Goal: Information Seeking & Learning: Learn about a topic

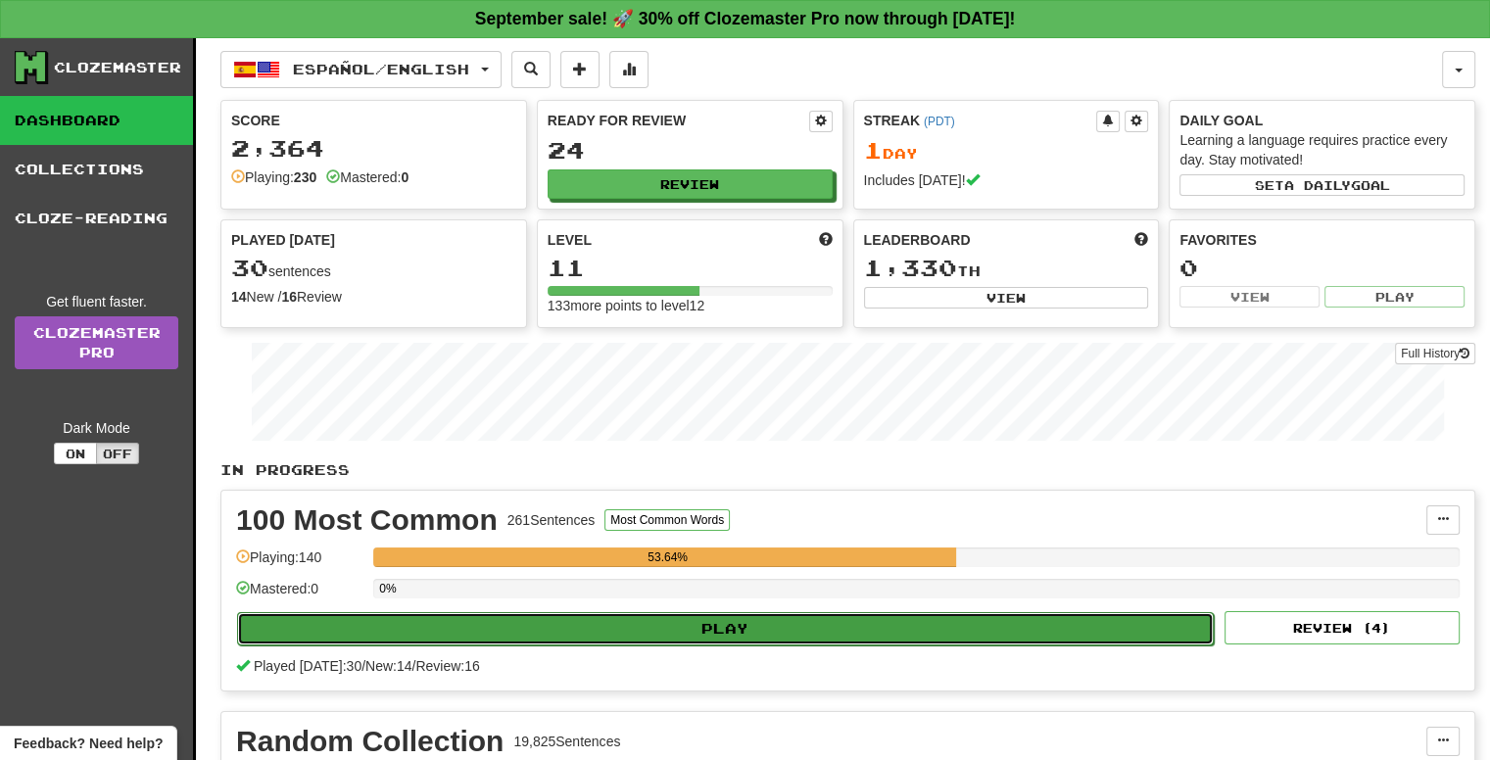
click at [651, 612] on button "Play" at bounding box center [725, 628] width 977 height 33
select select "**"
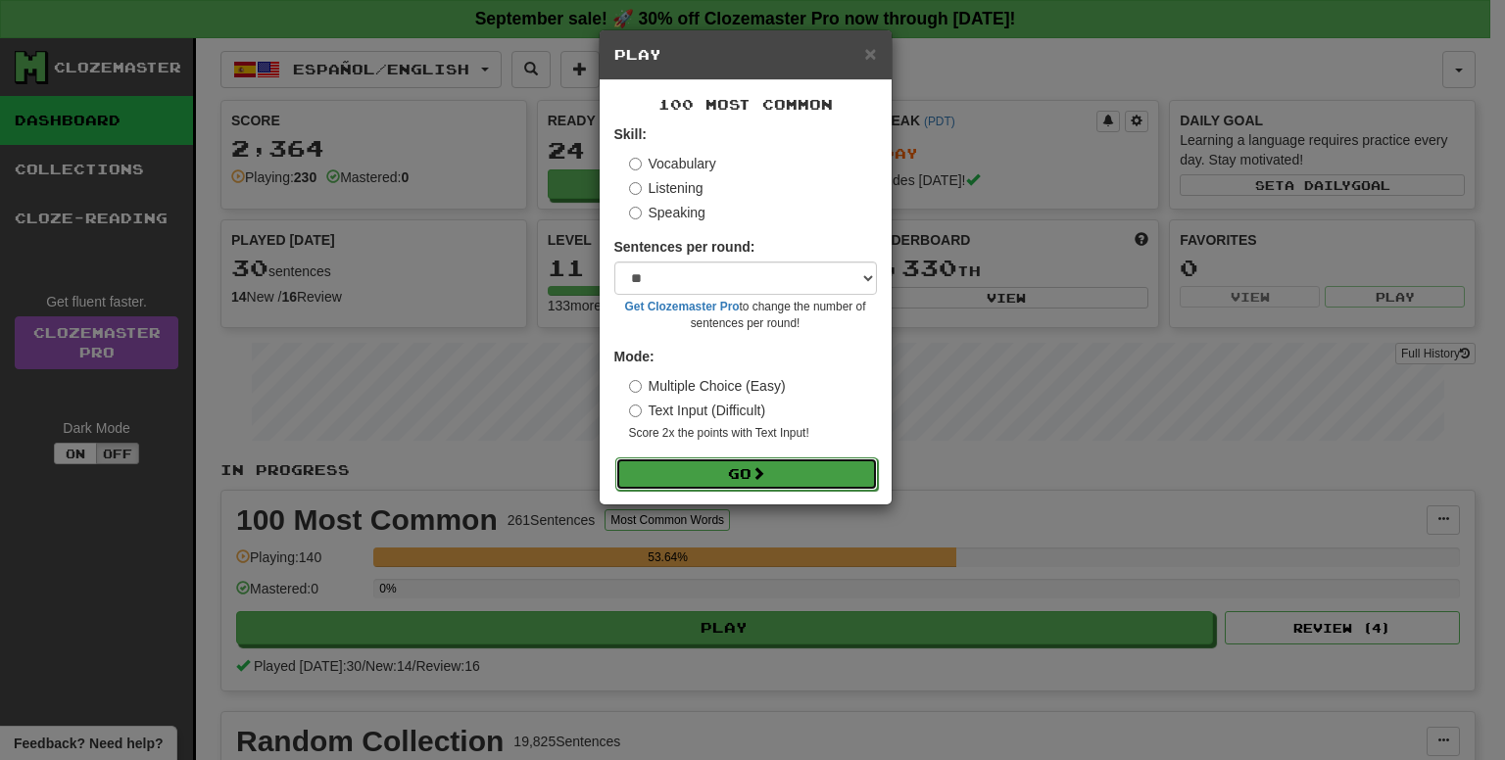
click at [675, 468] on button "Go" at bounding box center [746, 474] width 263 height 33
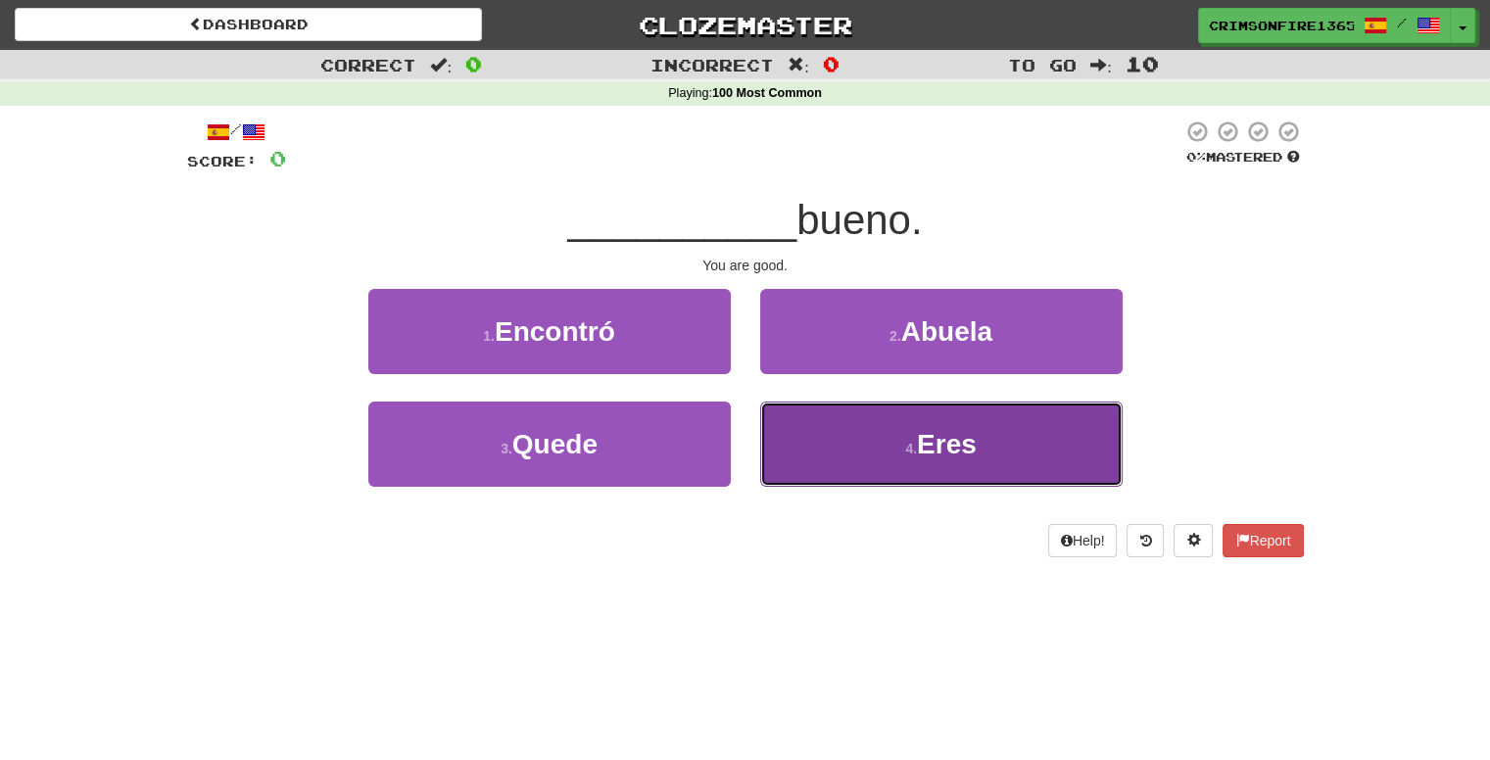
click at [842, 444] on button "4 . Eres" at bounding box center [941, 444] width 363 height 85
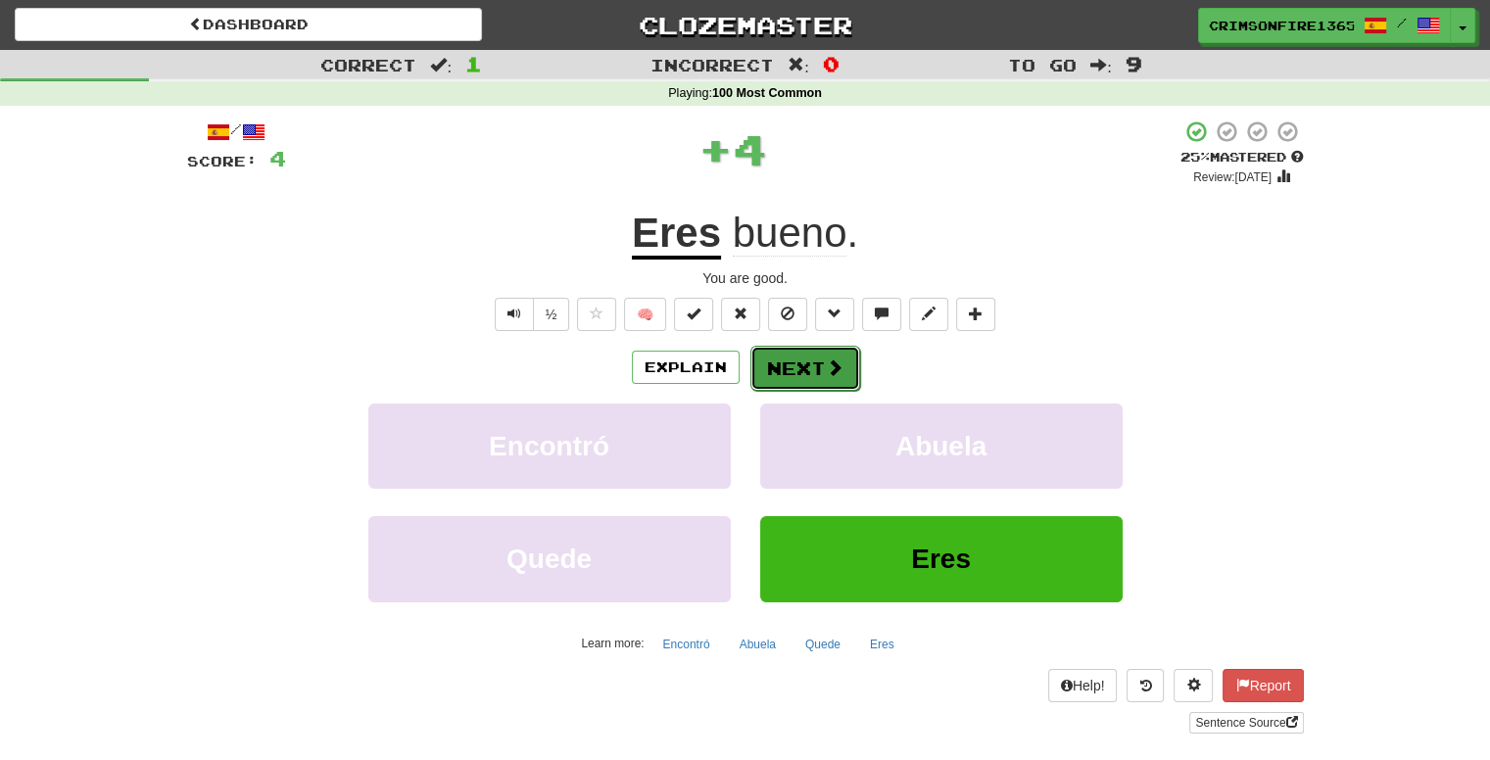
click at [803, 378] on button "Next" at bounding box center [806, 368] width 110 height 45
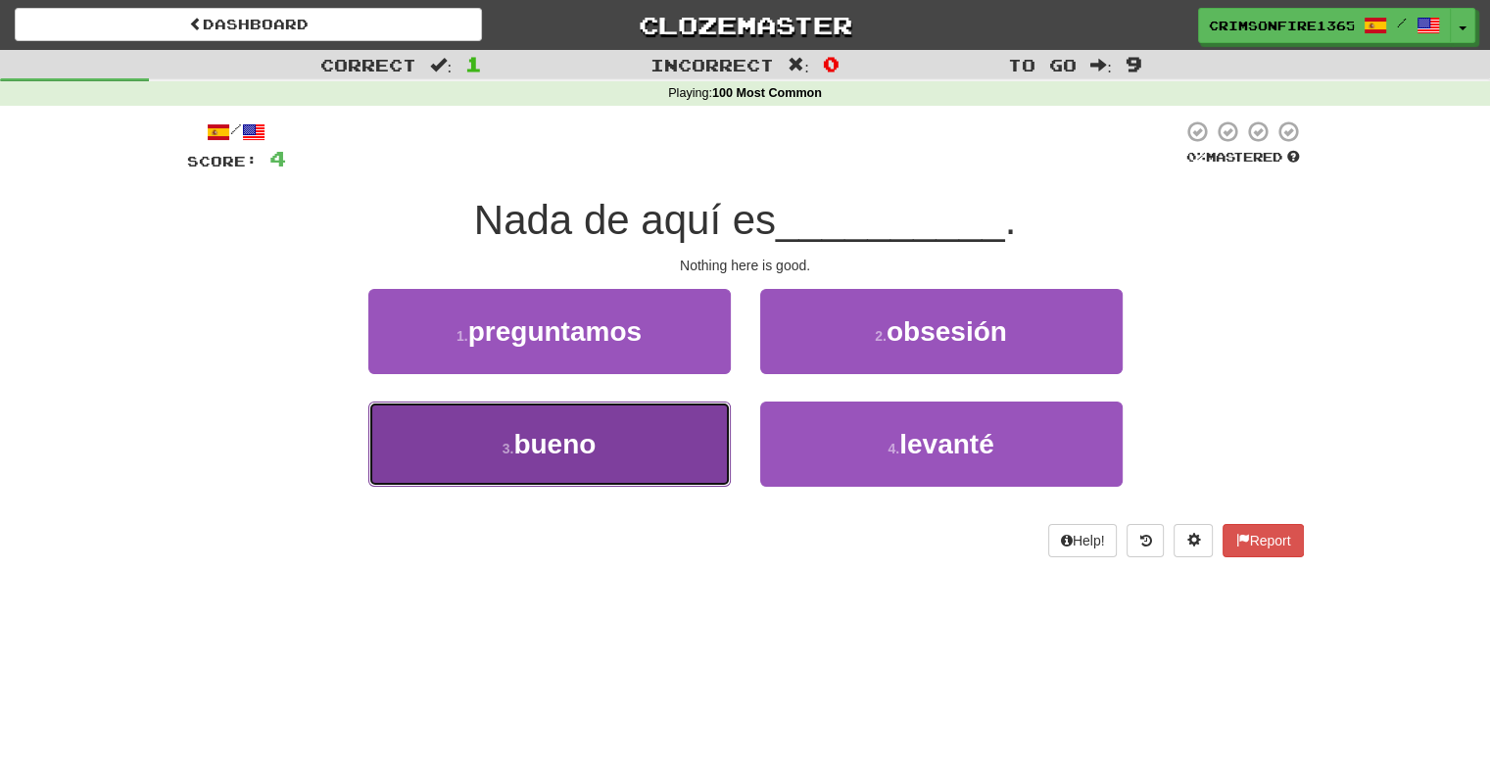
click at [654, 436] on button "3 . bueno" at bounding box center [549, 444] width 363 height 85
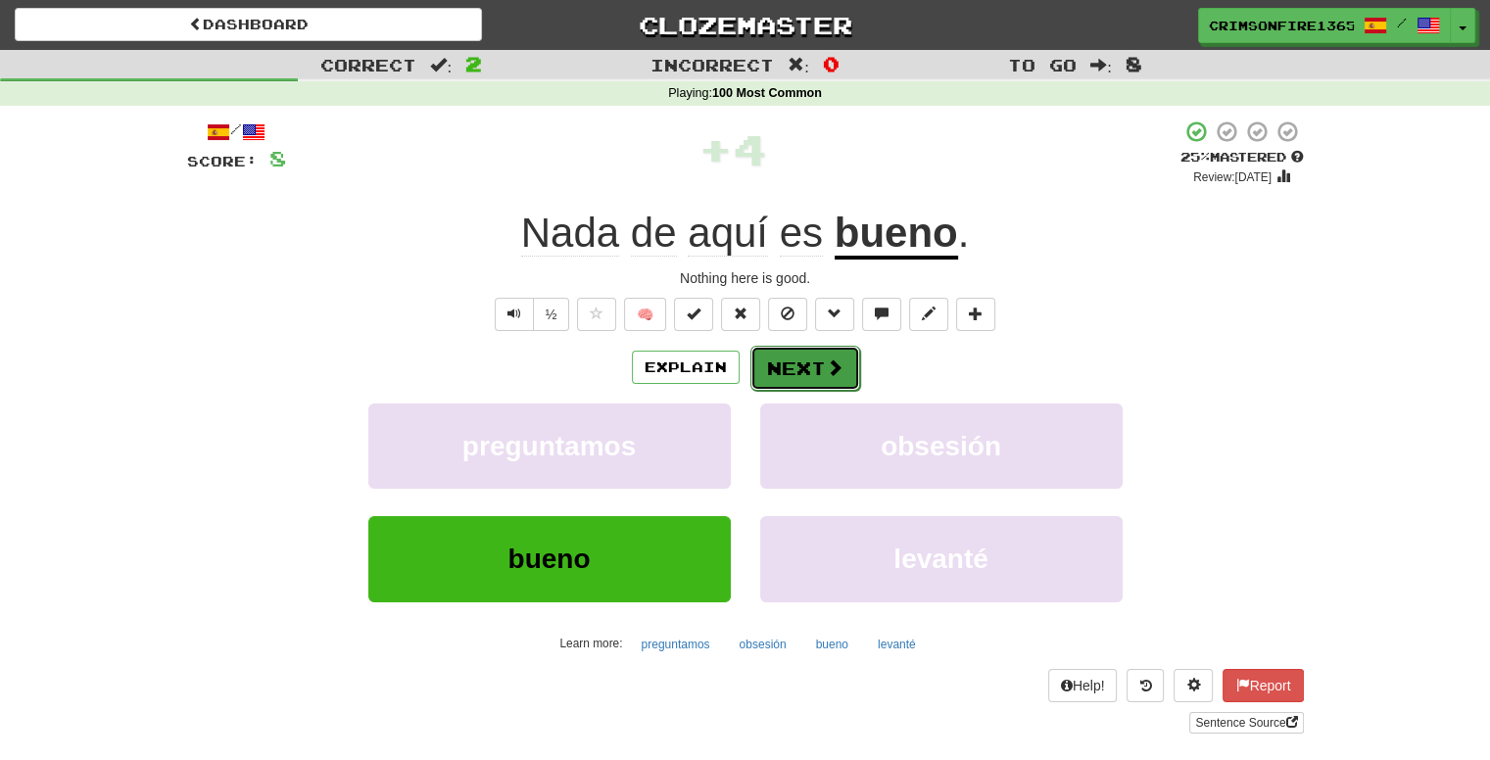
click at [774, 366] on button "Next" at bounding box center [806, 368] width 110 height 45
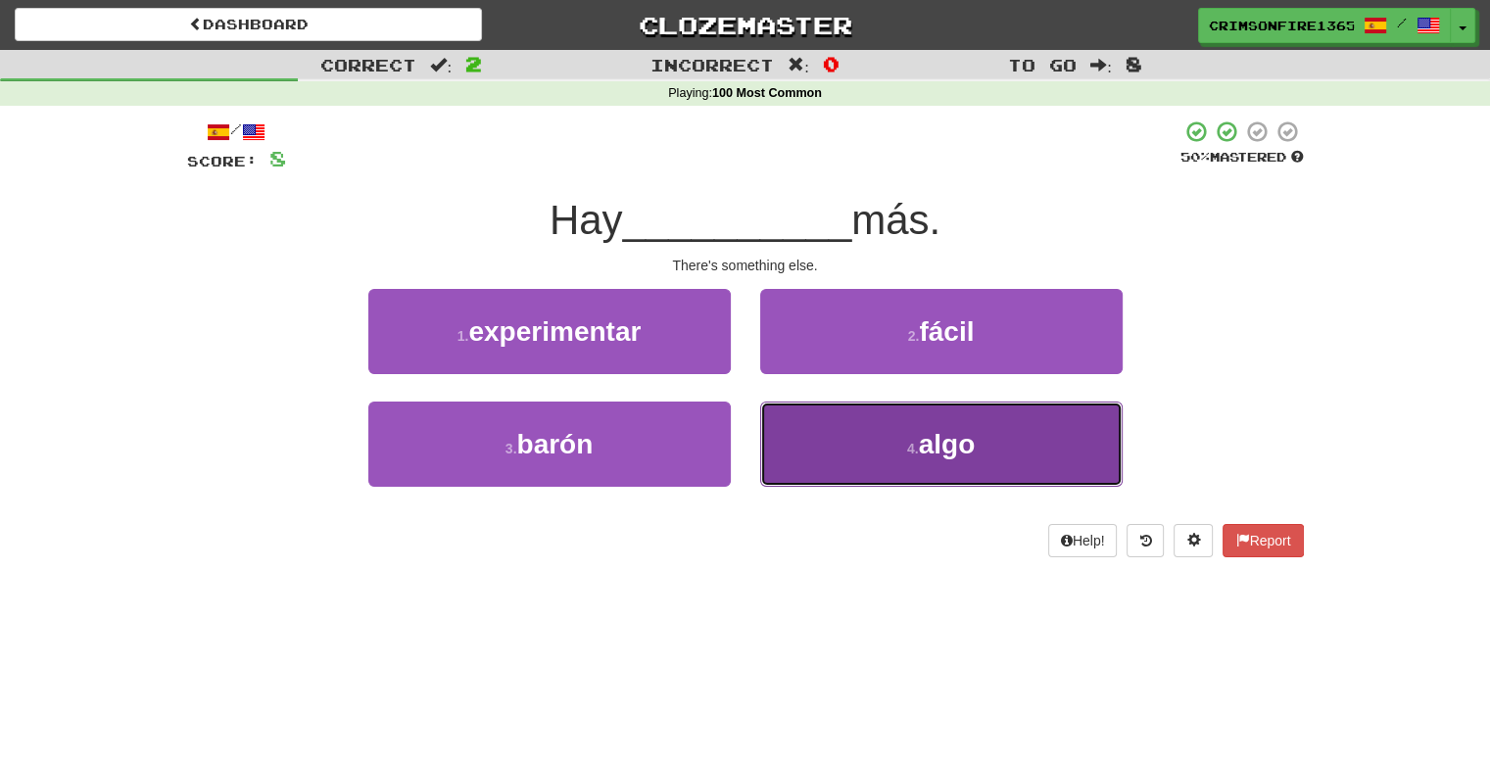
click at [823, 443] on button "4 . algo" at bounding box center [941, 444] width 363 height 85
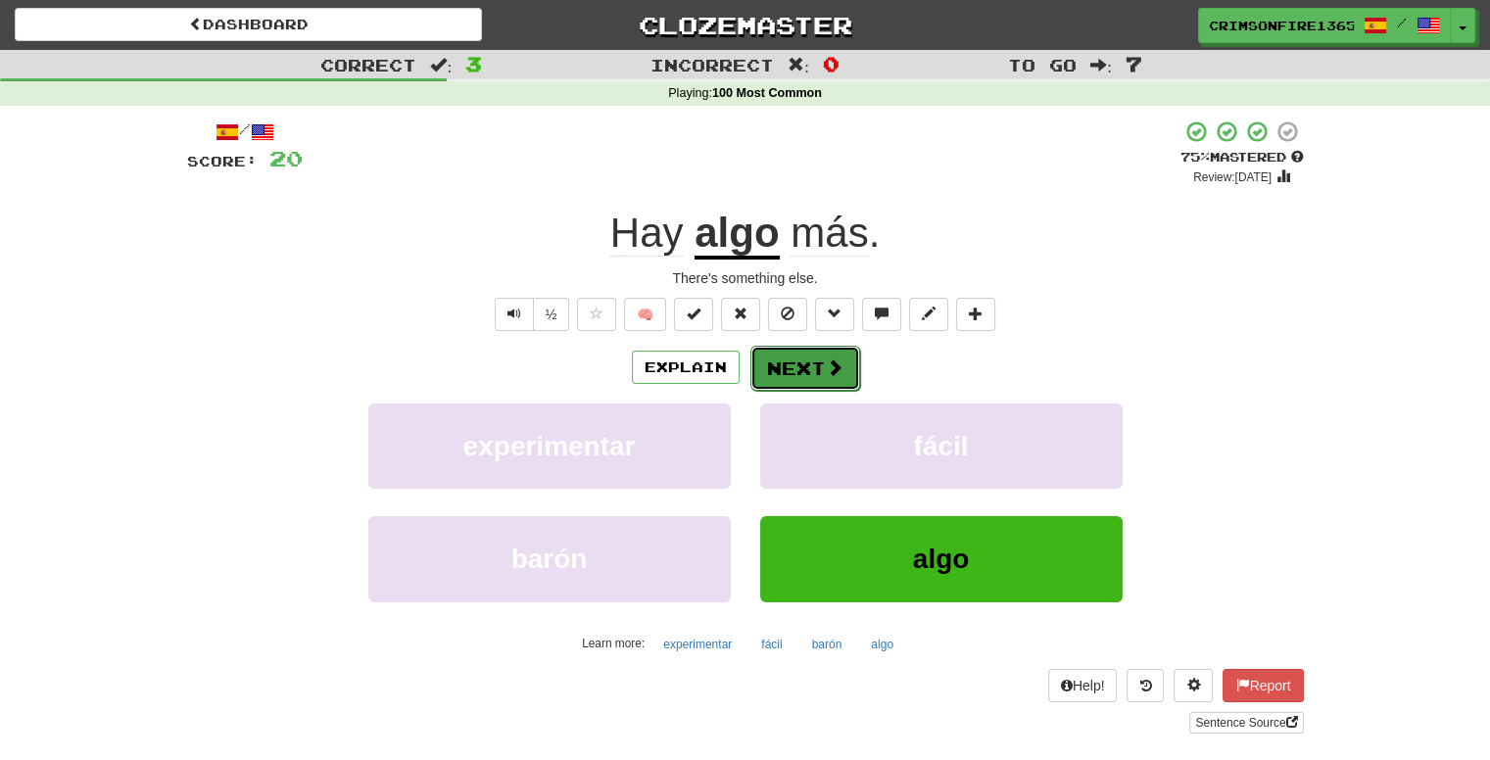
click at [788, 358] on button "Next" at bounding box center [806, 368] width 110 height 45
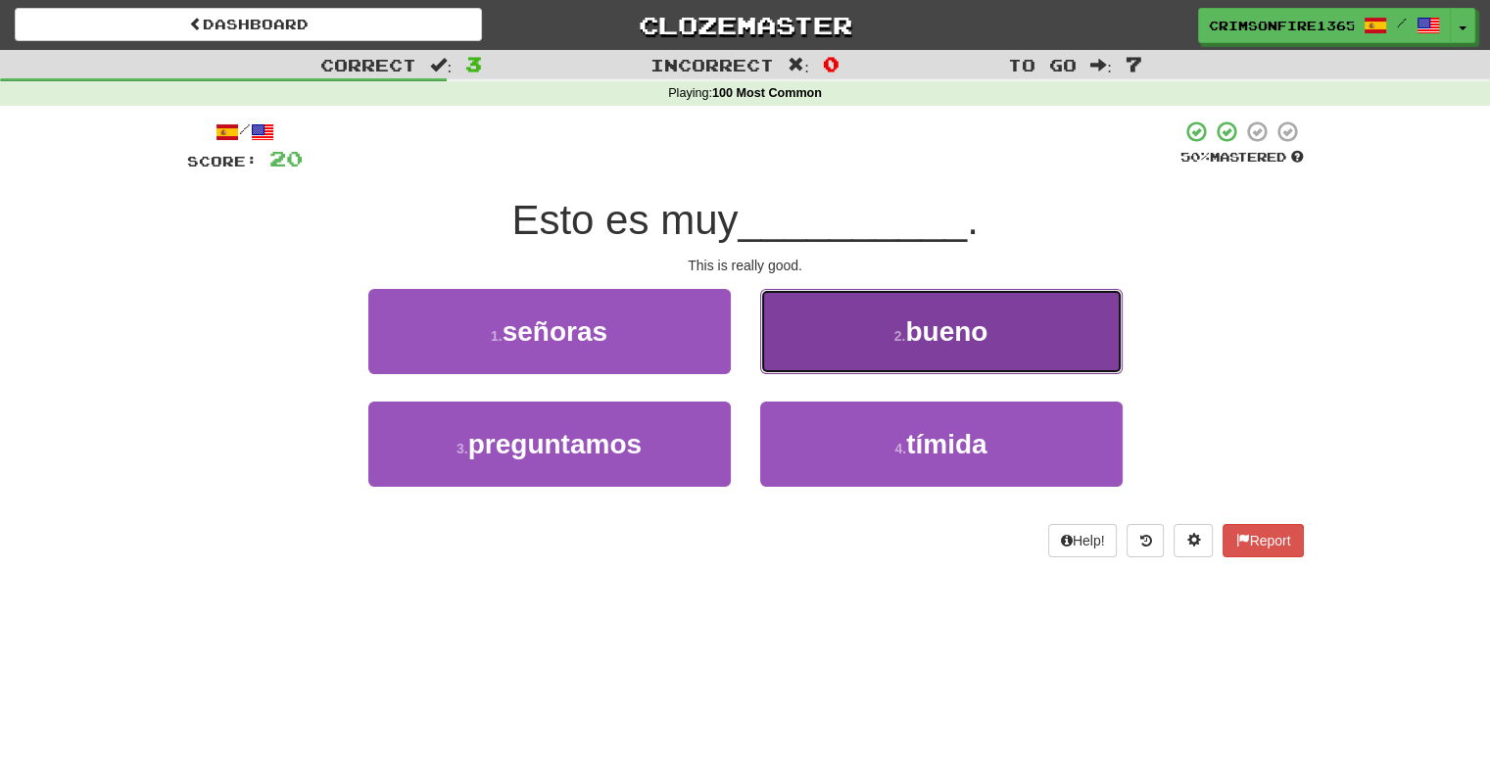
click at [792, 358] on button "2 . bueno" at bounding box center [941, 331] width 363 height 85
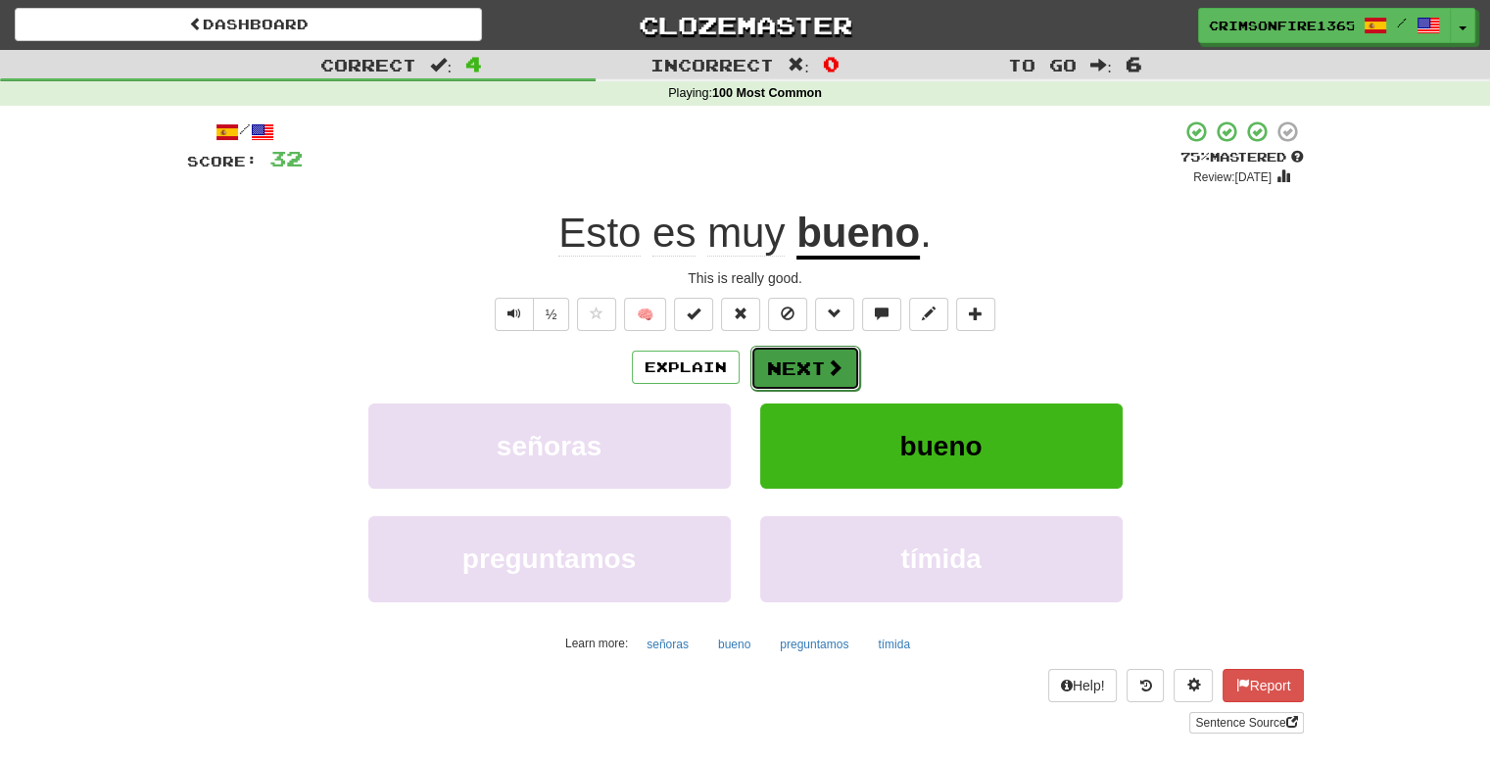
click at [778, 386] on button "Next" at bounding box center [806, 368] width 110 height 45
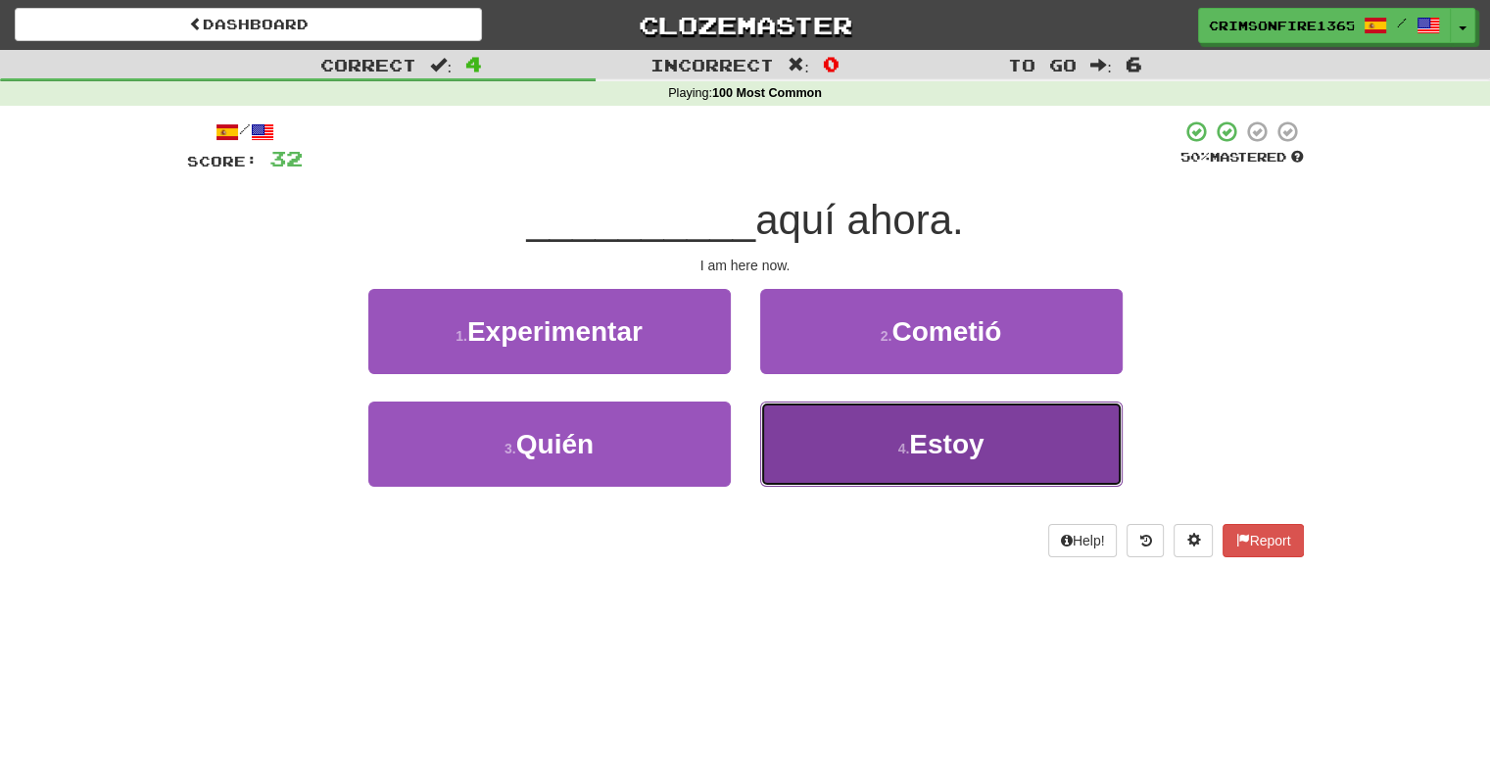
click at [899, 443] on small "4 ." at bounding box center [905, 449] width 12 height 16
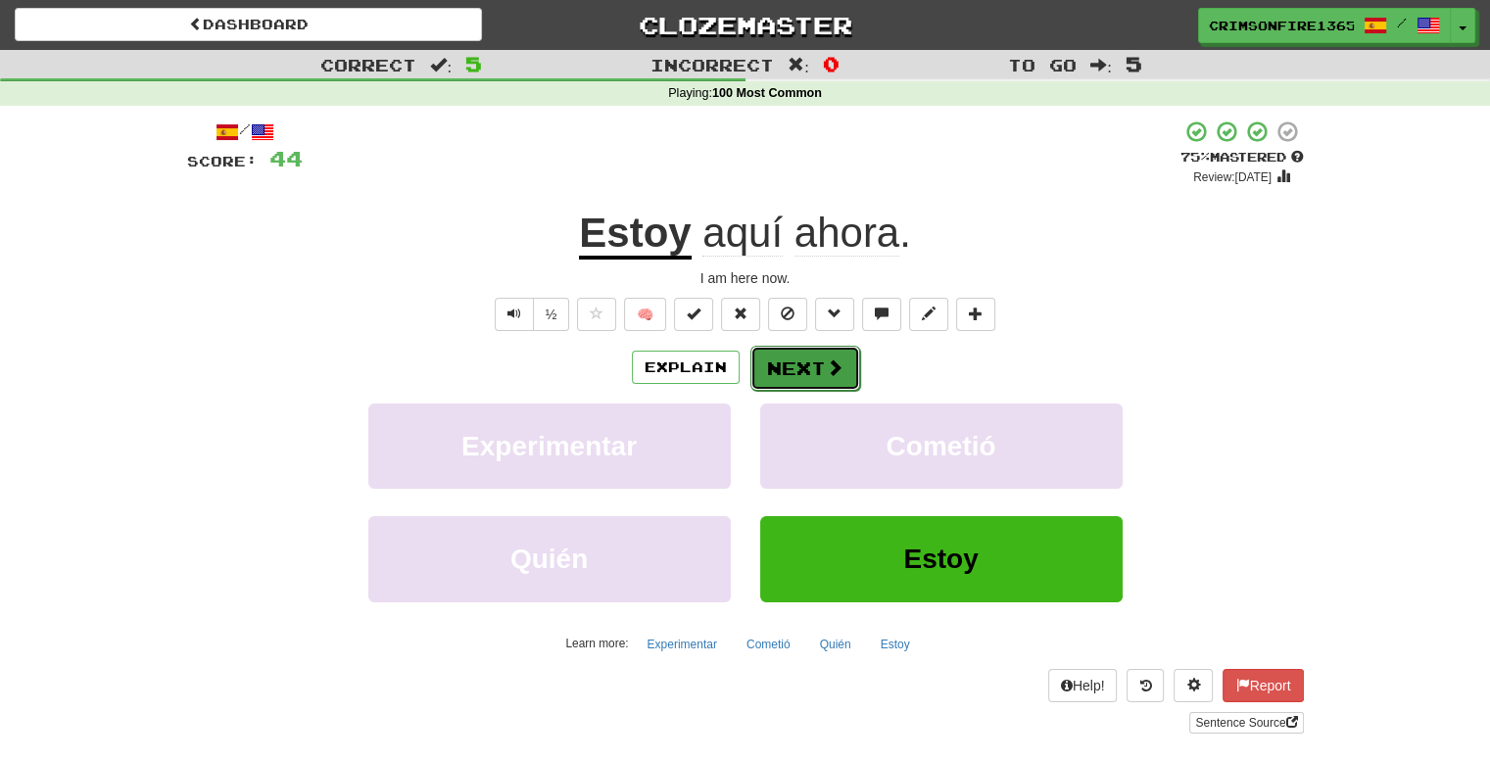
click at [792, 356] on button "Next" at bounding box center [806, 368] width 110 height 45
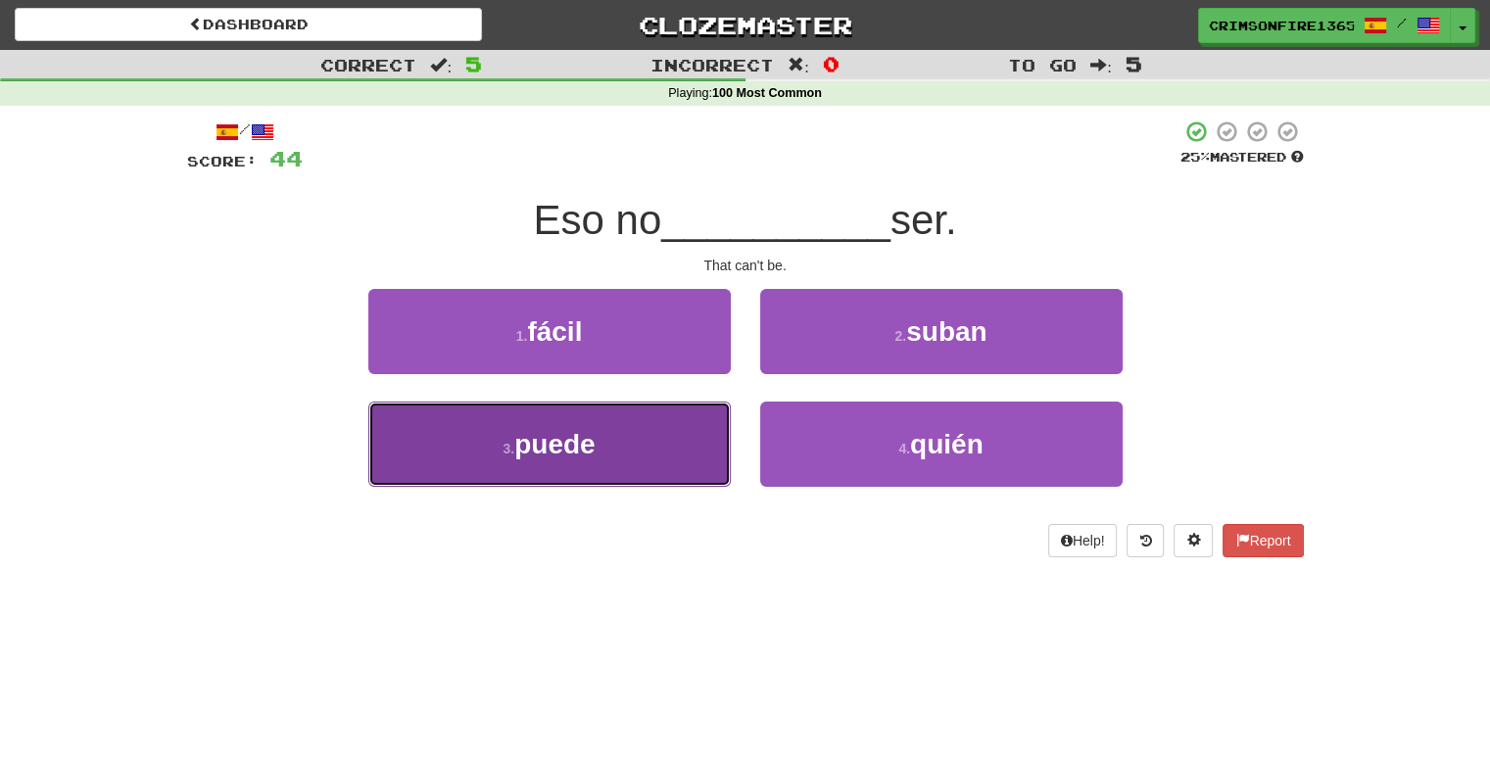
click at [701, 446] on button "3 . puede" at bounding box center [549, 444] width 363 height 85
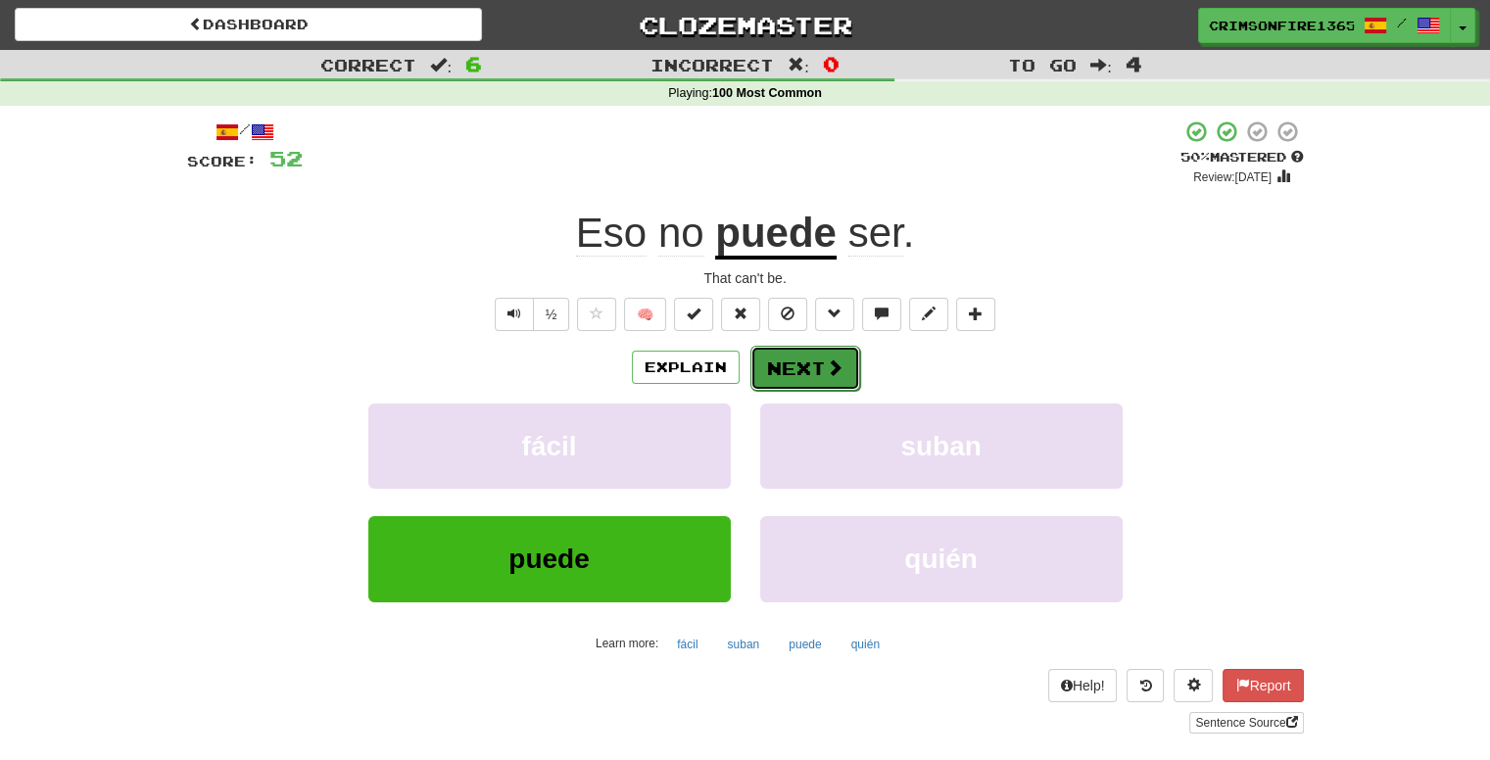
click at [793, 366] on button "Next" at bounding box center [806, 368] width 110 height 45
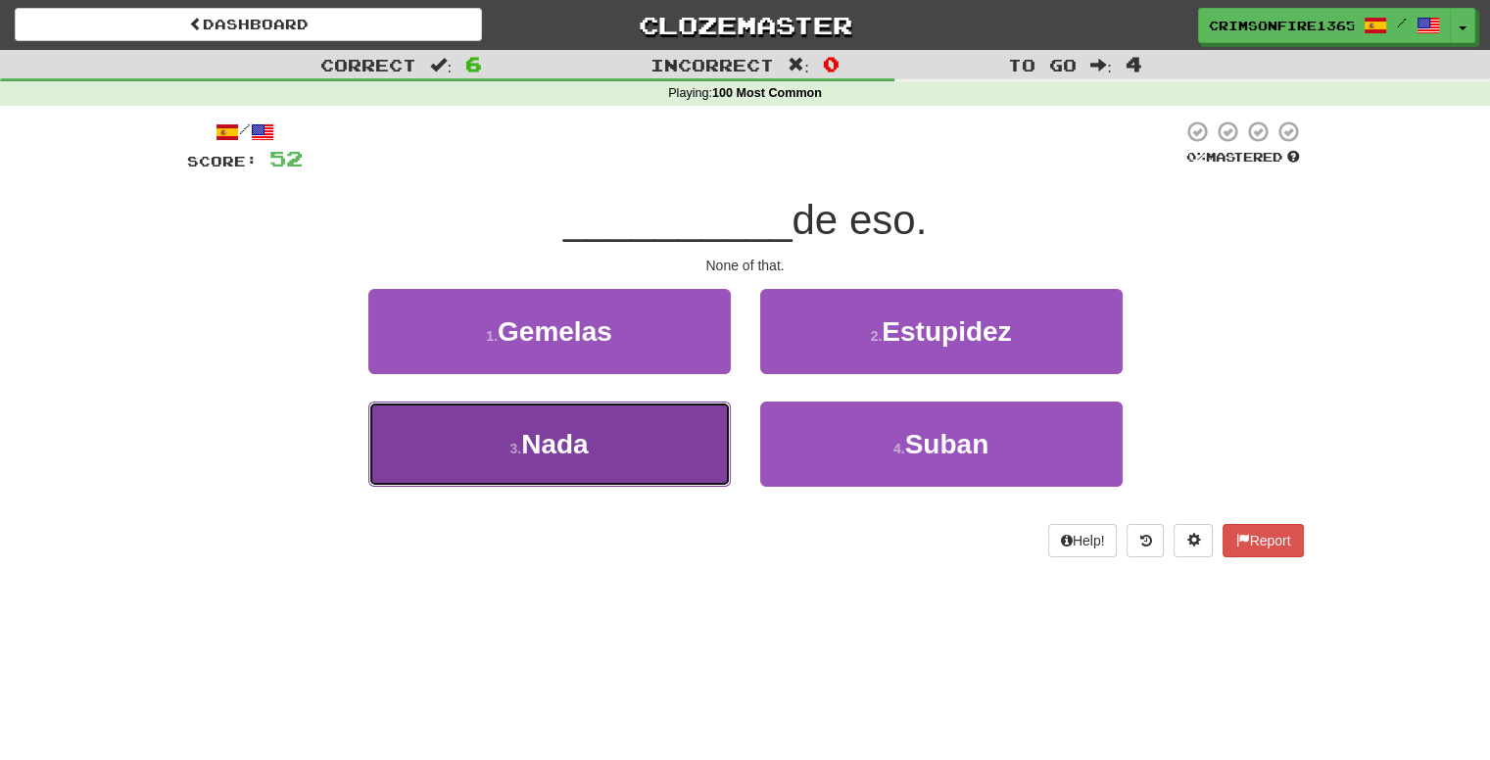
click at [685, 452] on button "3 . Nada" at bounding box center [549, 444] width 363 height 85
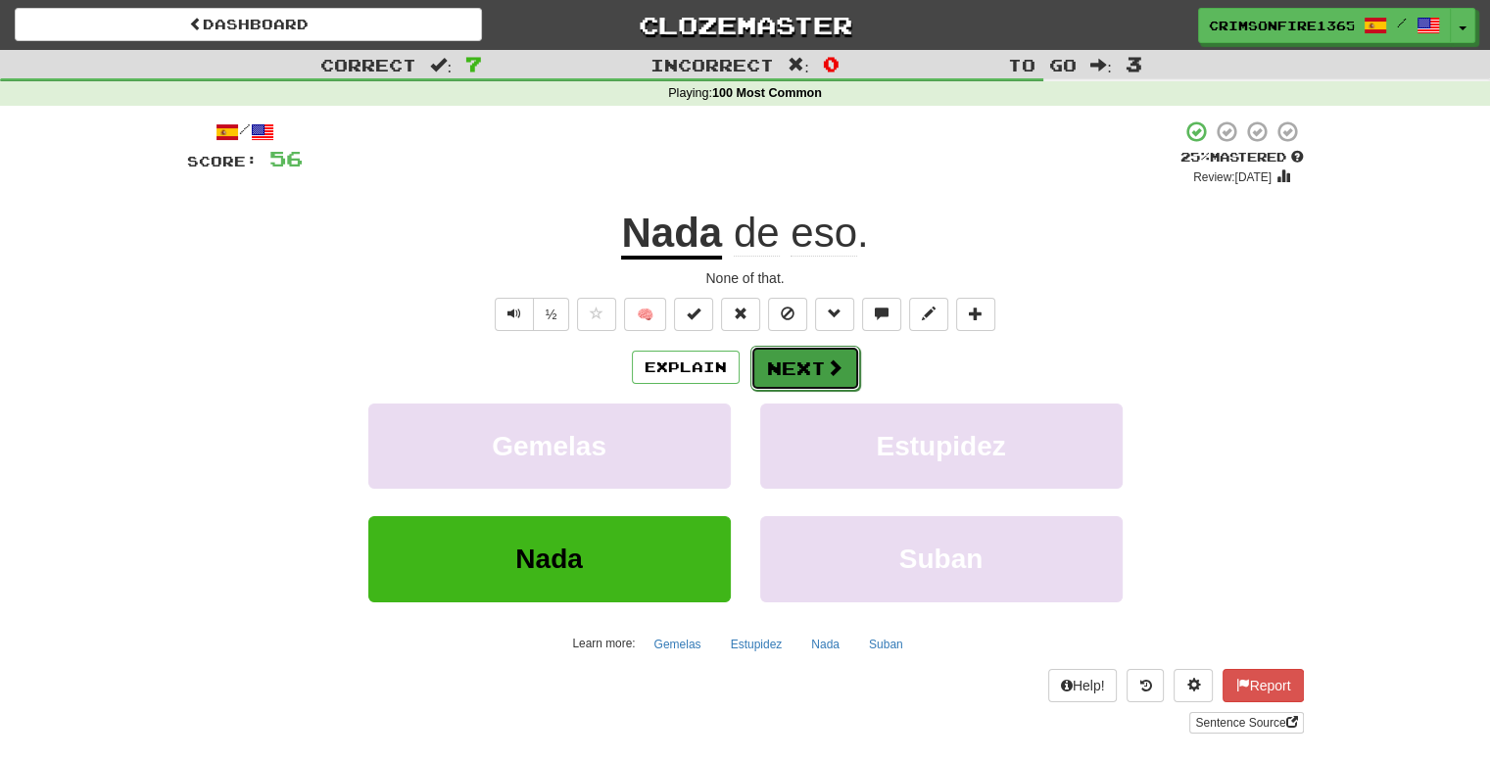
click at [788, 346] on button "Next" at bounding box center [806, 368] width 110 height 45
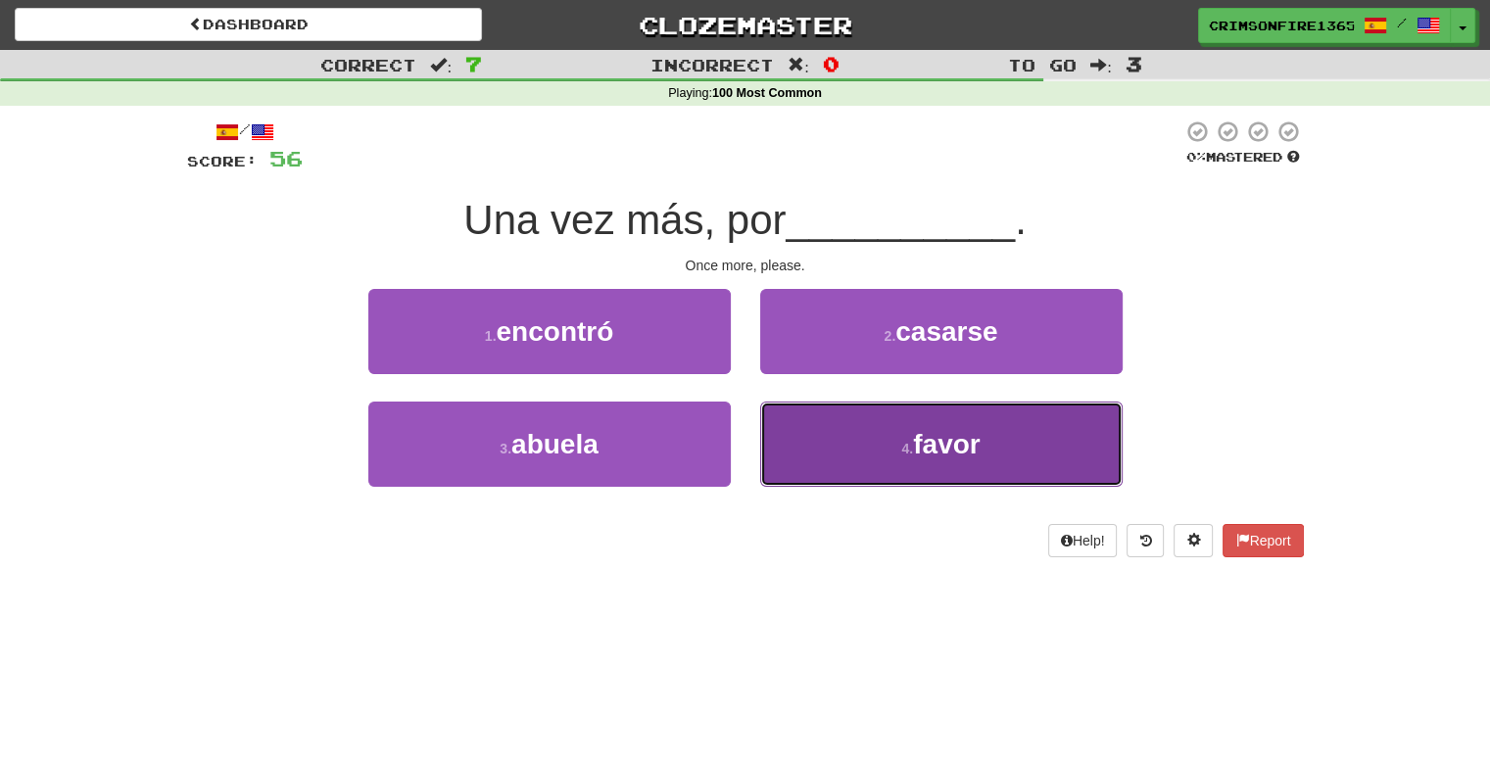
click at [850, 443] on button "4 . favor" at bounding box center [941, 444] width 363 height 85
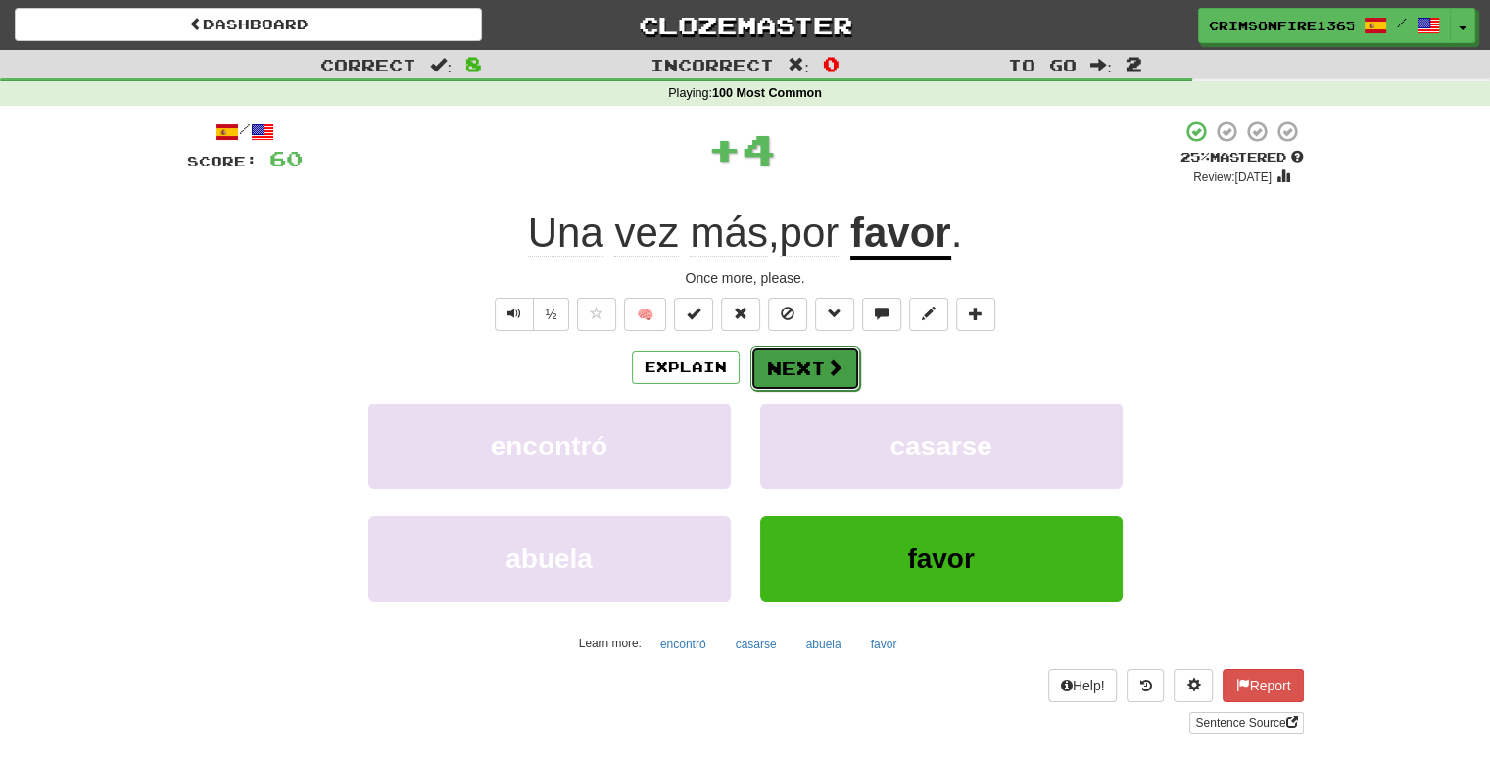
click at [795, 358] on button "Next" at bounding box center [806, 368] width 110 height 45
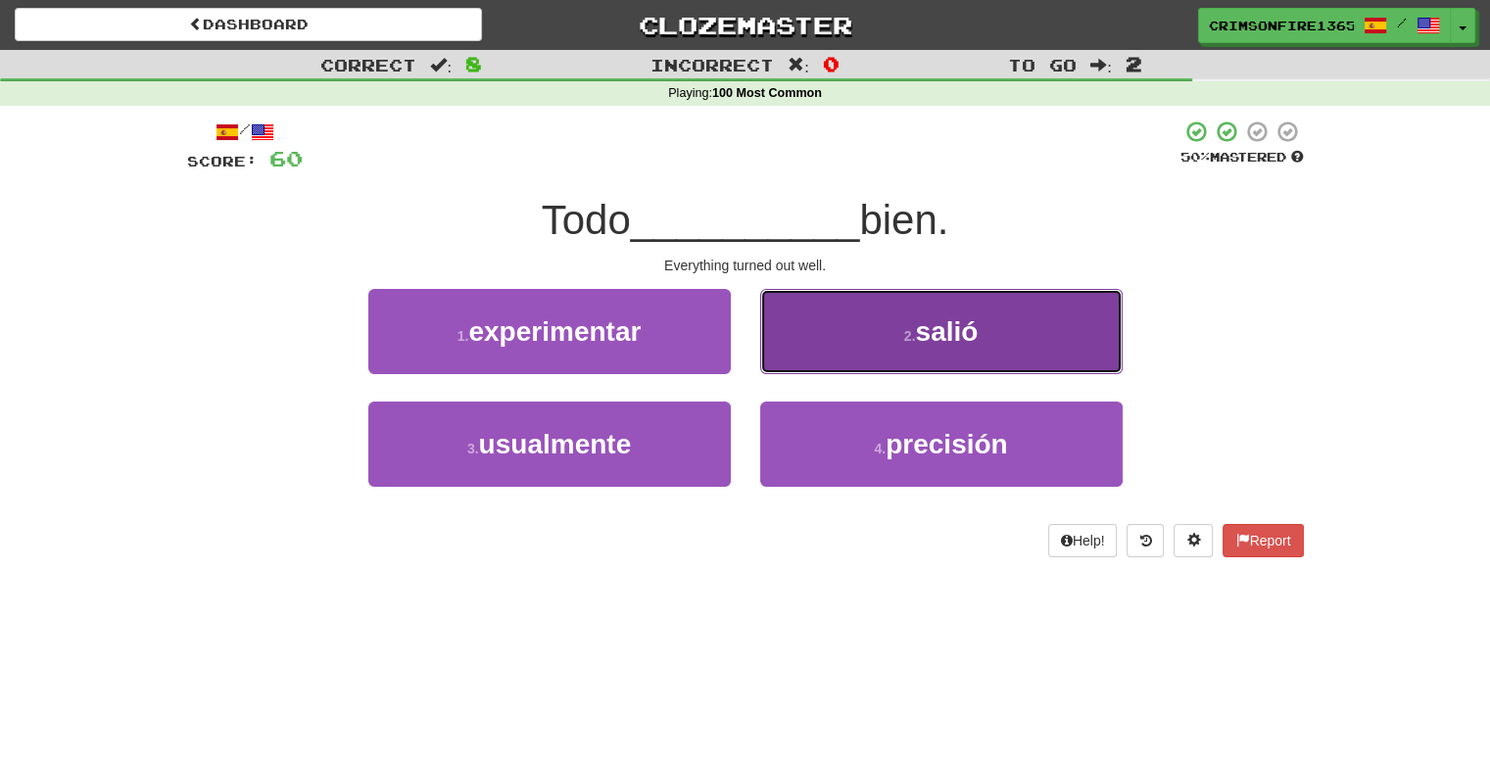
click at [944, 339] on span "salió" at bounding box center [946, 332] width 63 height 30
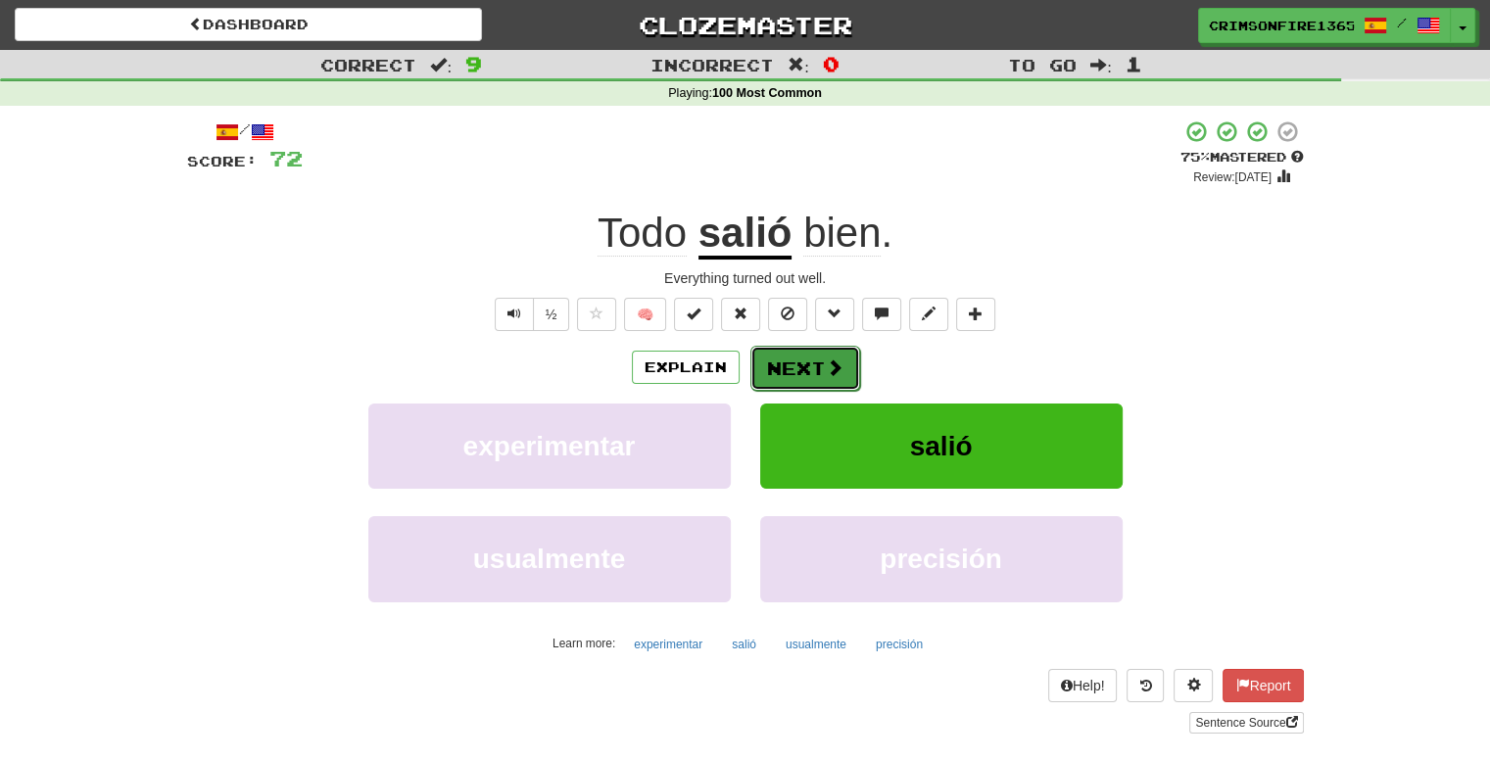
click at [804, 379] on button "Next" at bounding box center [806, 368] width 110 height 45
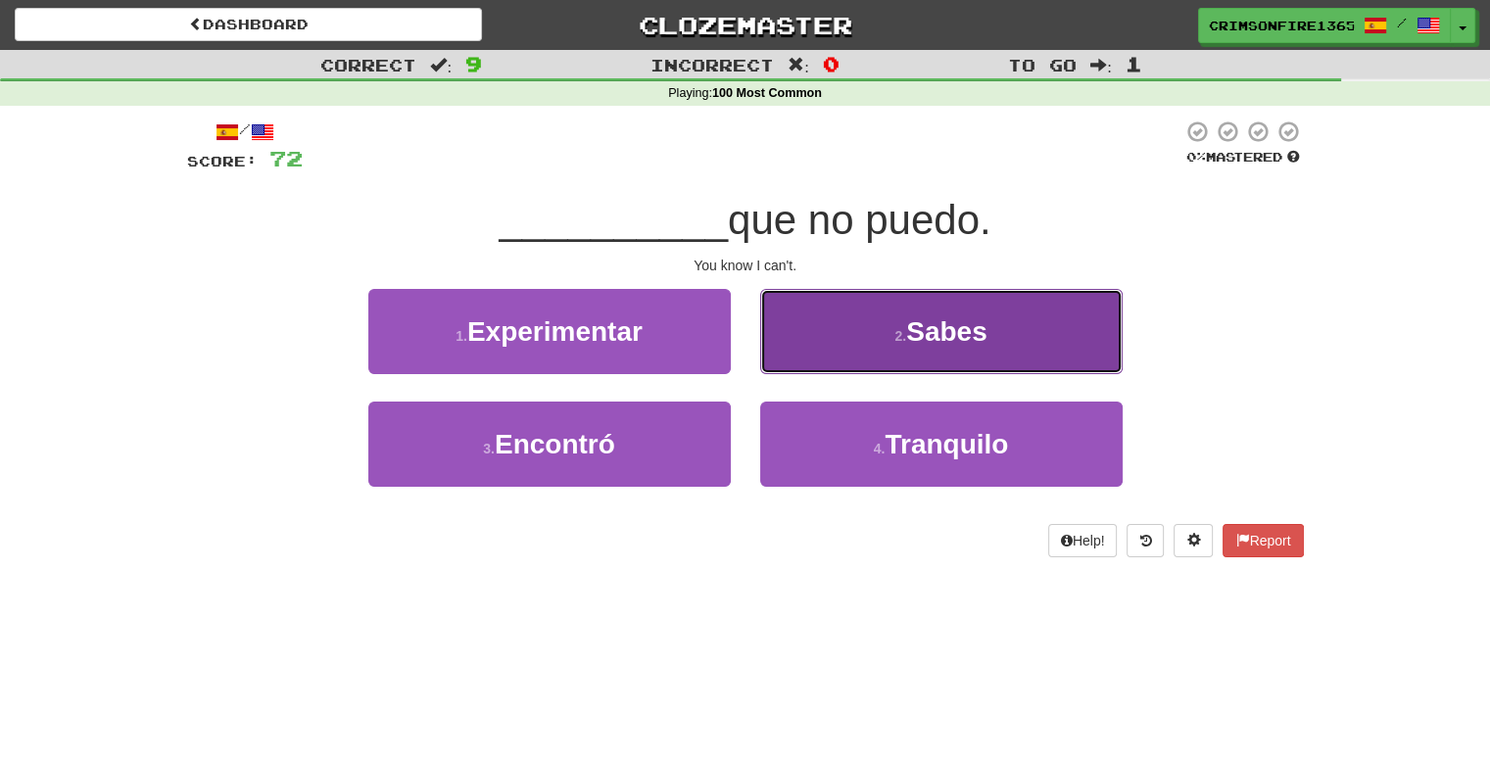
click at [1033, 337] on button "2 . Sabes" at bounding box center [941, 331] width 363 height 85
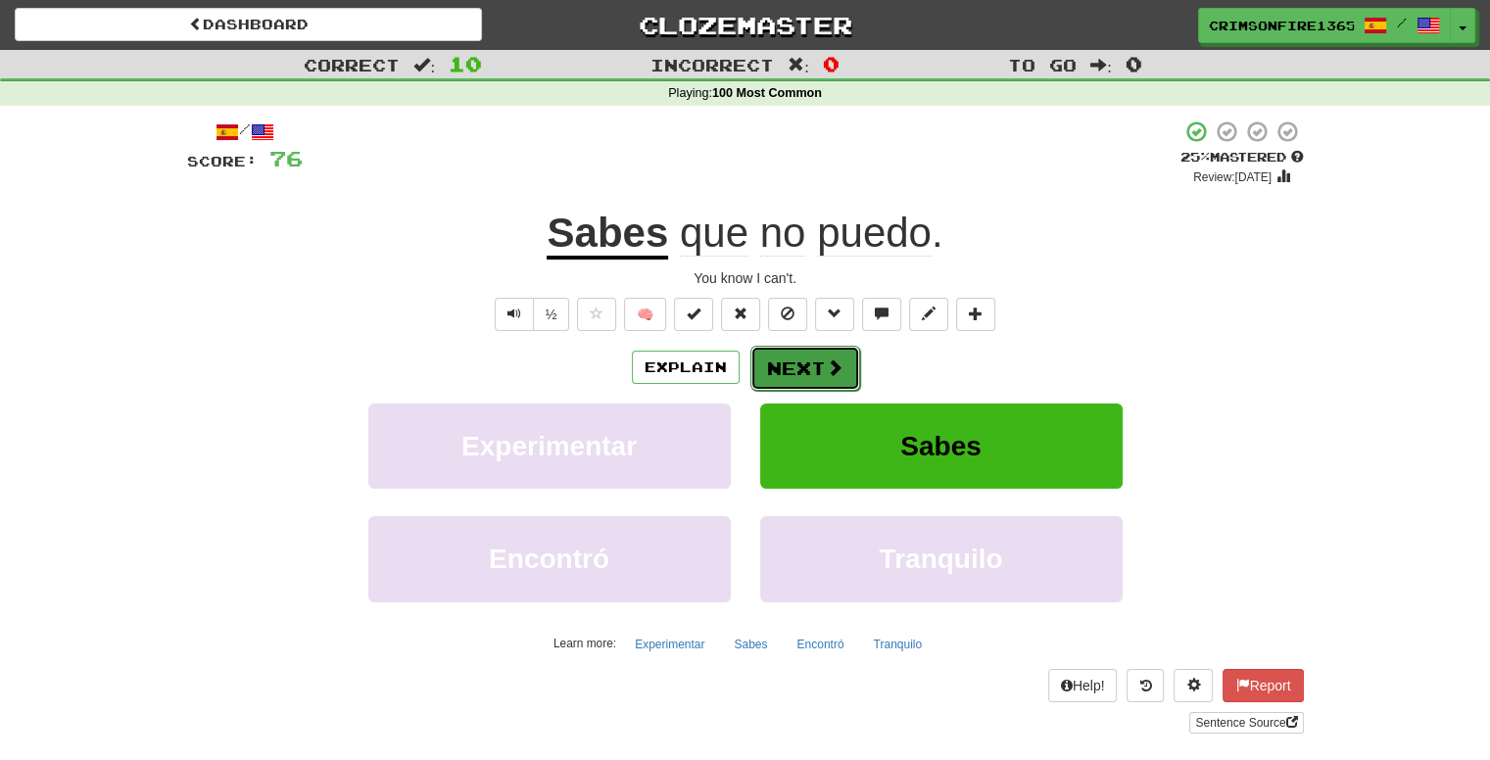
click at [789, 374] on button "Next" at bounding box center [806, 368] width 110 height 45
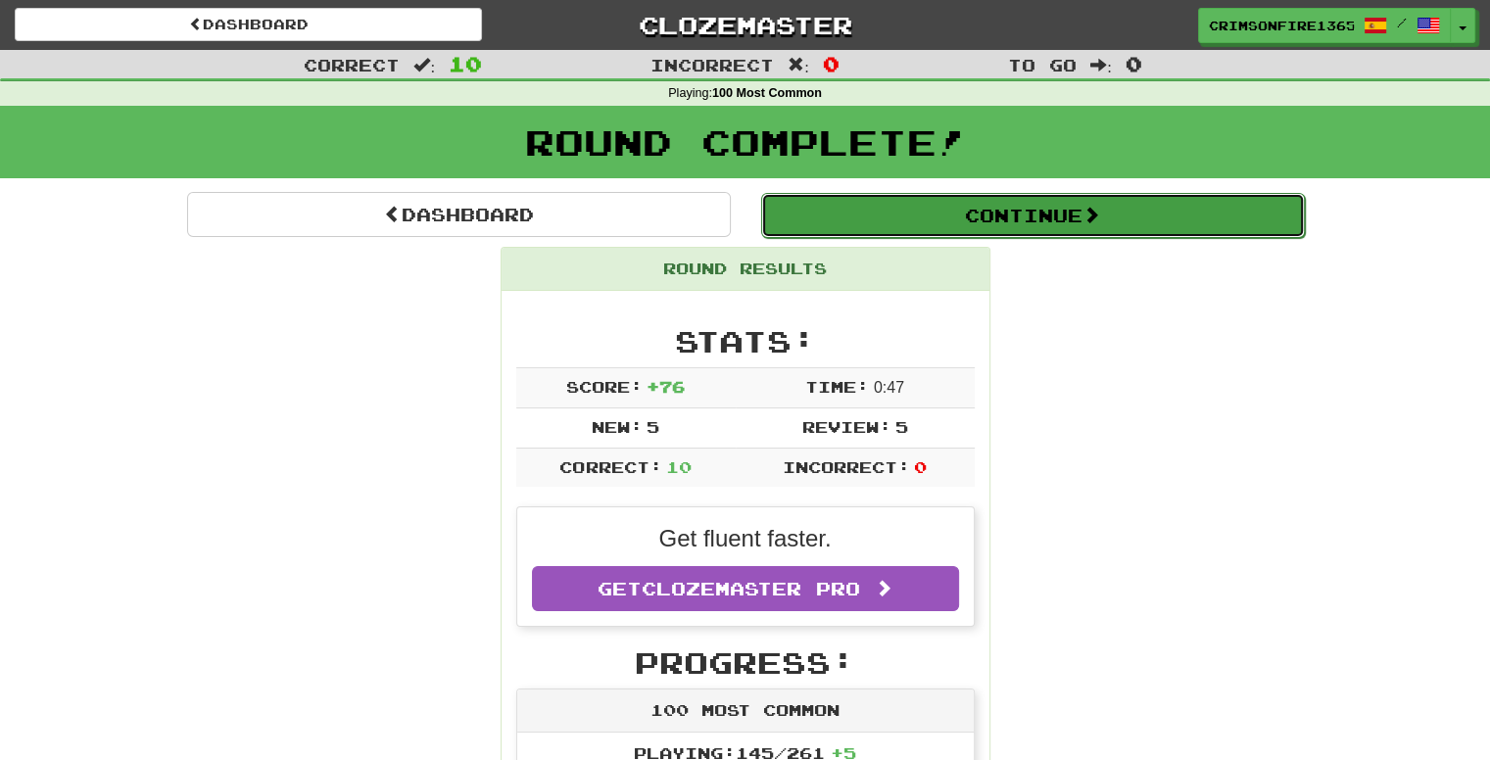
click at [991, 220] on button "Continue" at bounding box center [1033, 215] width 544 height 45
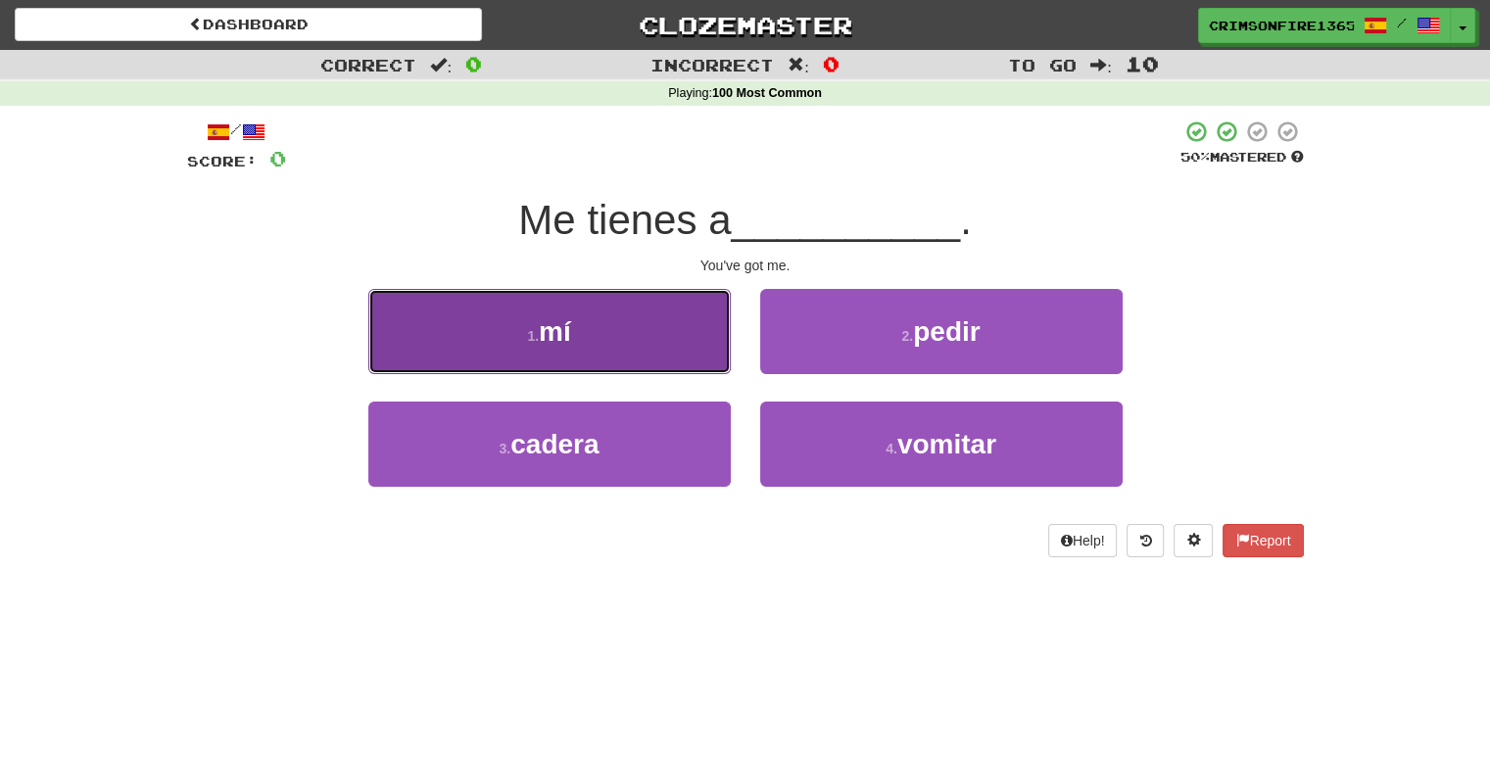
click at [620, 350] on button "1 . mí" at bounding box center [549, 331] width 363 height 85
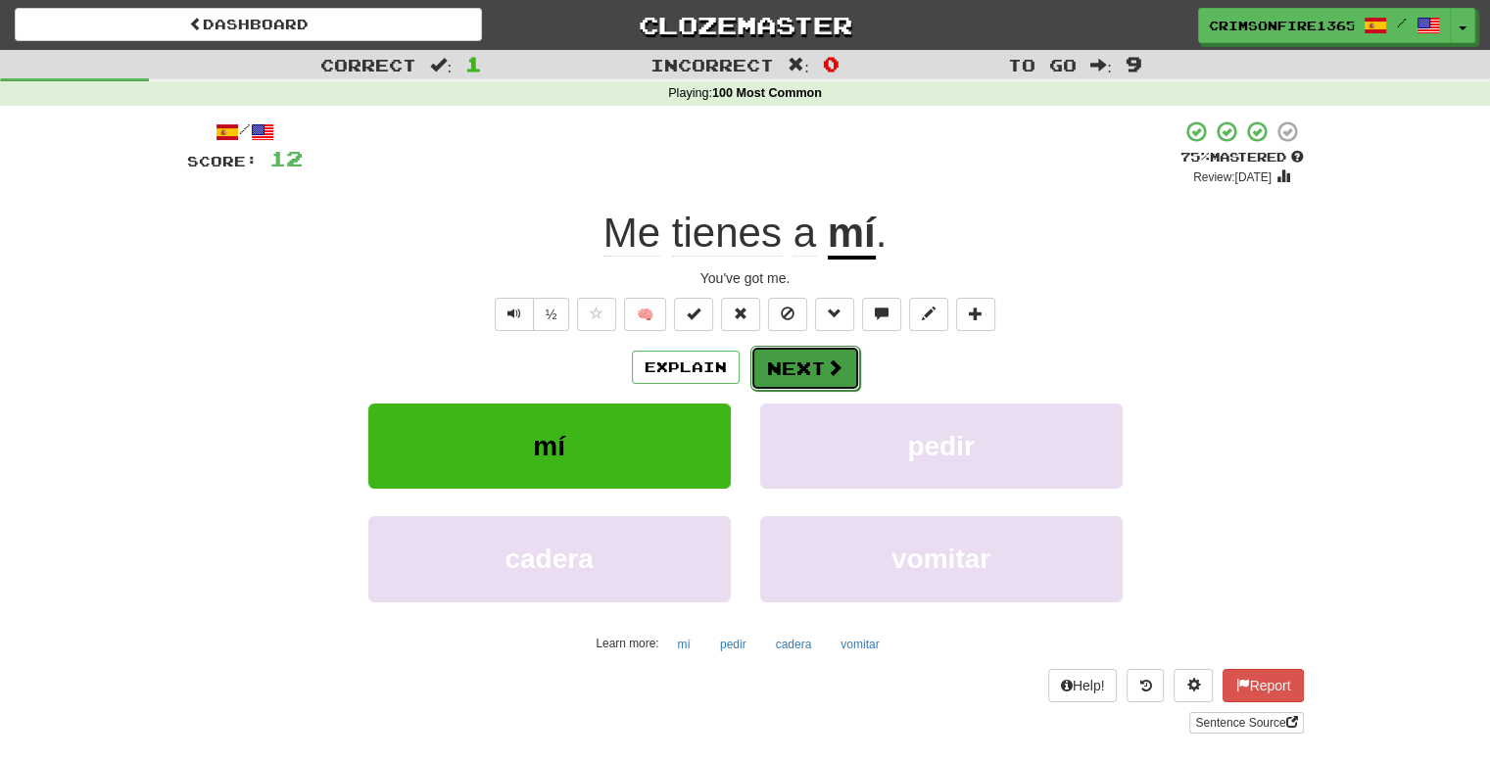
click at [764, 365] on button "Next" at bounding box center [806, 368] width 110 height 45
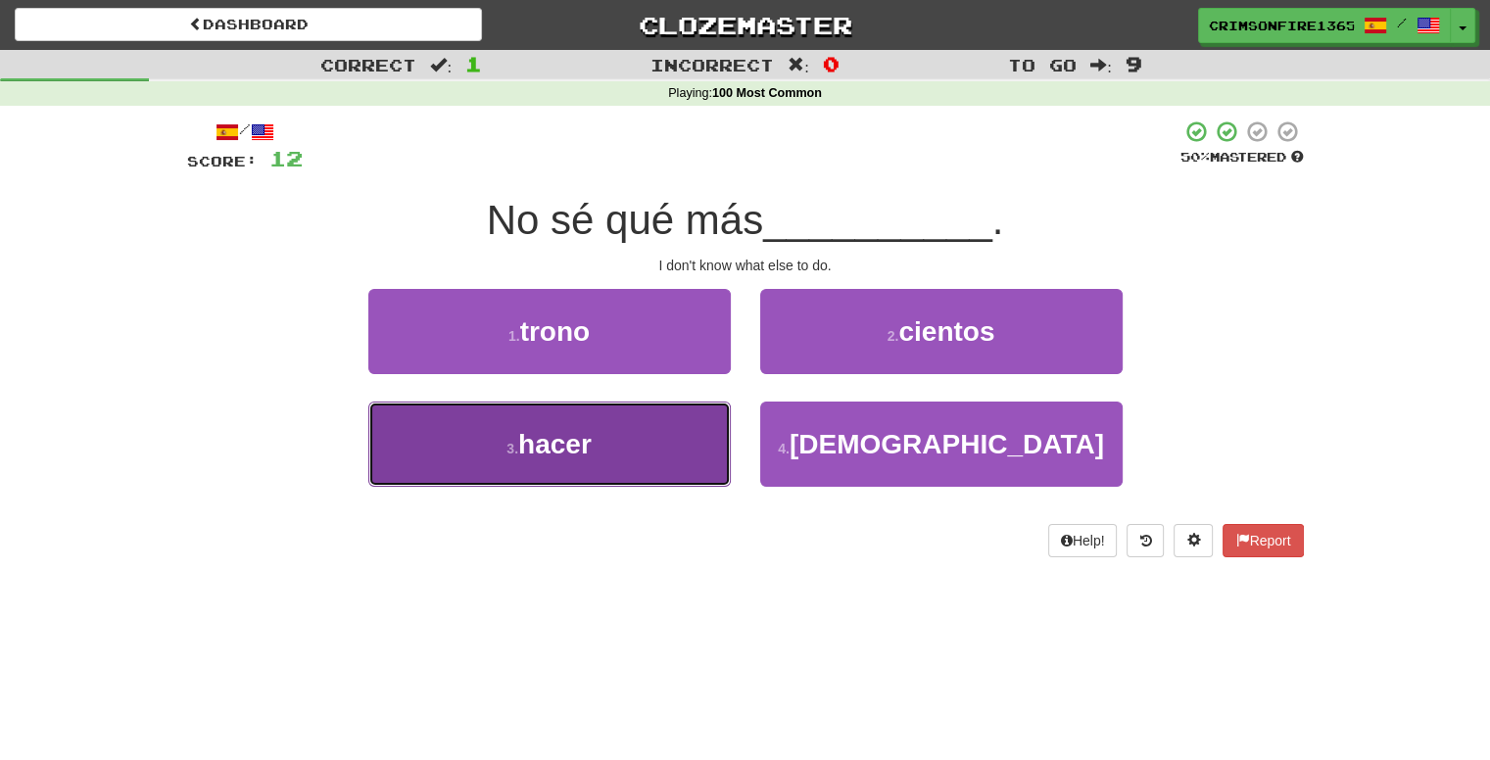
click at [607, 420] on button "3 . hacer" at bounding box center [549, 444] width 363 height 85
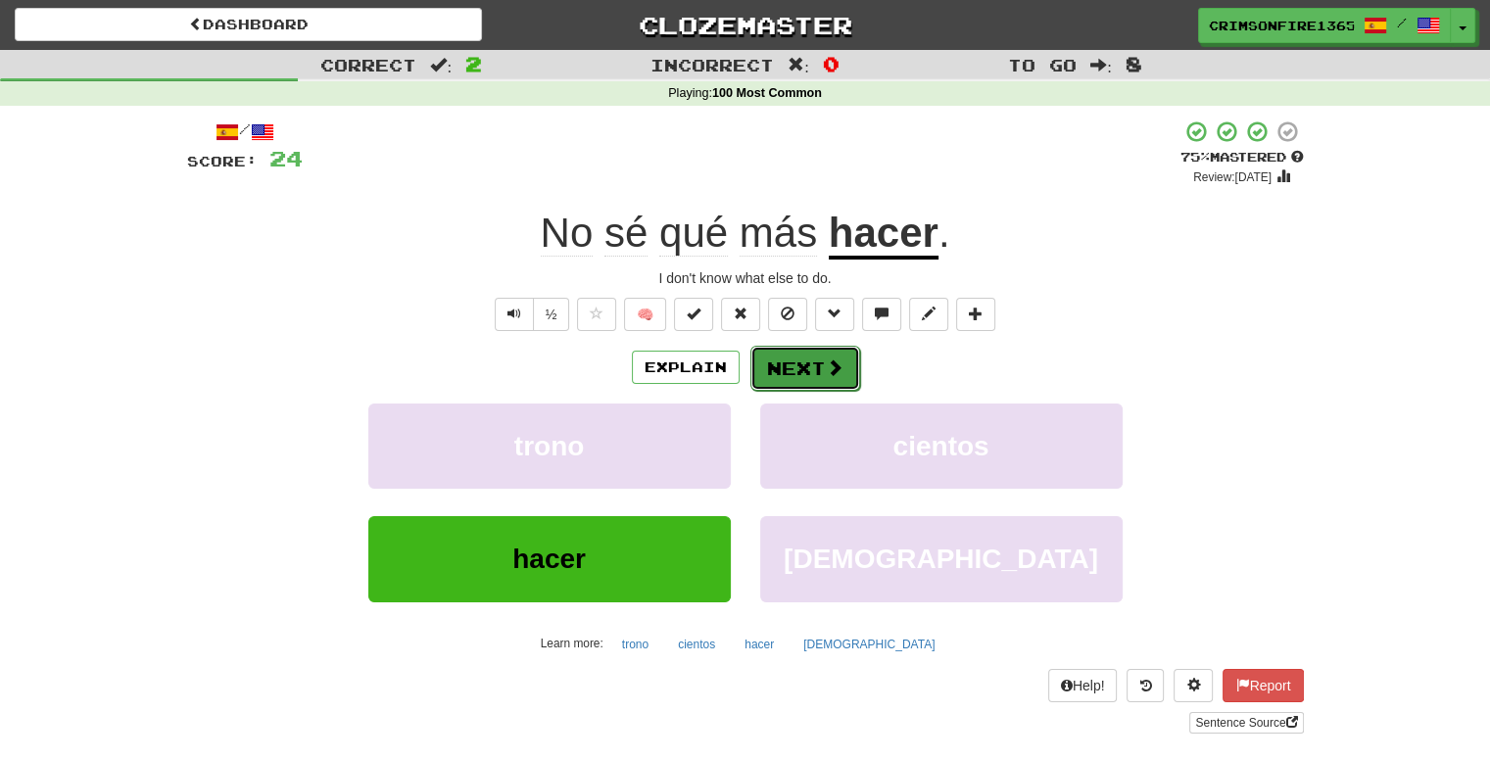
click at [816, 373] on button "Next" at bounding box center [806, 368] width 110 height 45
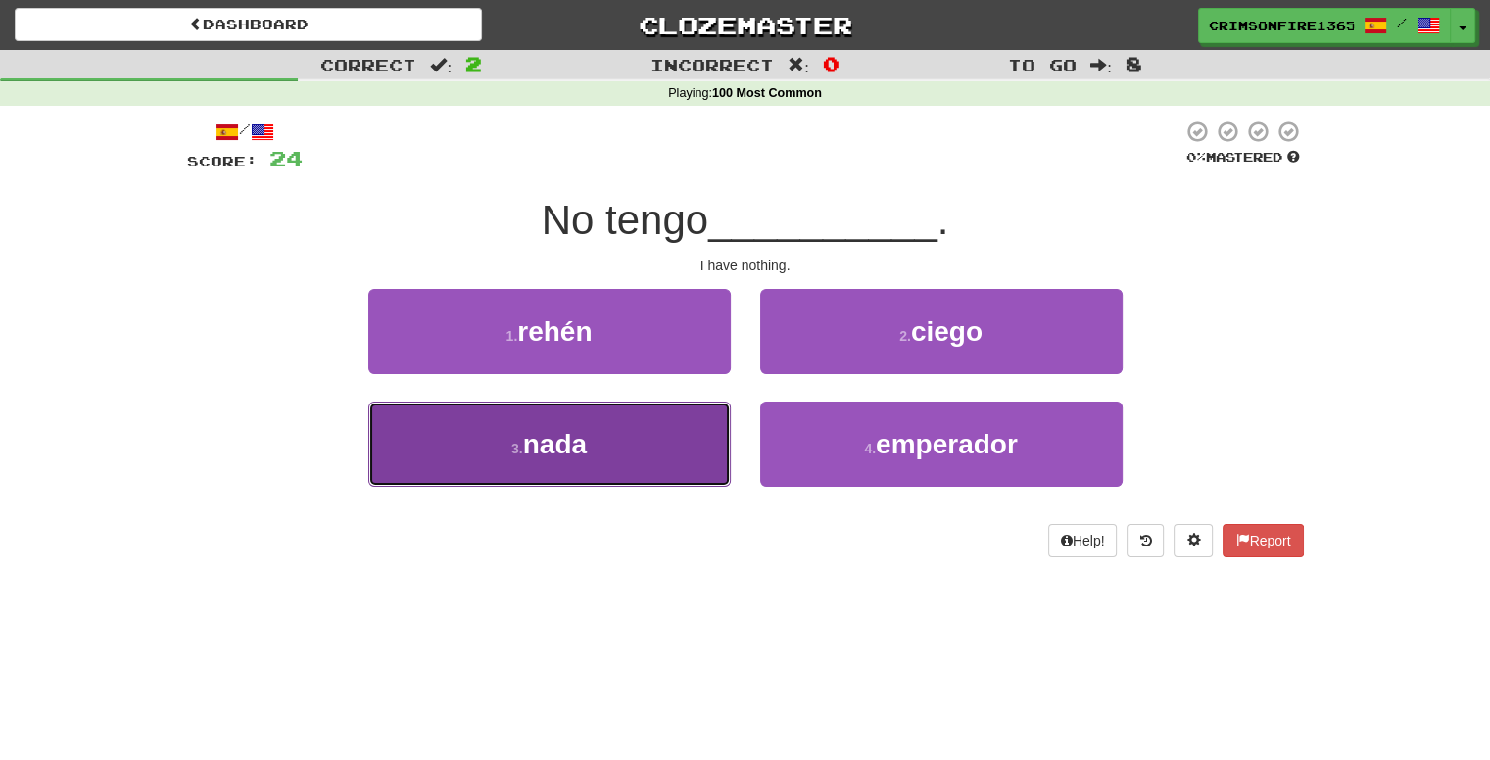
click at [616, 440] on button "3 . nada" at bounding box center [549, 444] width 363 height 85
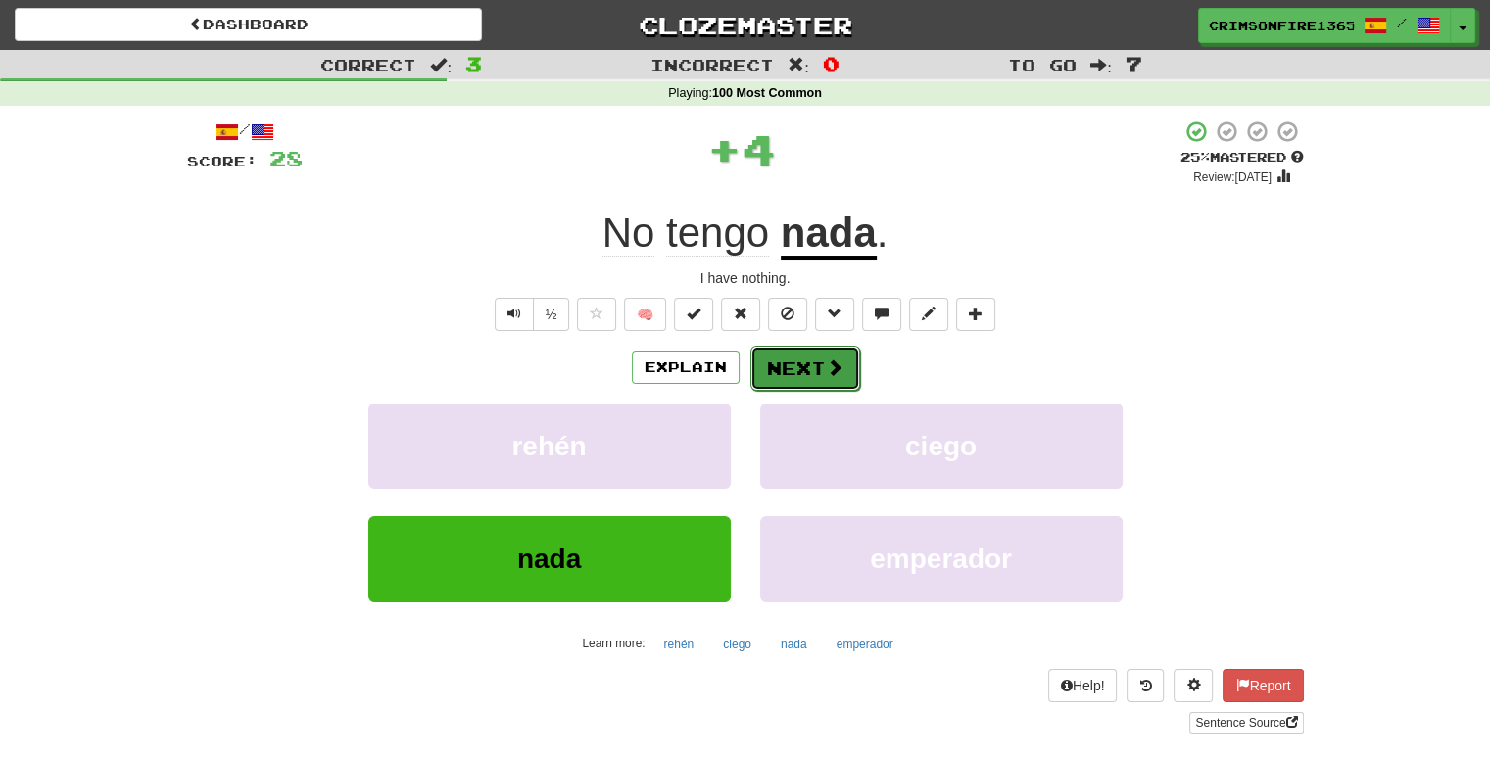
click at [814, 366] on button "Next" at bounding box center [806, 368] width 110 height 45
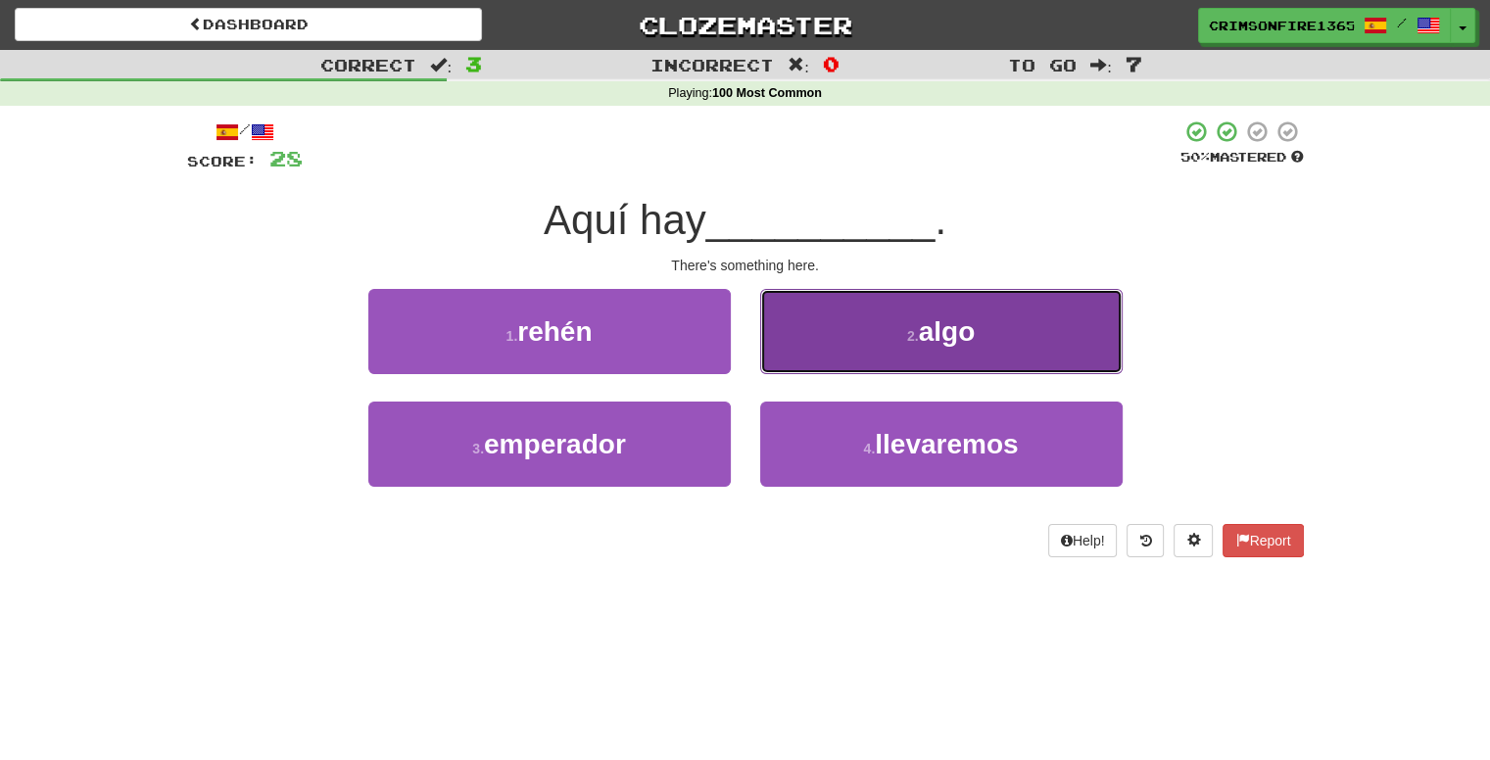
click at [811, 361] on button "2 . algo" at bounding box center [941, 331] width 363 height 85
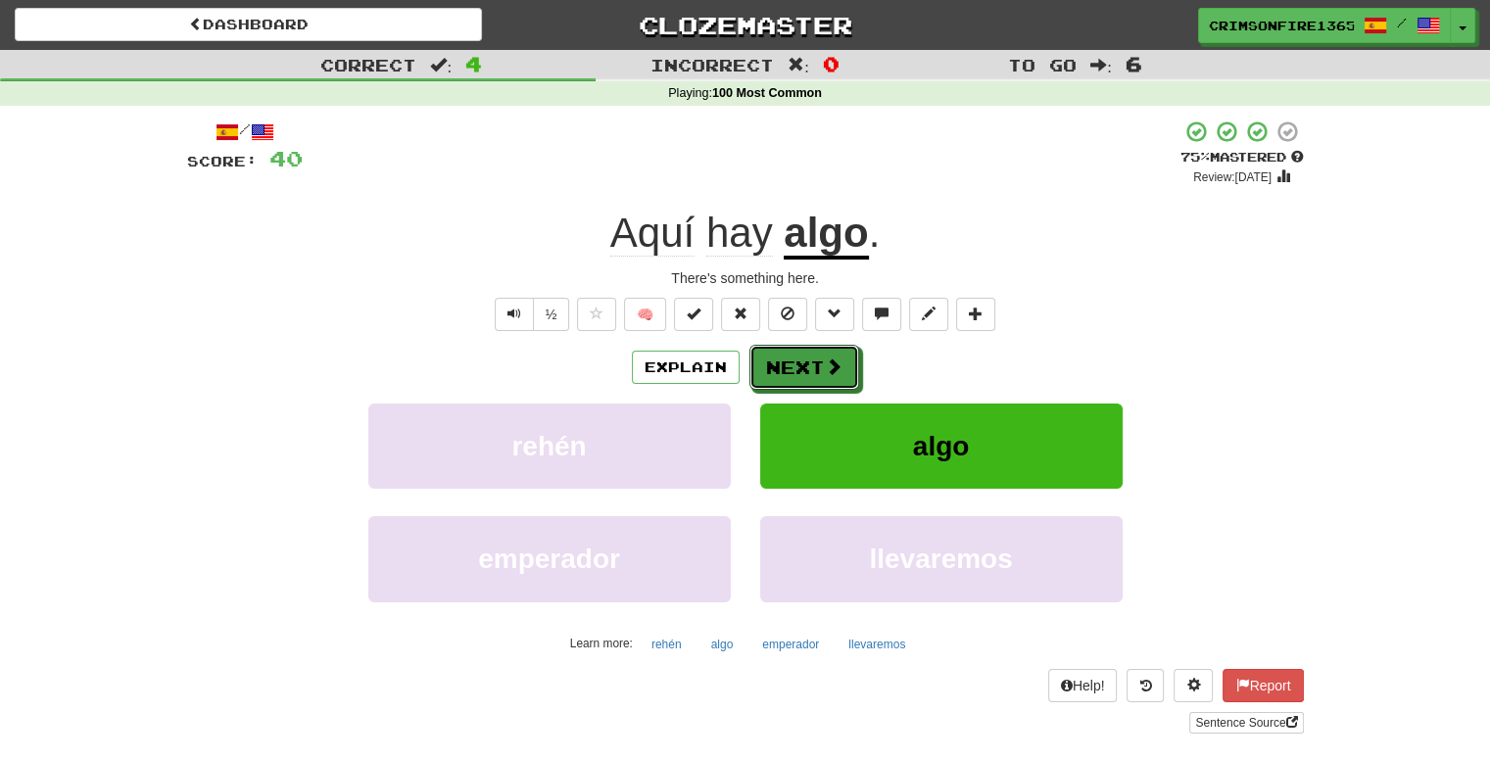
click at [811, 361] on button "Next" at bounding box center [805, 367] width 110 height 45
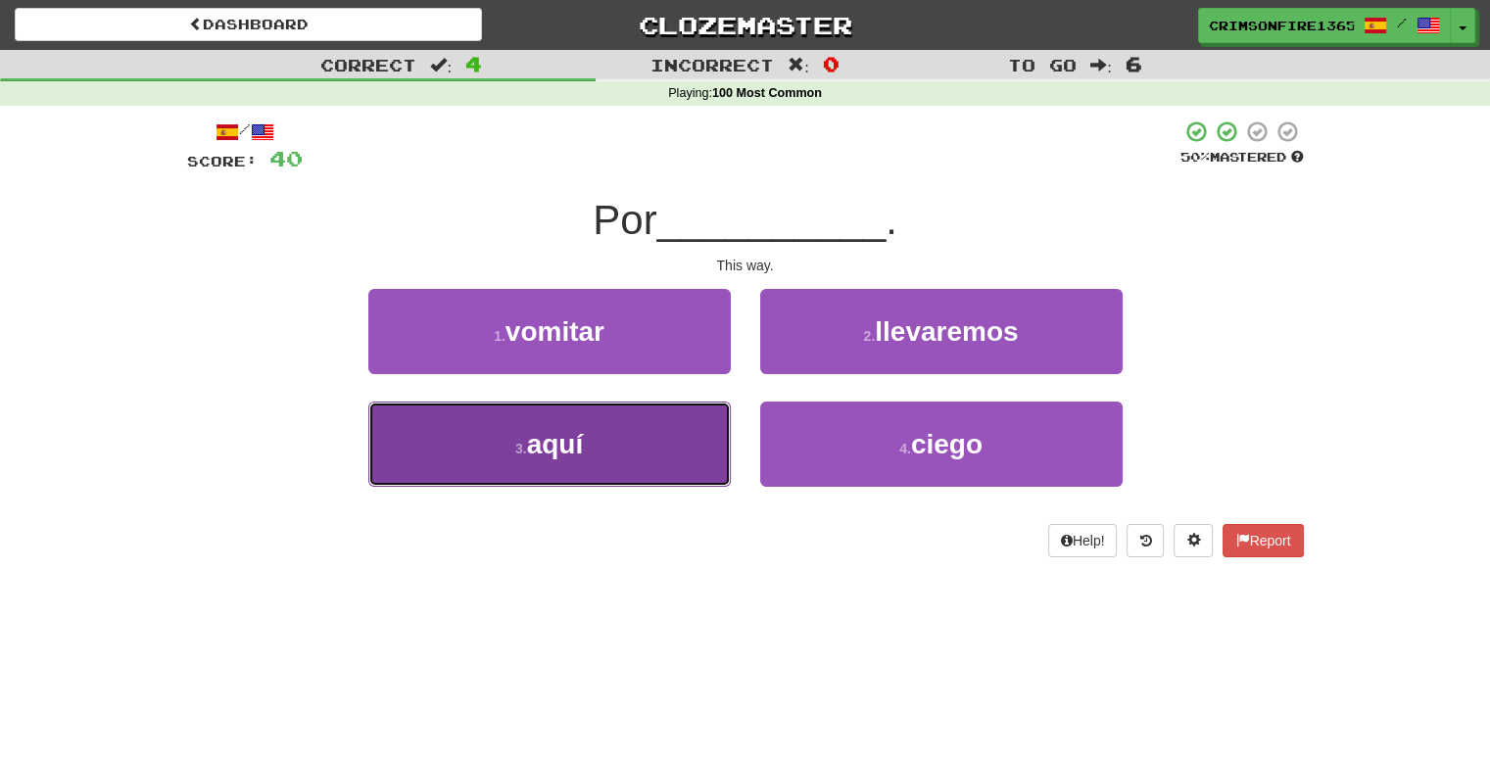
click at [674, 432] on button "3 . aquí" at bounding box center [549, 444] width 363 height 85
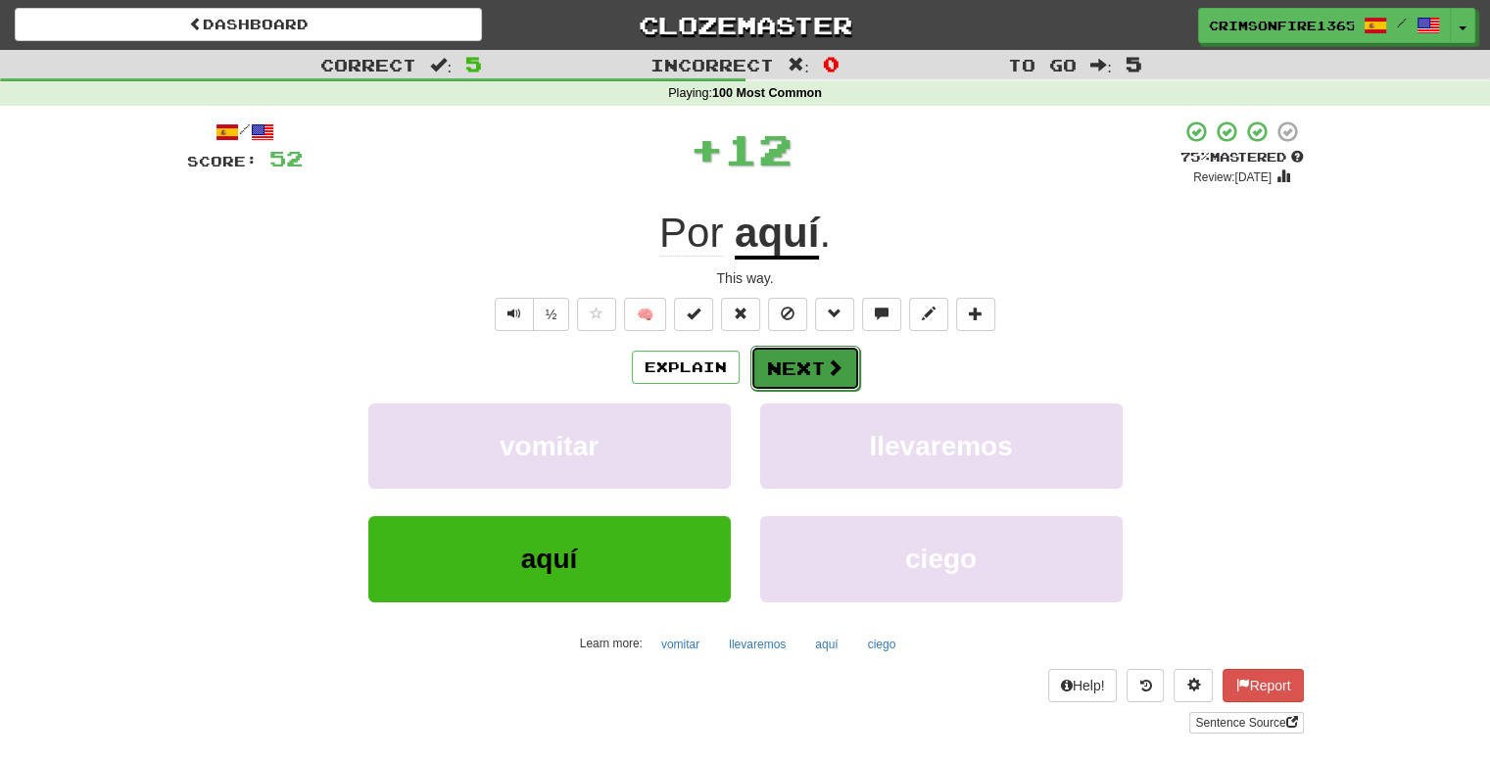
click at [784, 369] on button "Next" at bounding box center [806, 368] width 110 height 45
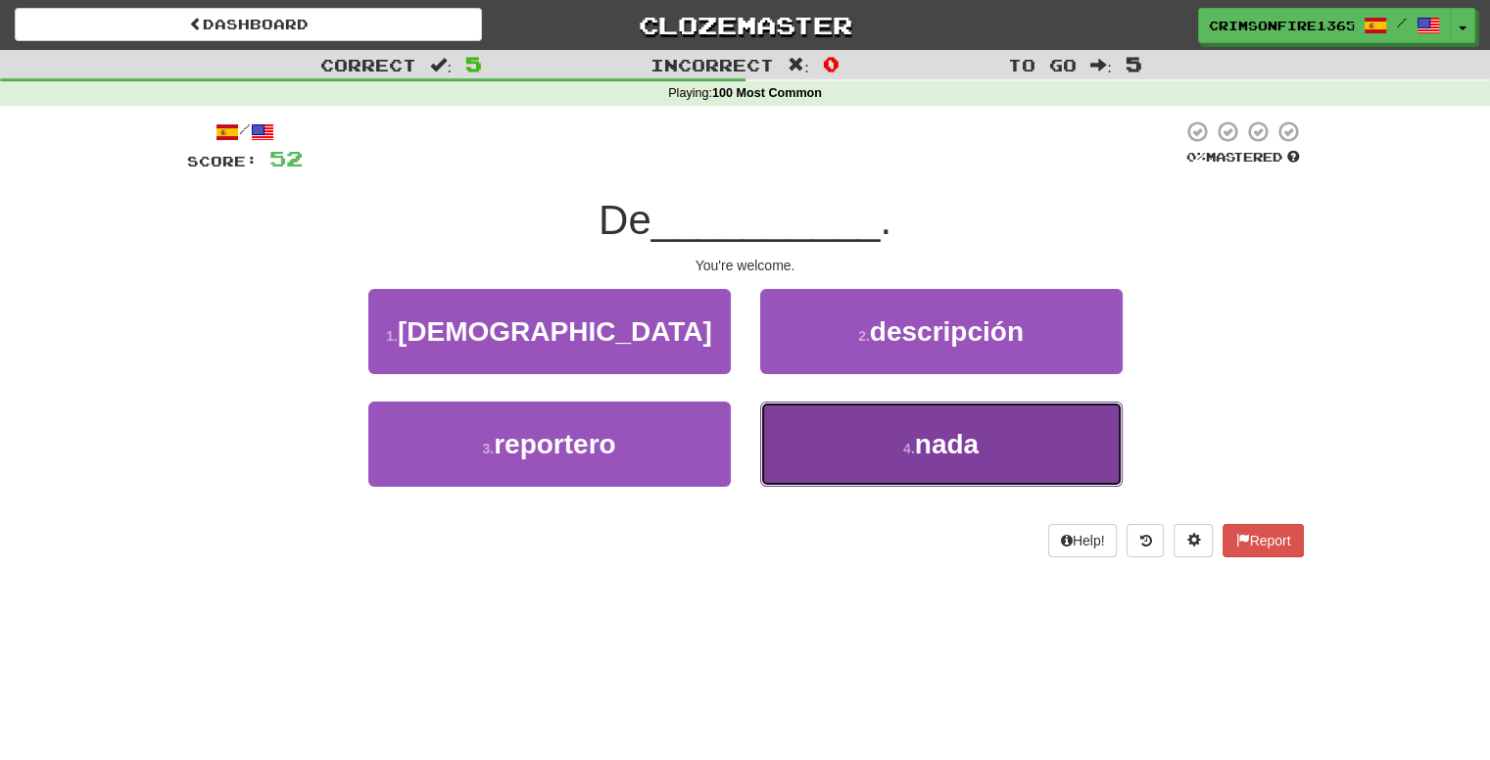
click at [812, 417] on button "4 . nada" at bounding box center [941, 444] width 363 height 85
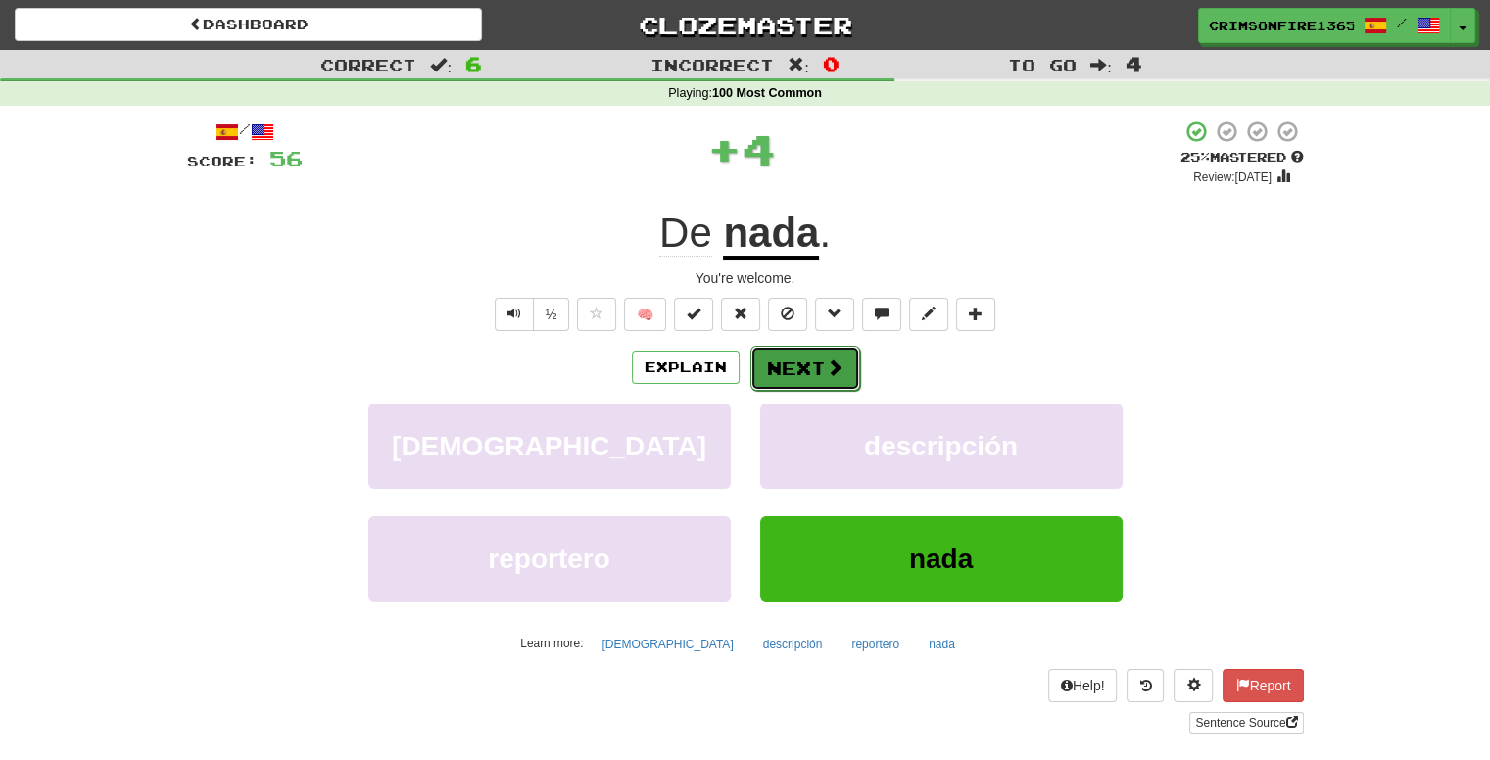
click at [790, 347] on button "Next" at bounding box center [806, 368] width 110 height 45
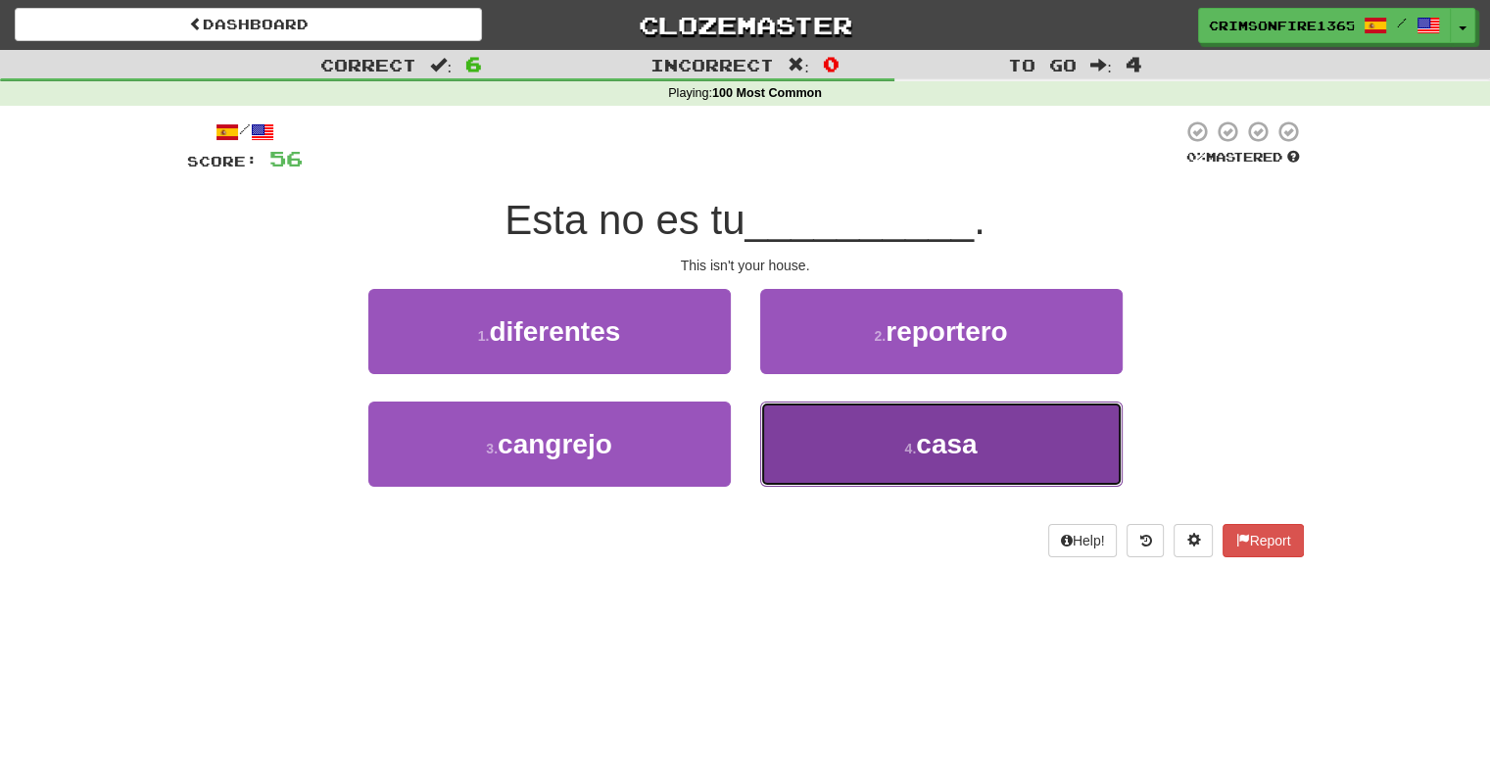
click at [804, 436] on button "4 . casa" at bounding box center [941, 444] width 363 height 85
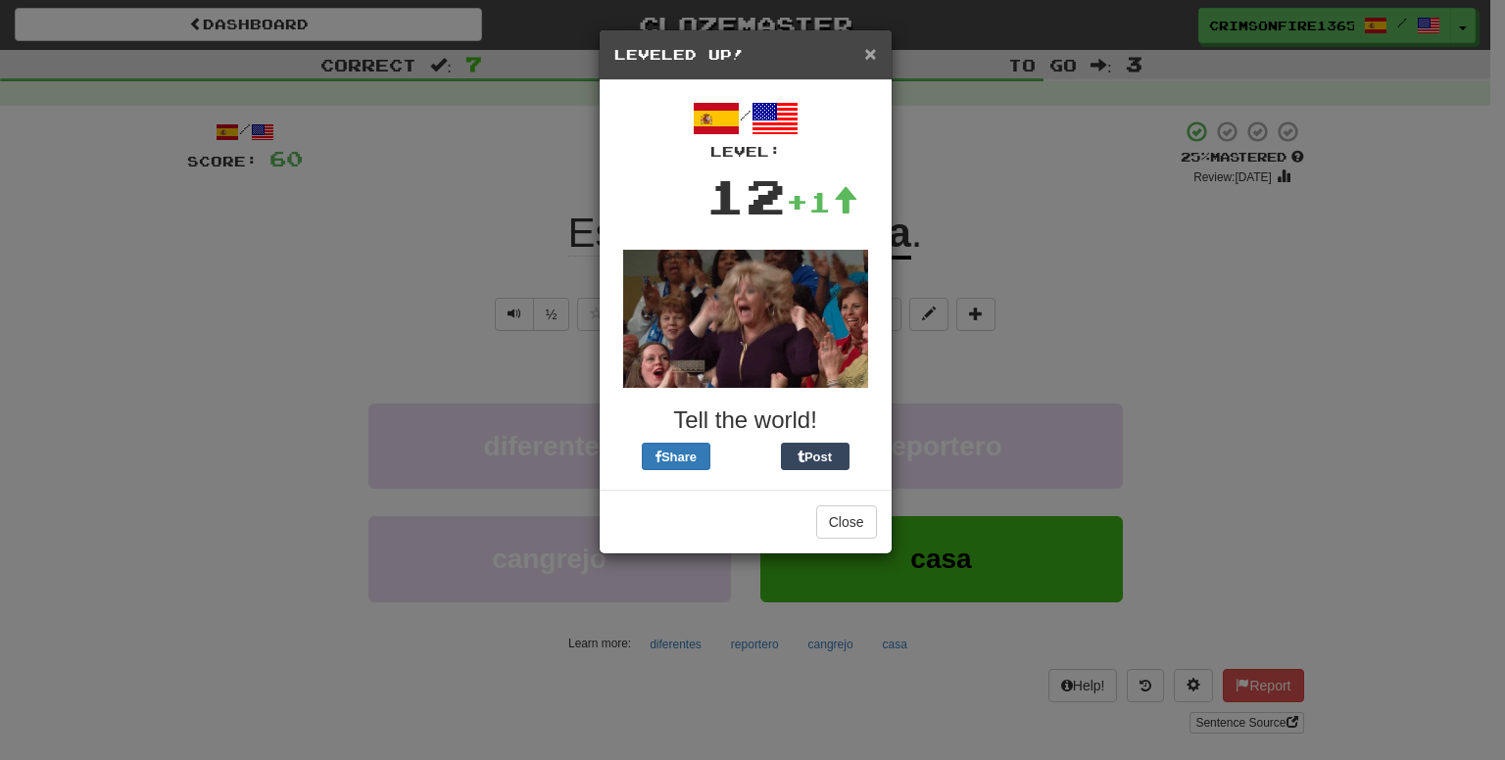
click at [866, 56] on span "×" at bounding box center [870, 53] width 12 height 23
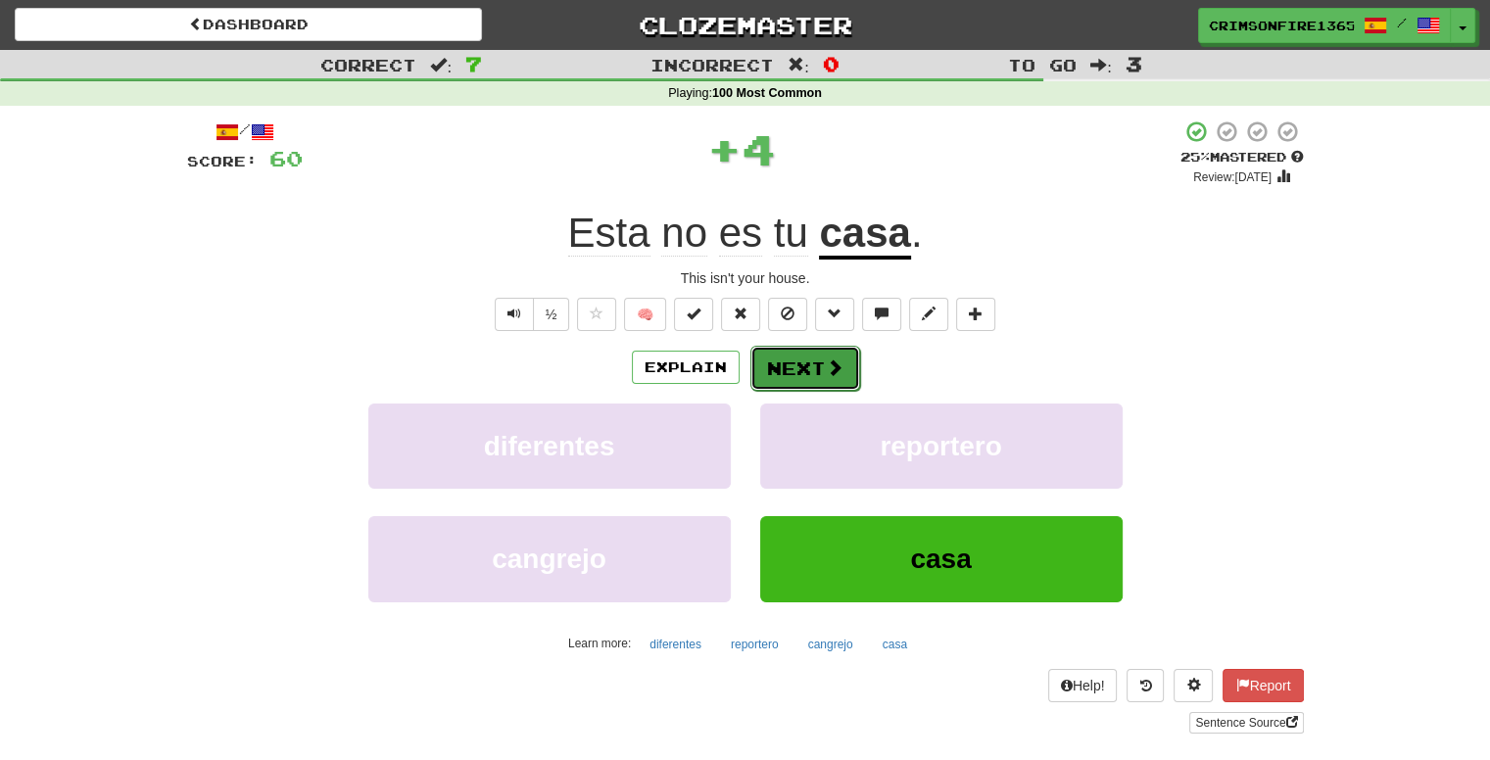
click at [792, 365] on button "Next" at bounding box center [806, 368] width 110 height 45
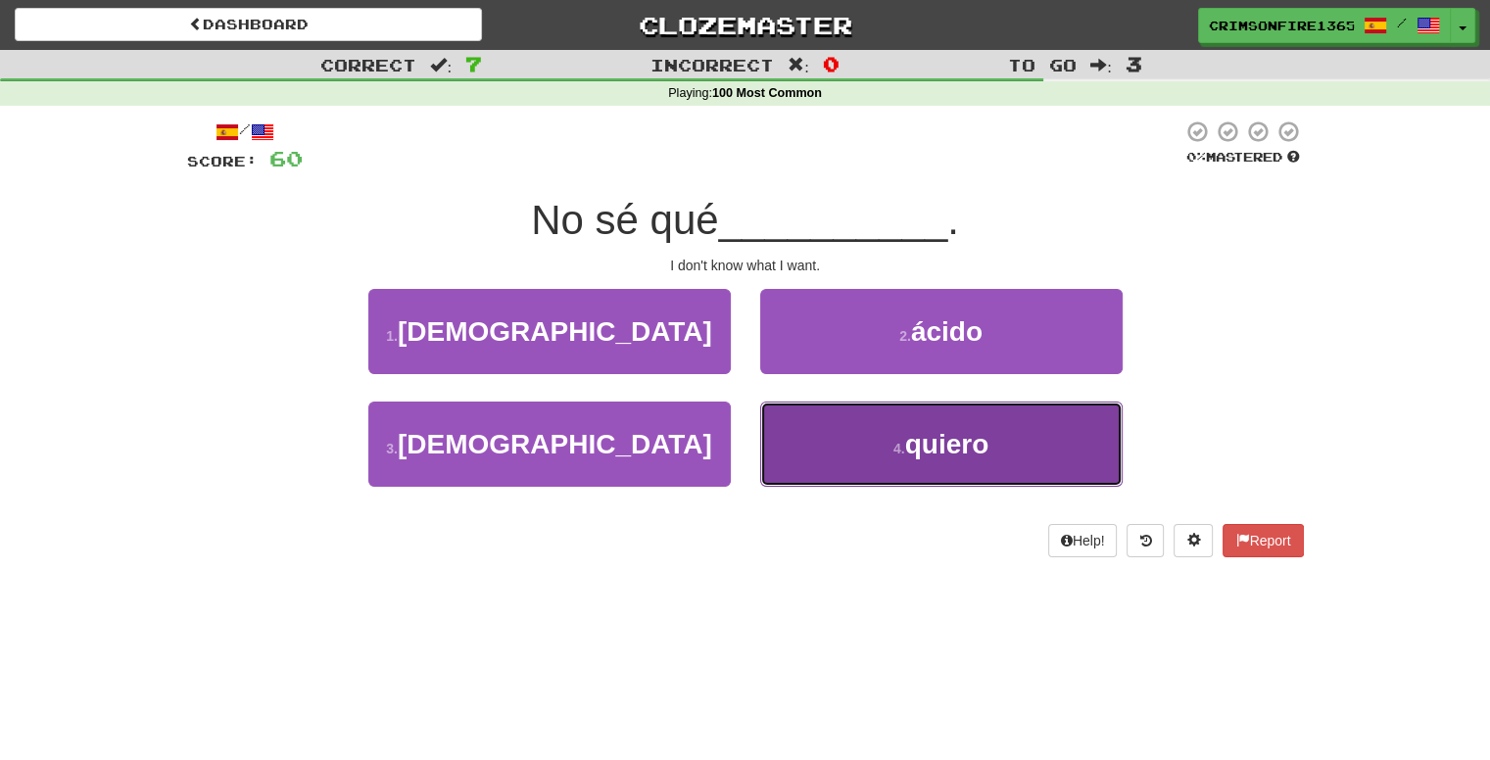
click at [862, 444] on button "4 . quiero" at bounding box center [941, 444] width 363 height 85
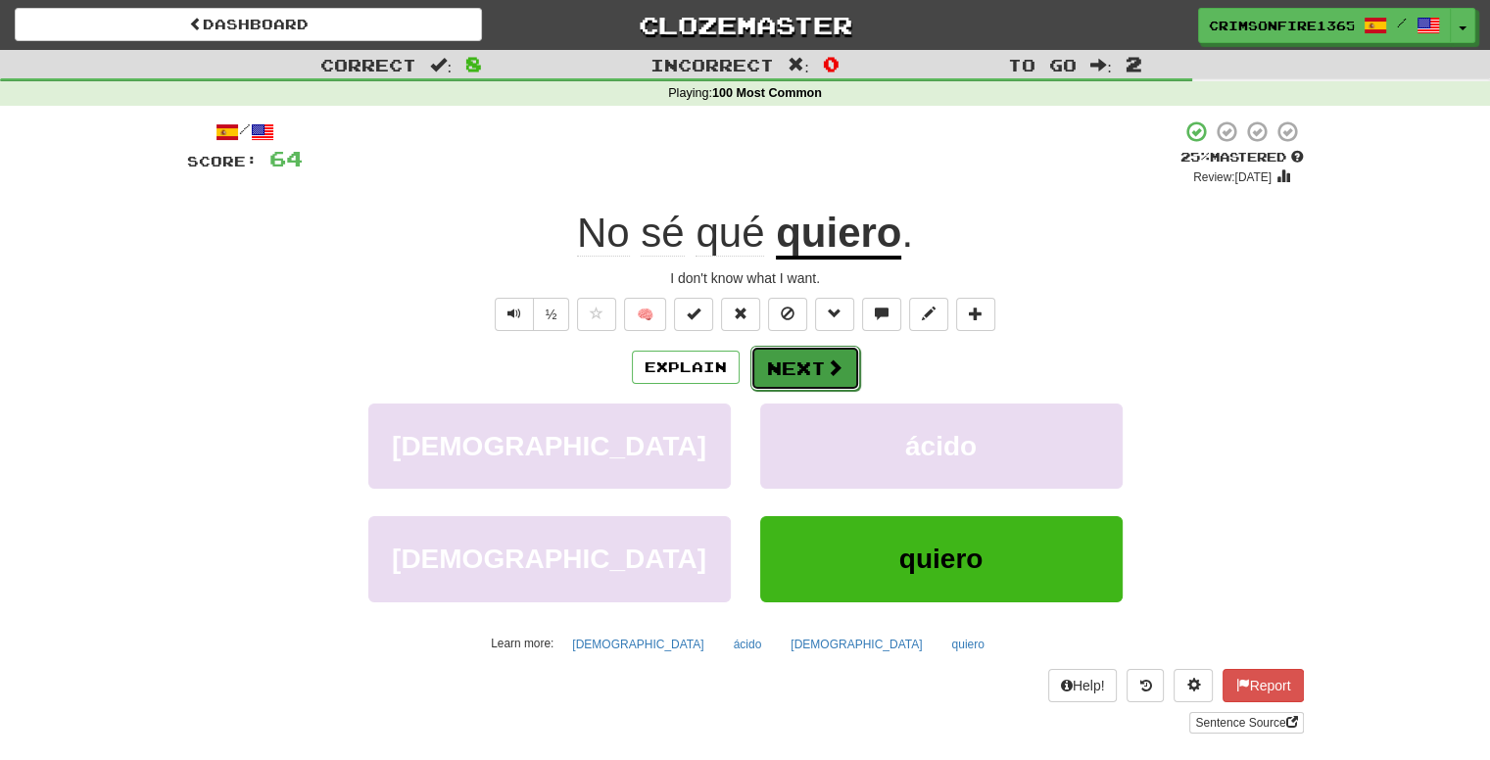
click at [818, 375] on button "Next" at bounding box center [806, 368] width 110 height 45
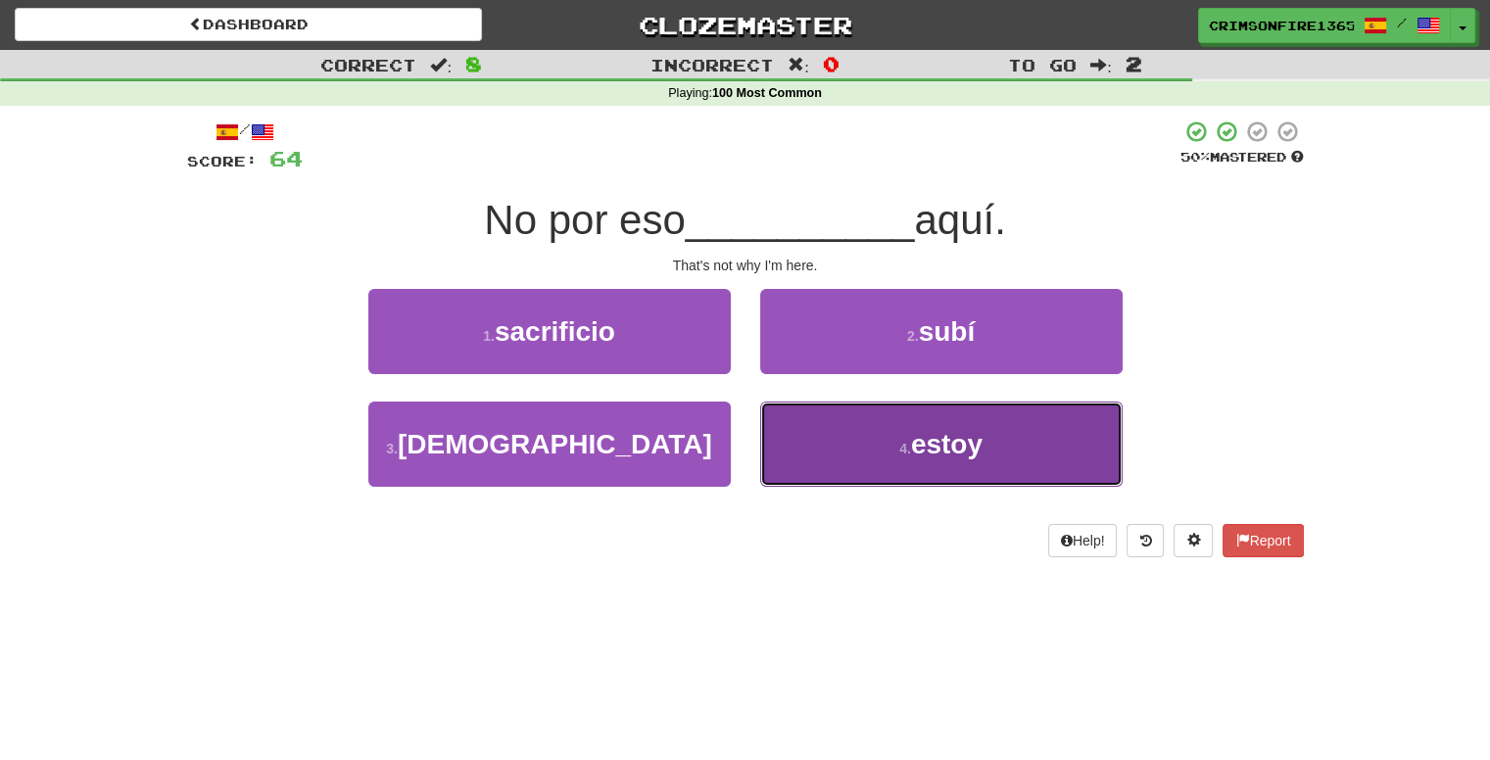
click at [865, 437] on button "4 . estoy" at bounding box center [941, 444] width 363 height 85
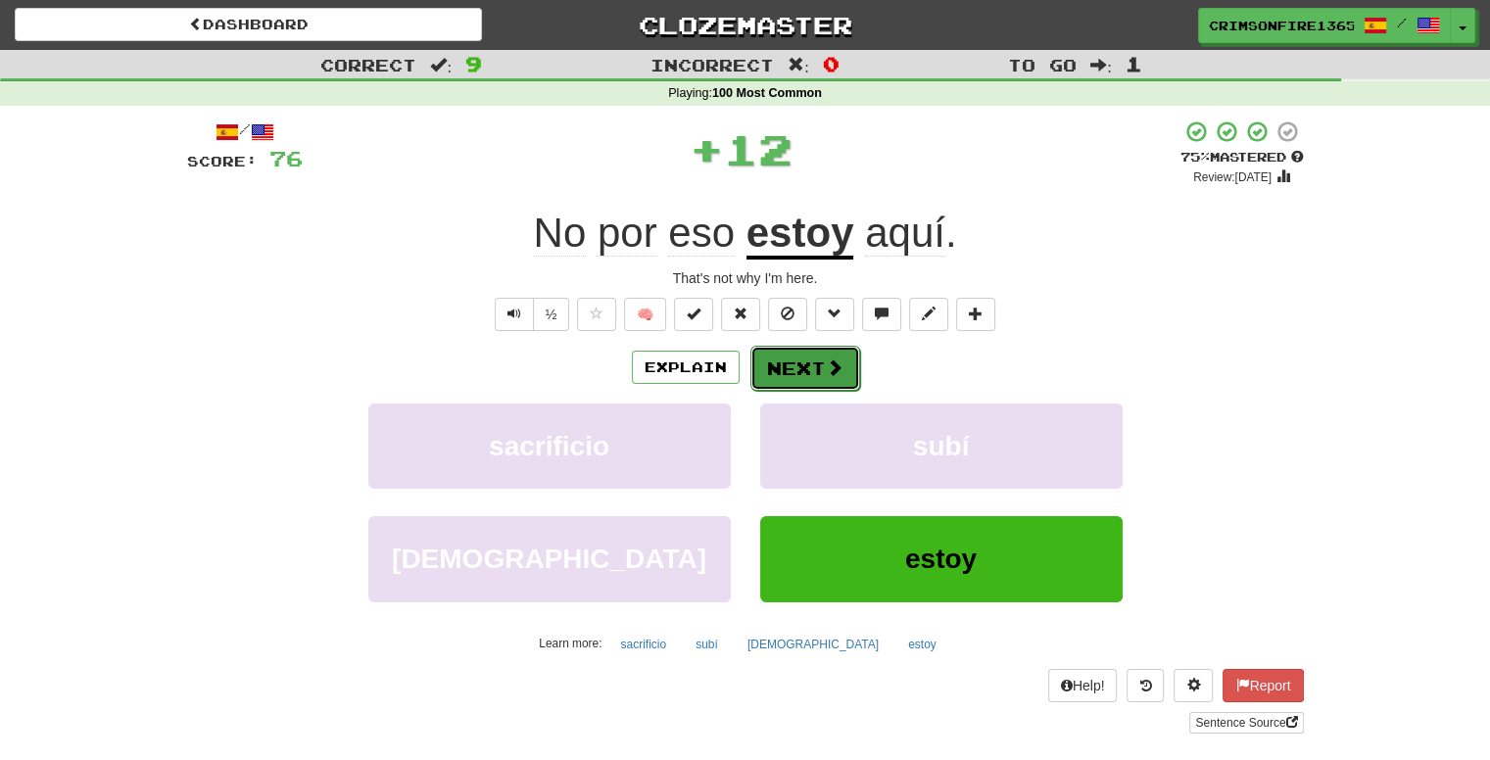
click at [785, 358] on button "Next" at bounding box center [806, 368] width 110 height 45
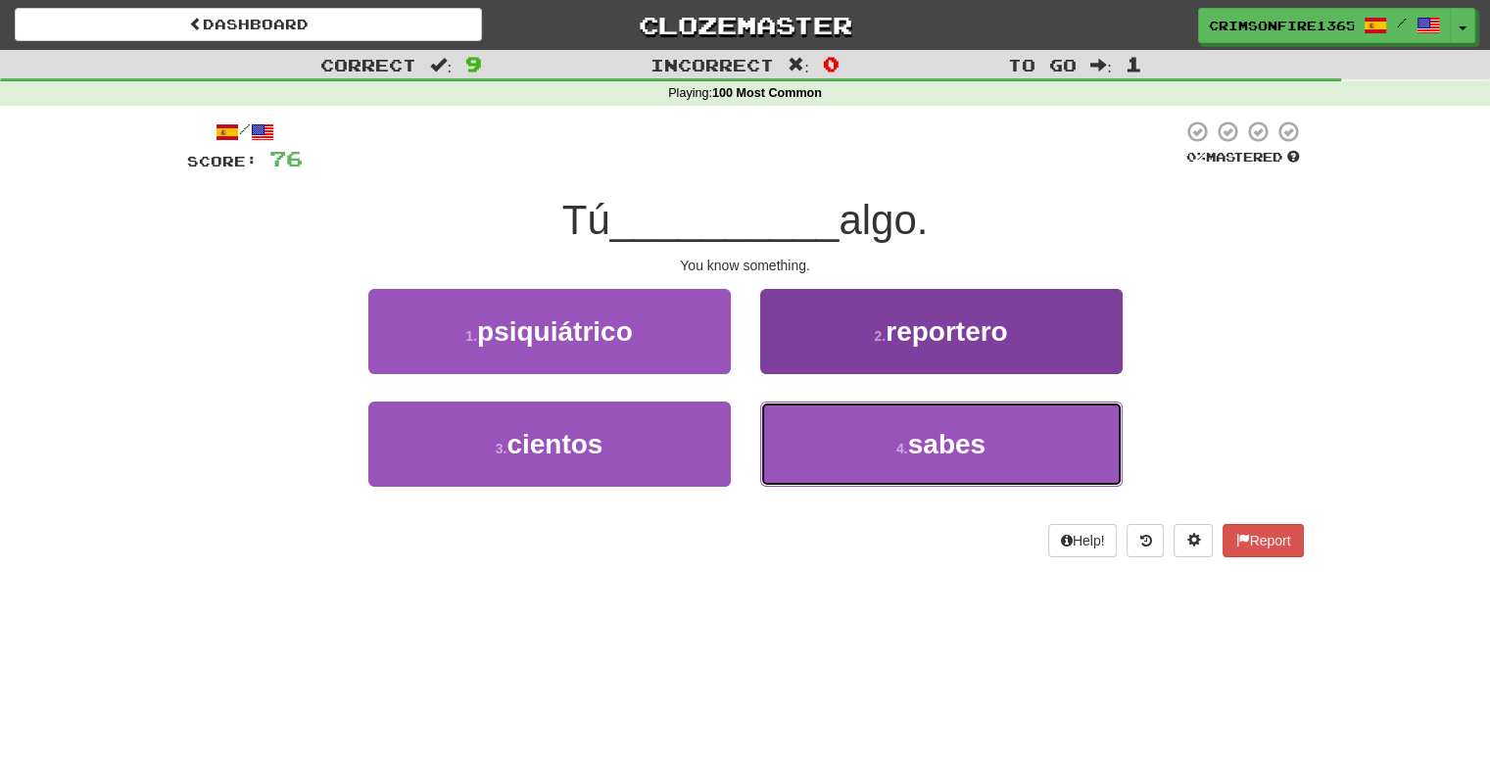
click at [844, 444] on button "4 . sabes" at bounding box center [941, 444] width 363 height 85
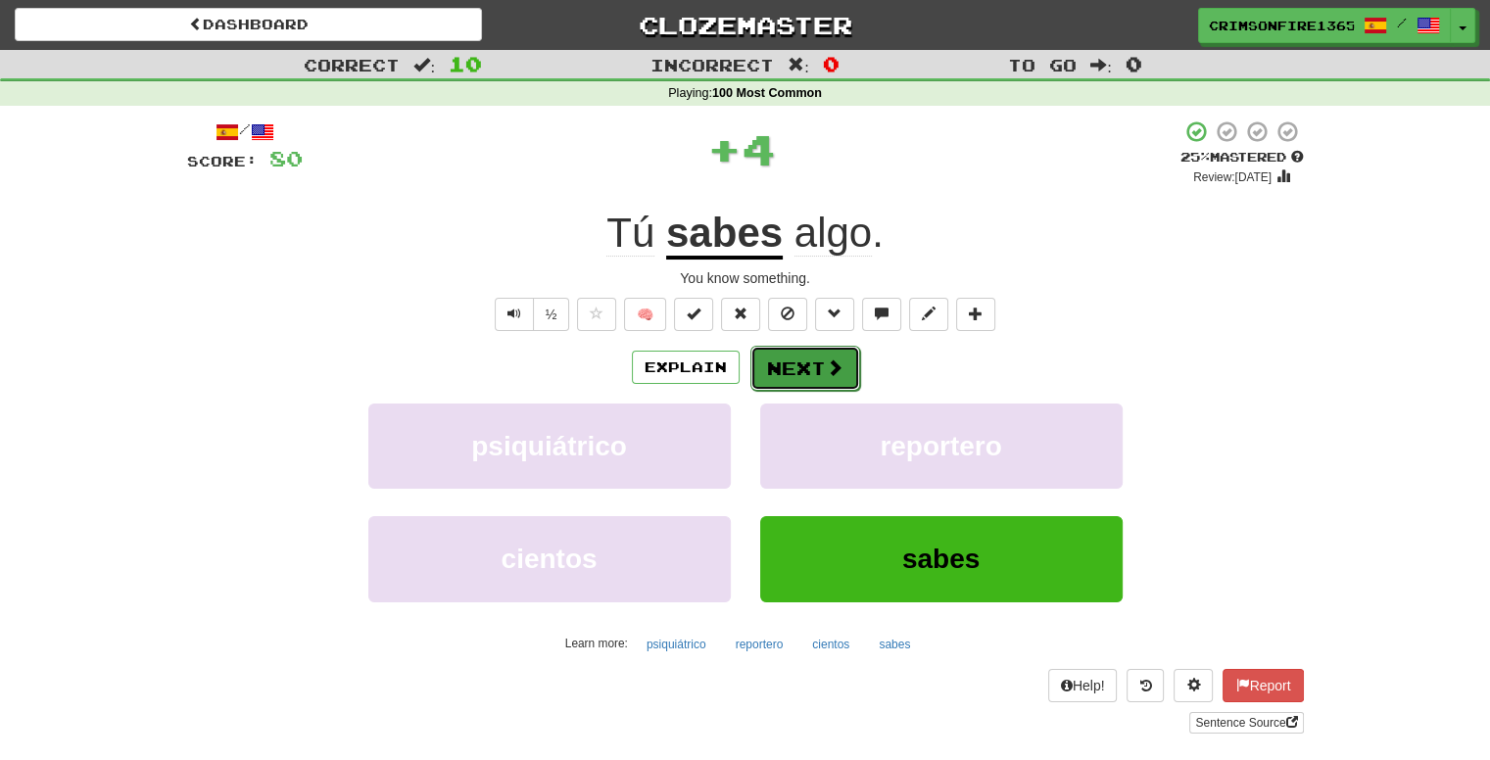
click at [804, 367] on button "Next" at bounding box center [806, 368] width 110 height 45
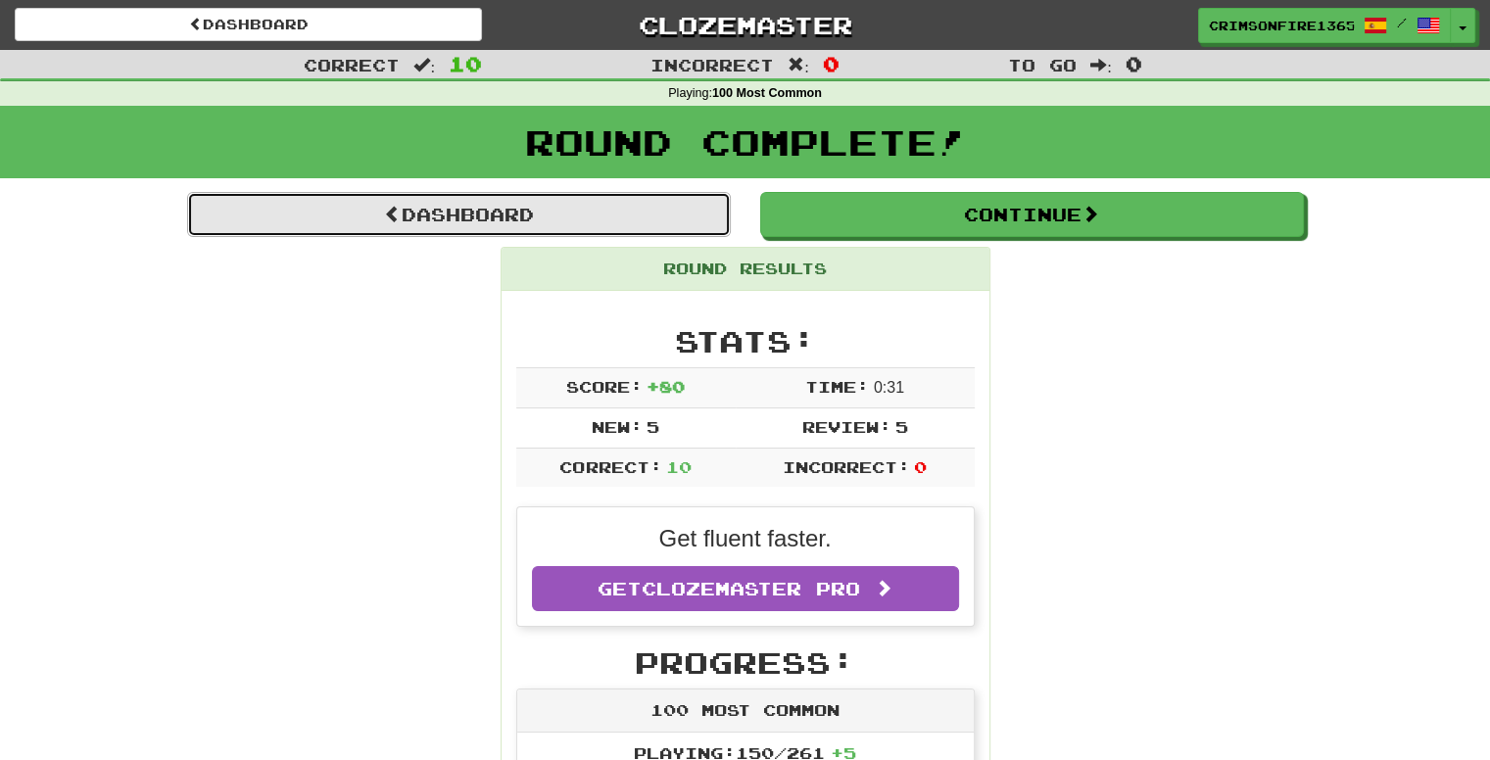
click at [530, 210] on link "Dashboard" at bounding box center [459, 214] width 544 height 45
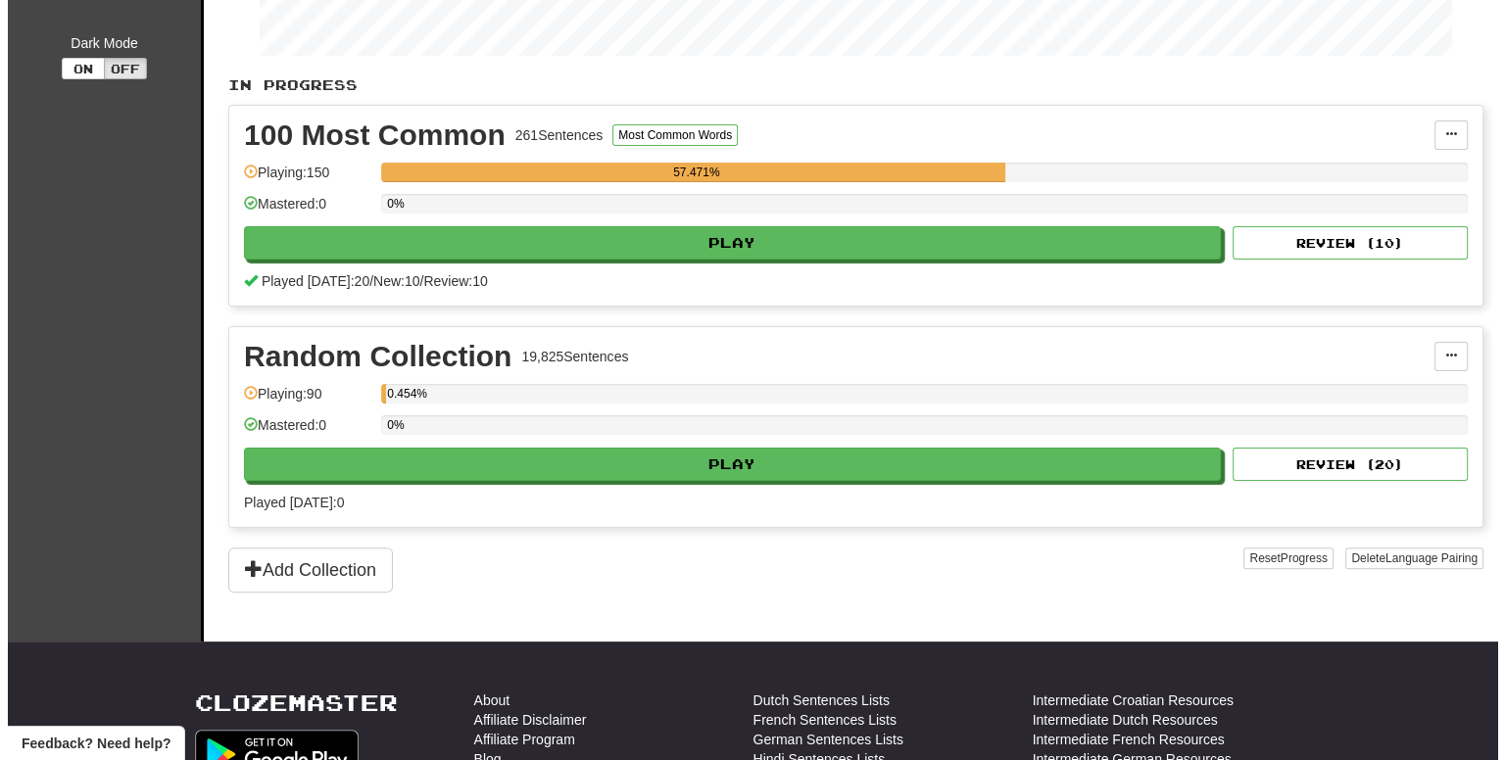
scroll to position [392, 0]
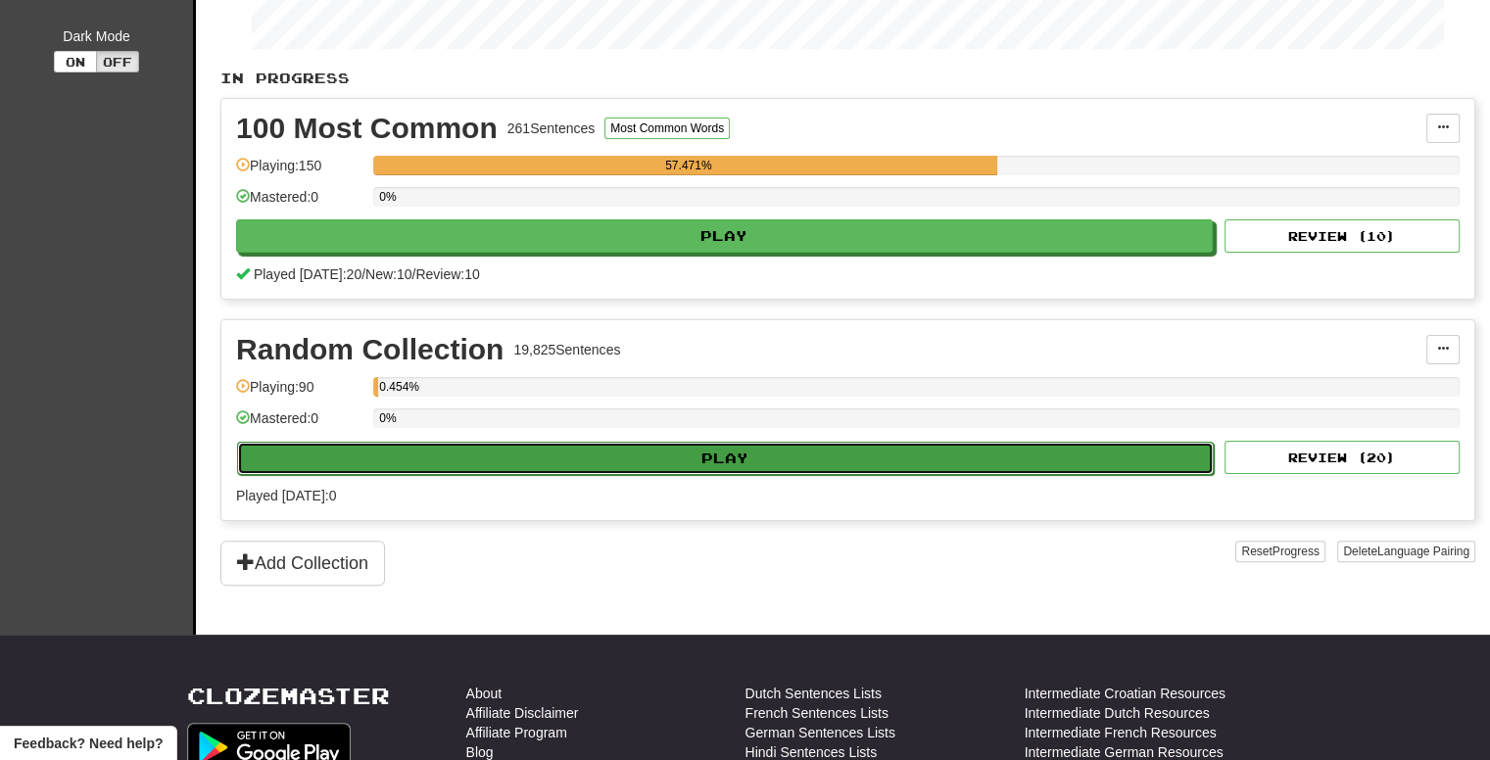
click at [627, 449] on button "Play" at bounding box center [725, 458] width 977 height 33
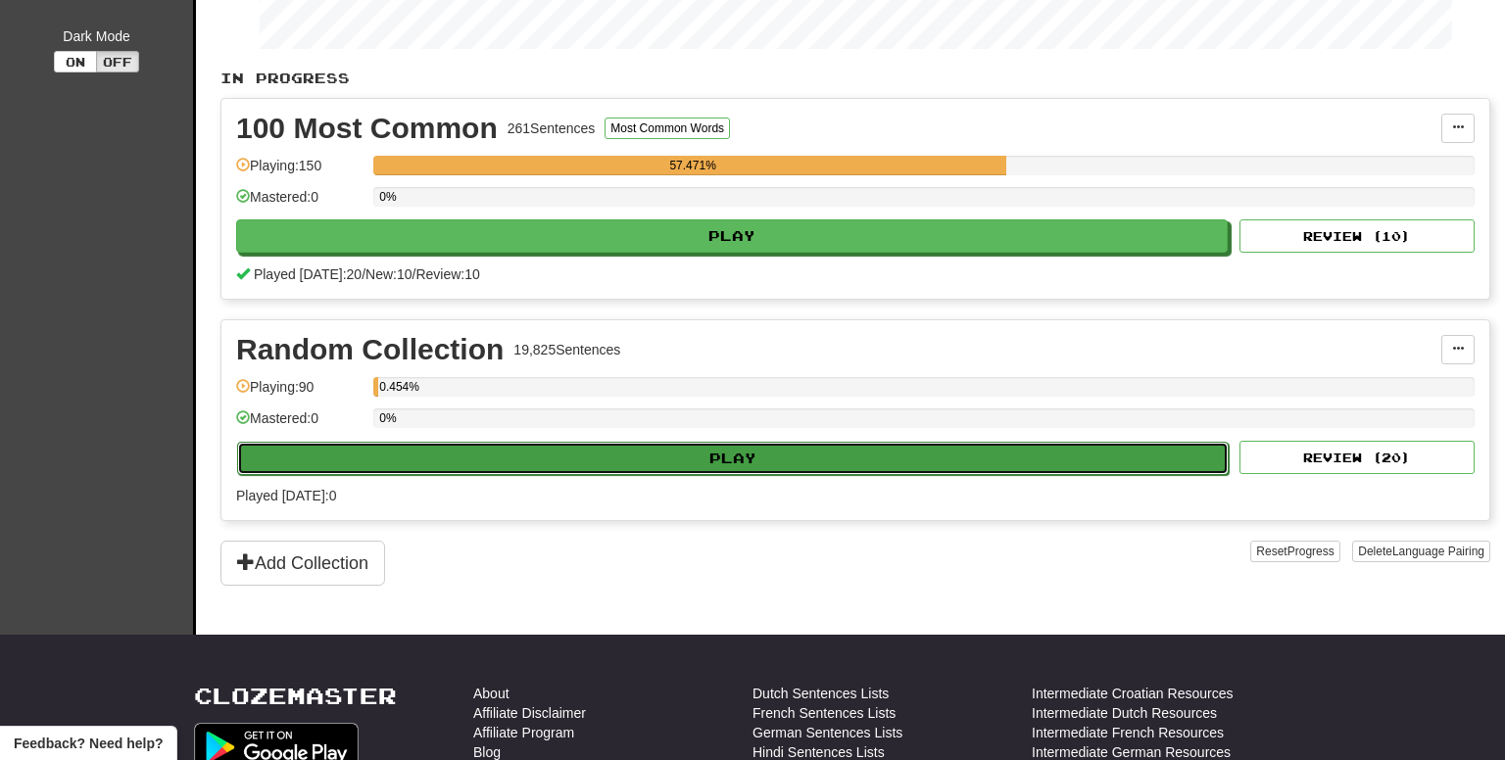
select select "**"
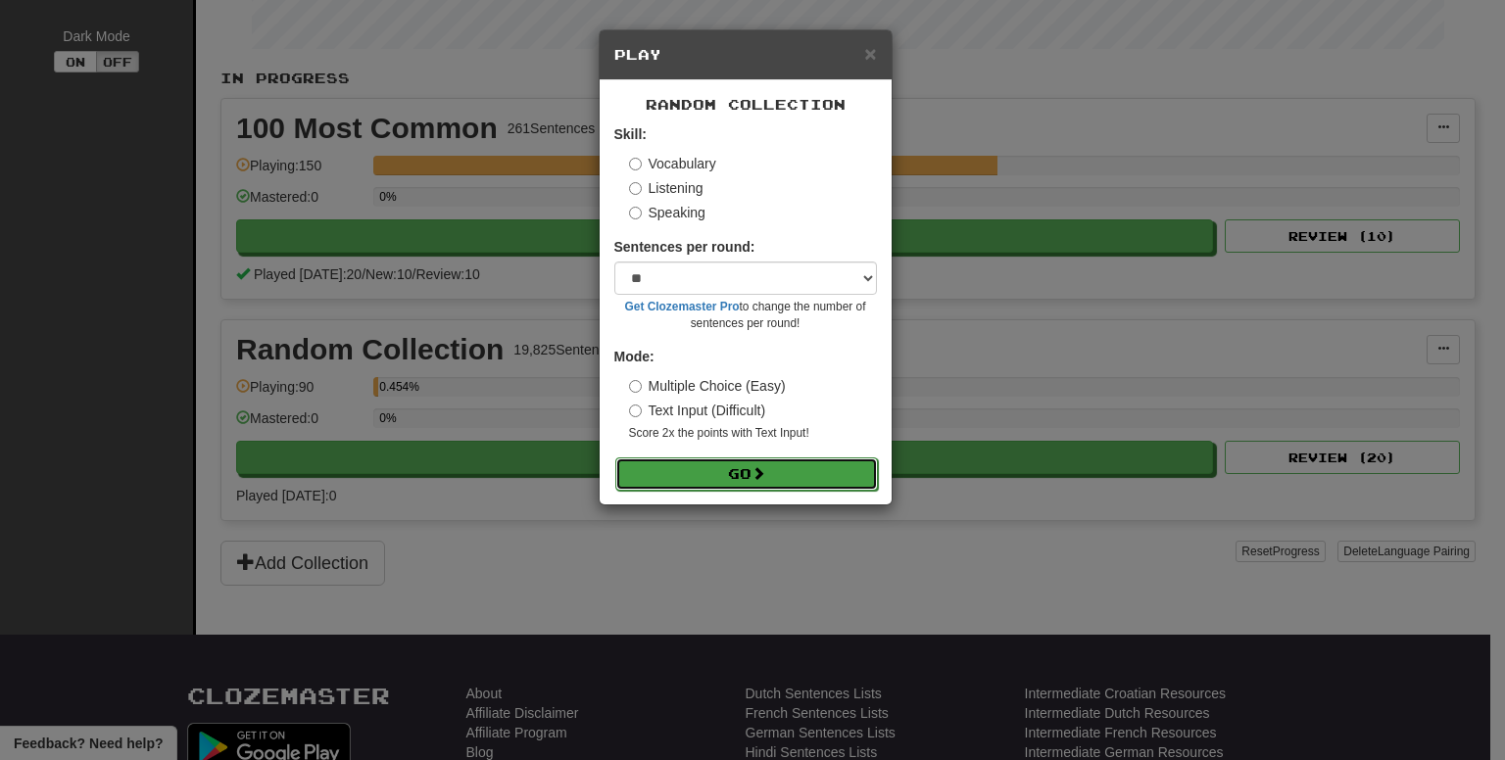
click at [757, 469] on span at bounding box center [759, 473] width 14 height 14
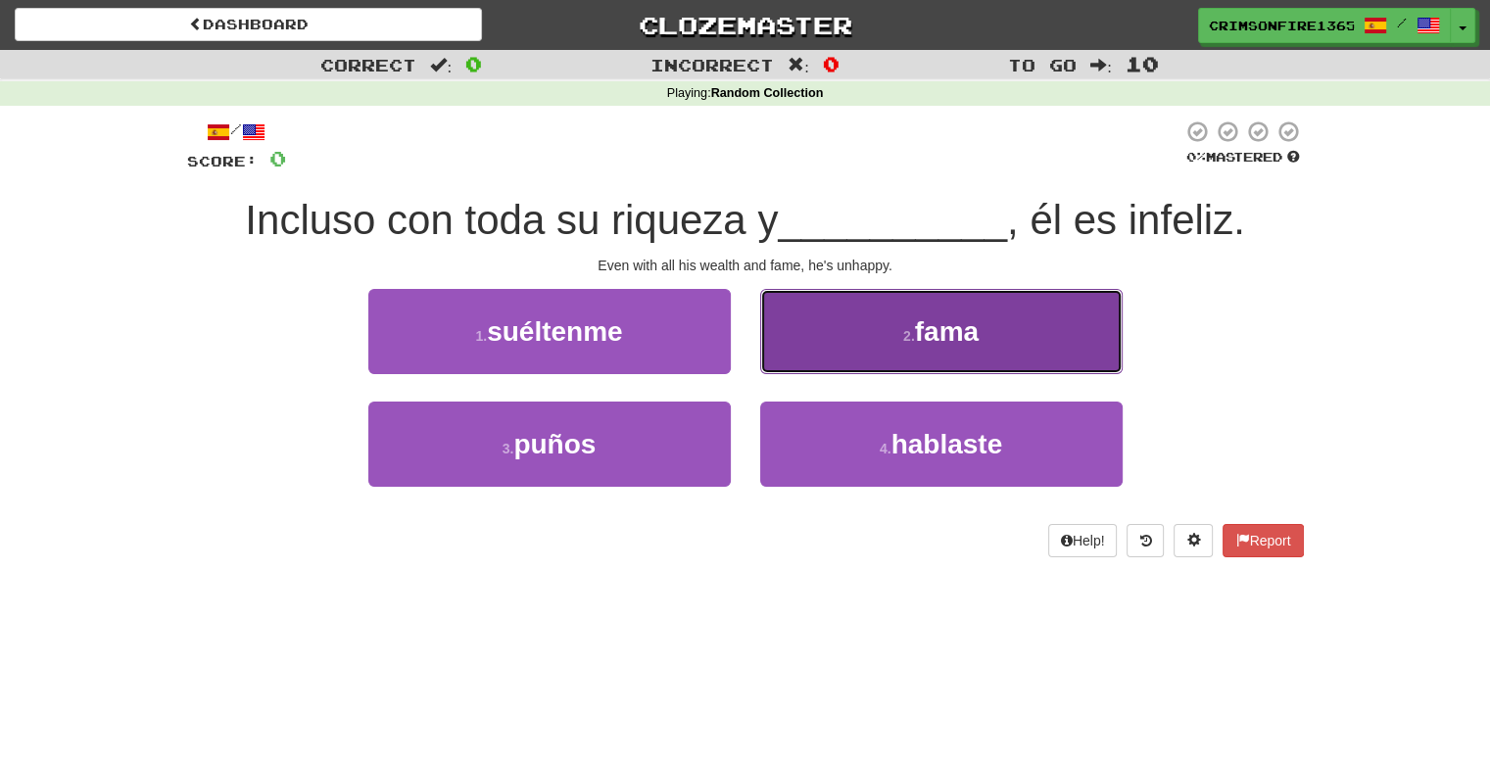
click at [830, 334] on button "2 . fama" at bounding box center [941, 331] width 363 height 85
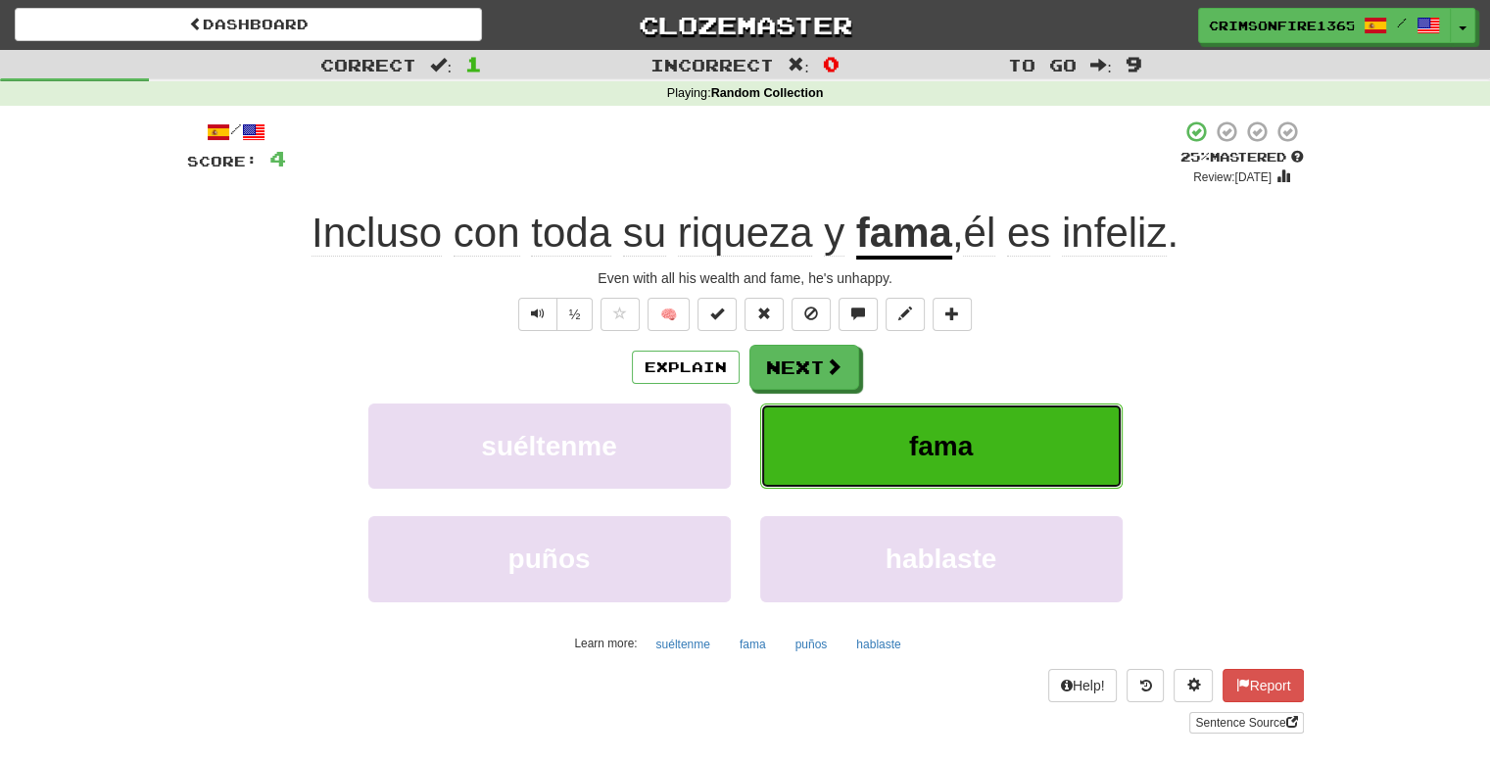
click at [909, 443] on span "fama" at bounding box center [941, 446] width 64 height 30
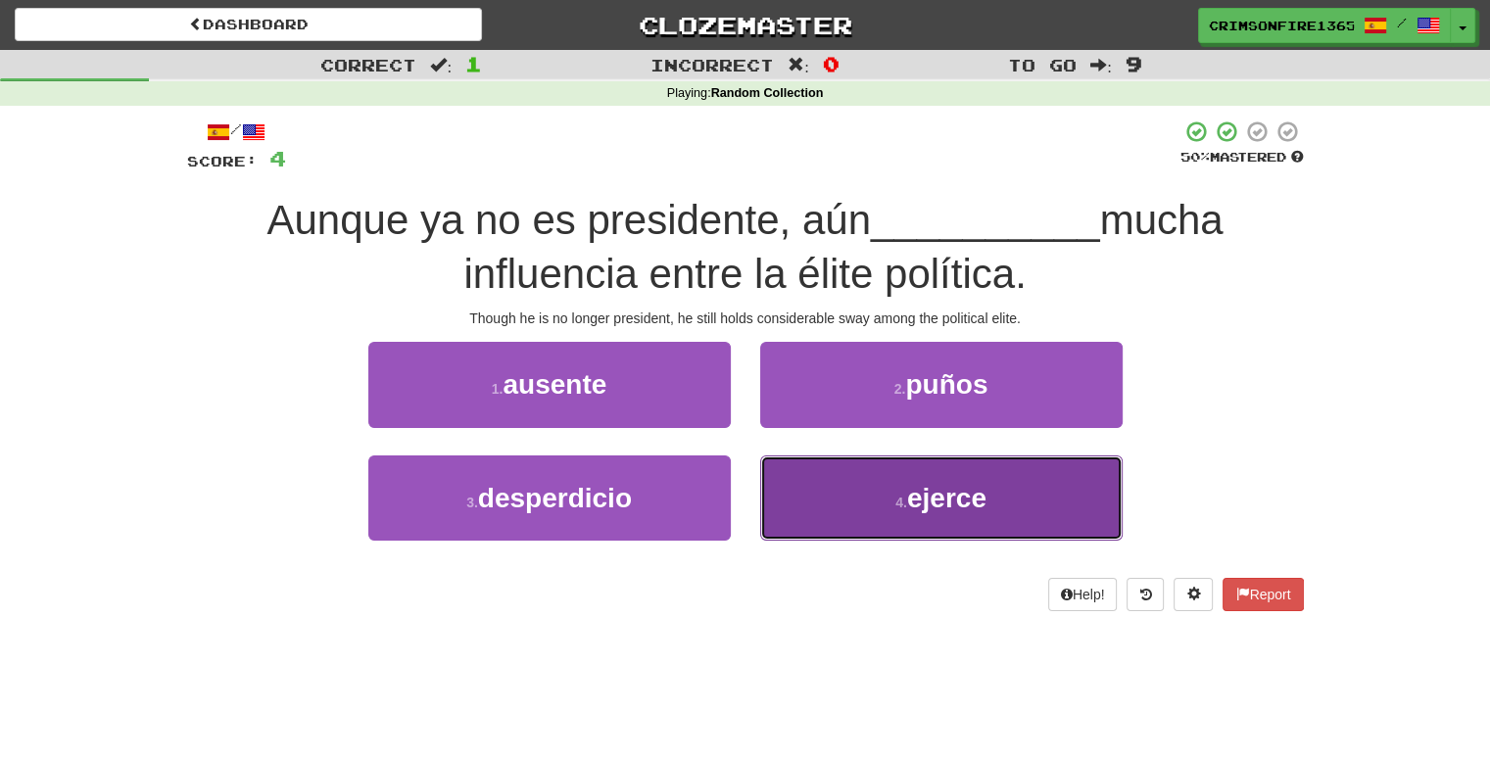
click at [834, 494] on button "4 . ejerce" at bounding box center [941, 498] width 363 height 85
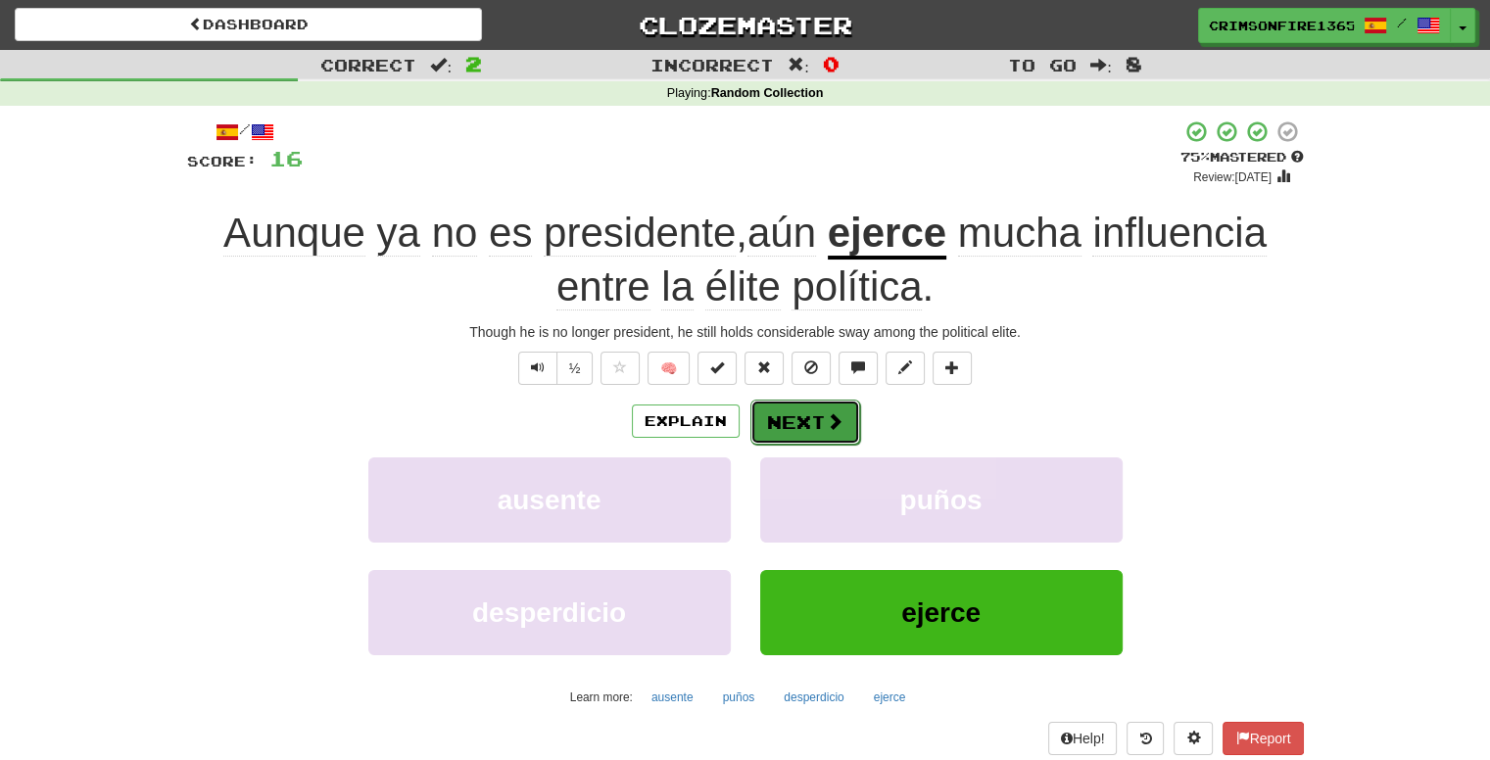
click at [804, 412] on button "Next" at bounding box center [806, 422] width 110 height 45
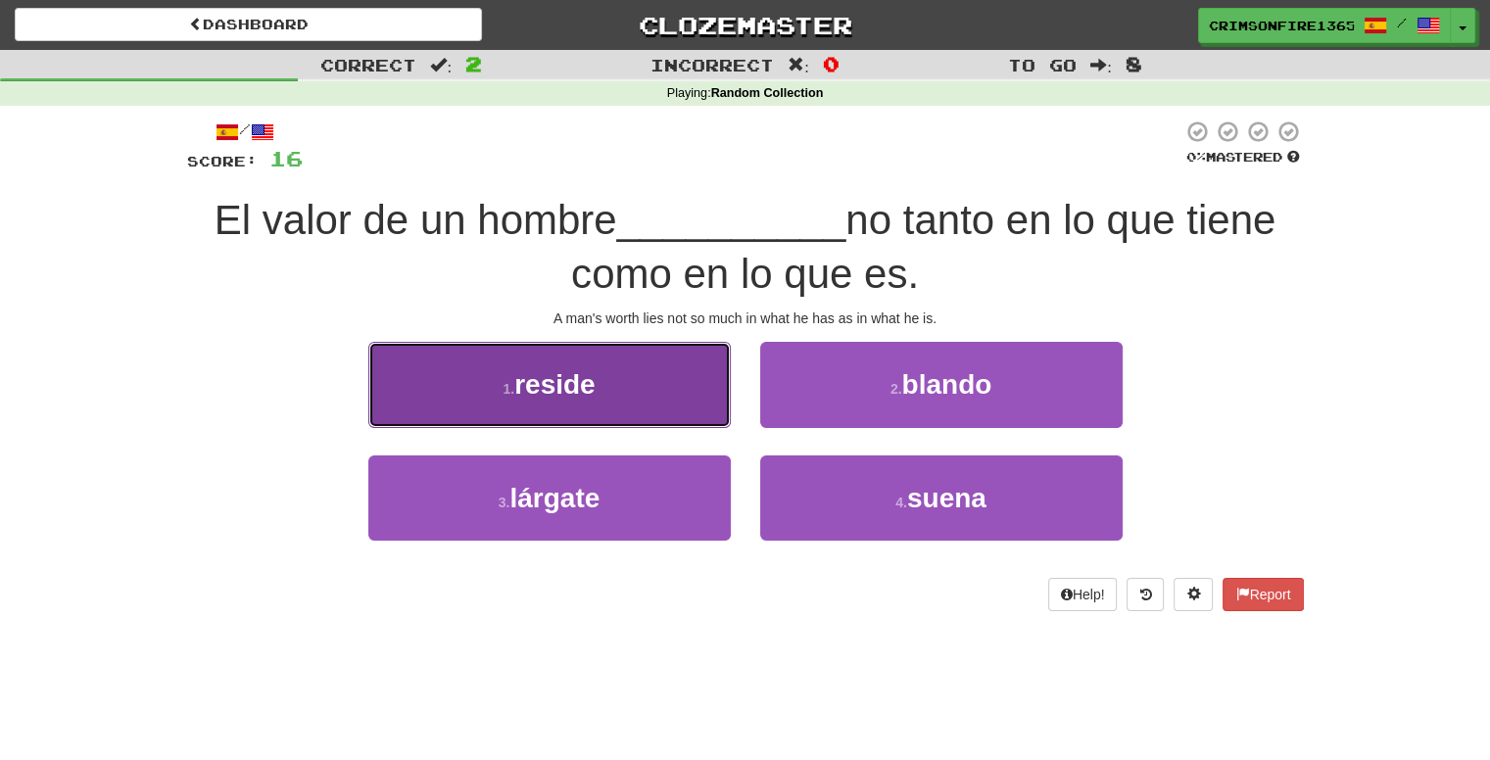
click at [606, 393] on button "1 . reside" at bounding box center [549, 384] width 363 height 85
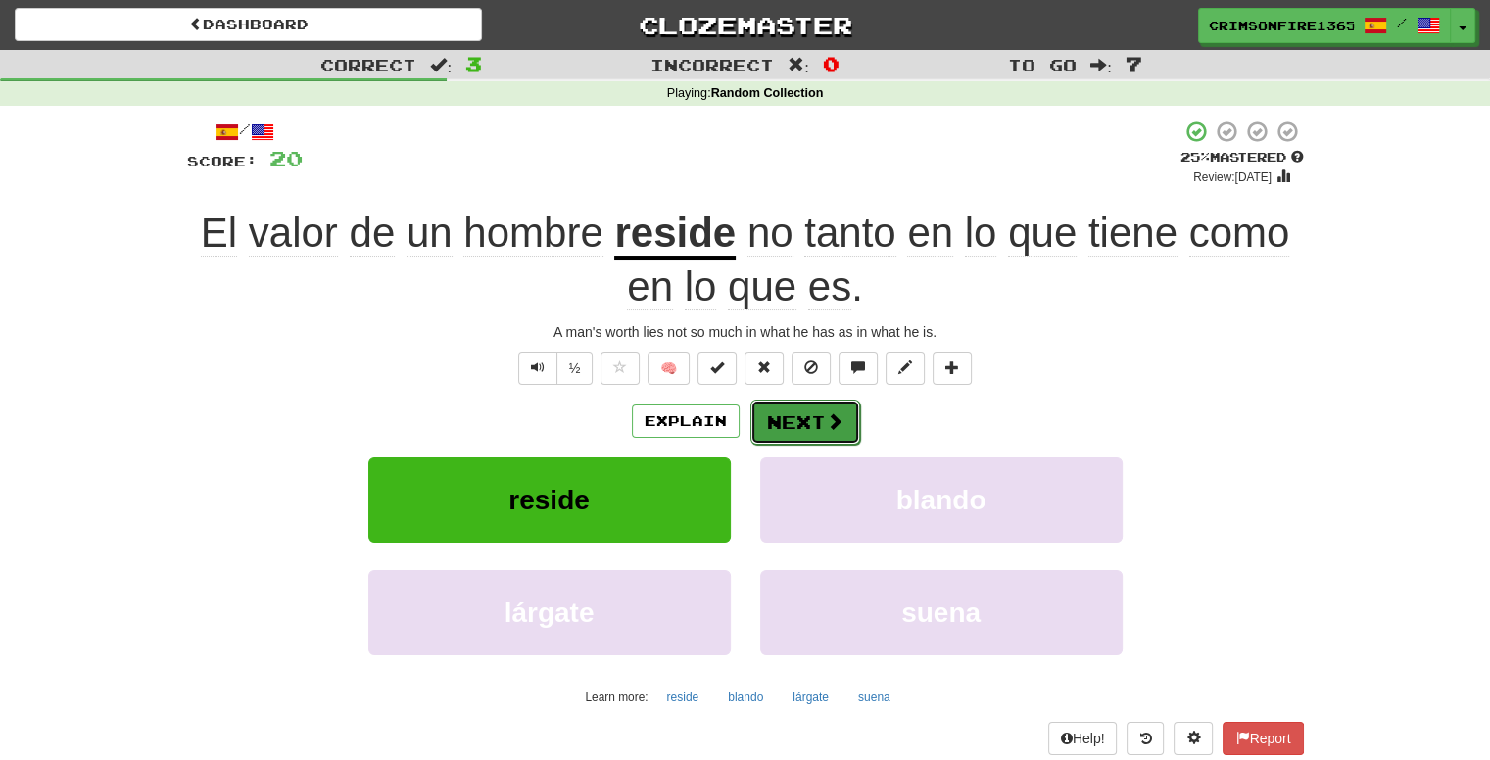
click at [778, 409] on button "Next" at bounding box center [806, 422] width 110 height 45
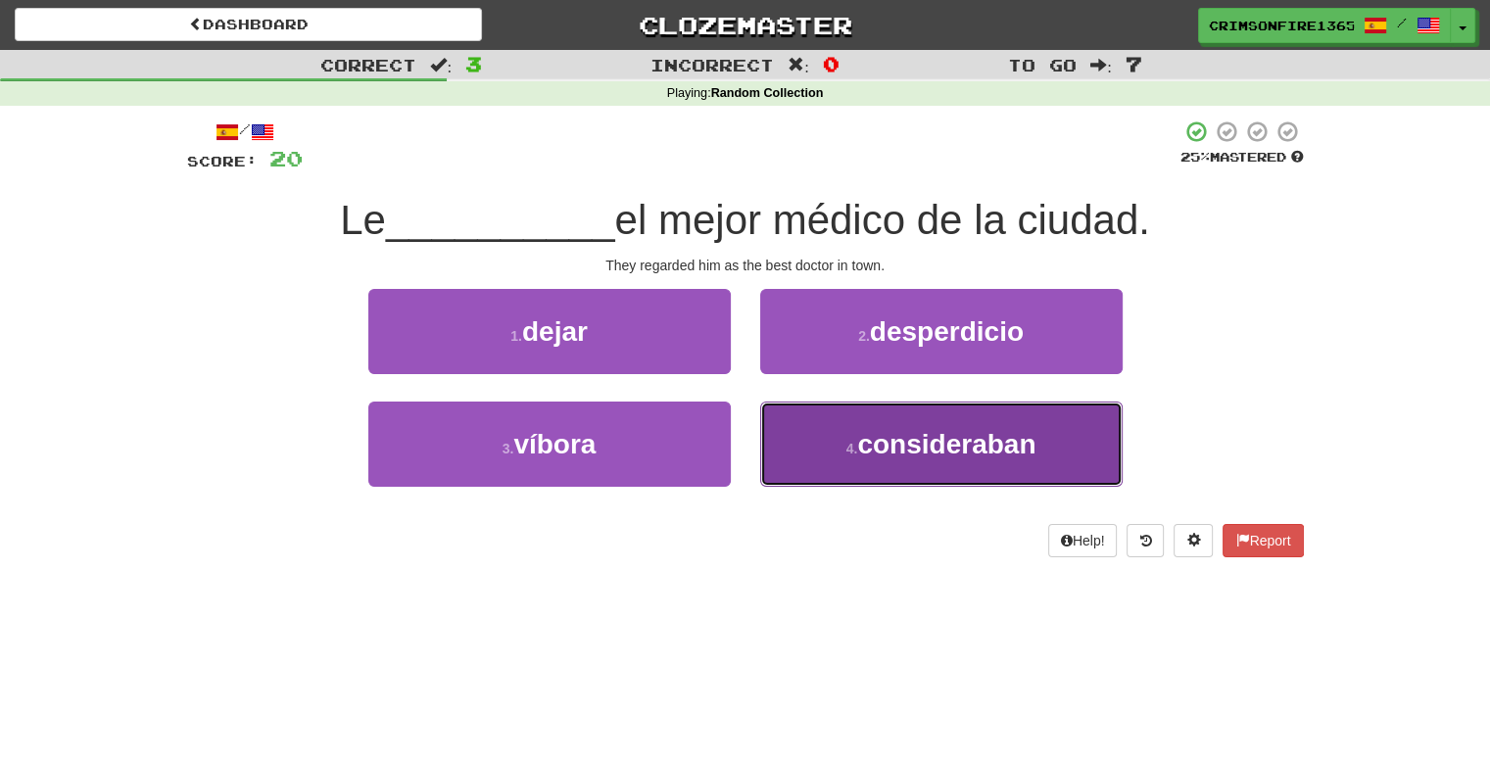
click at [820, 440] on button "4 . consideraban" at bounding box center [941, 444] width 363 height 85
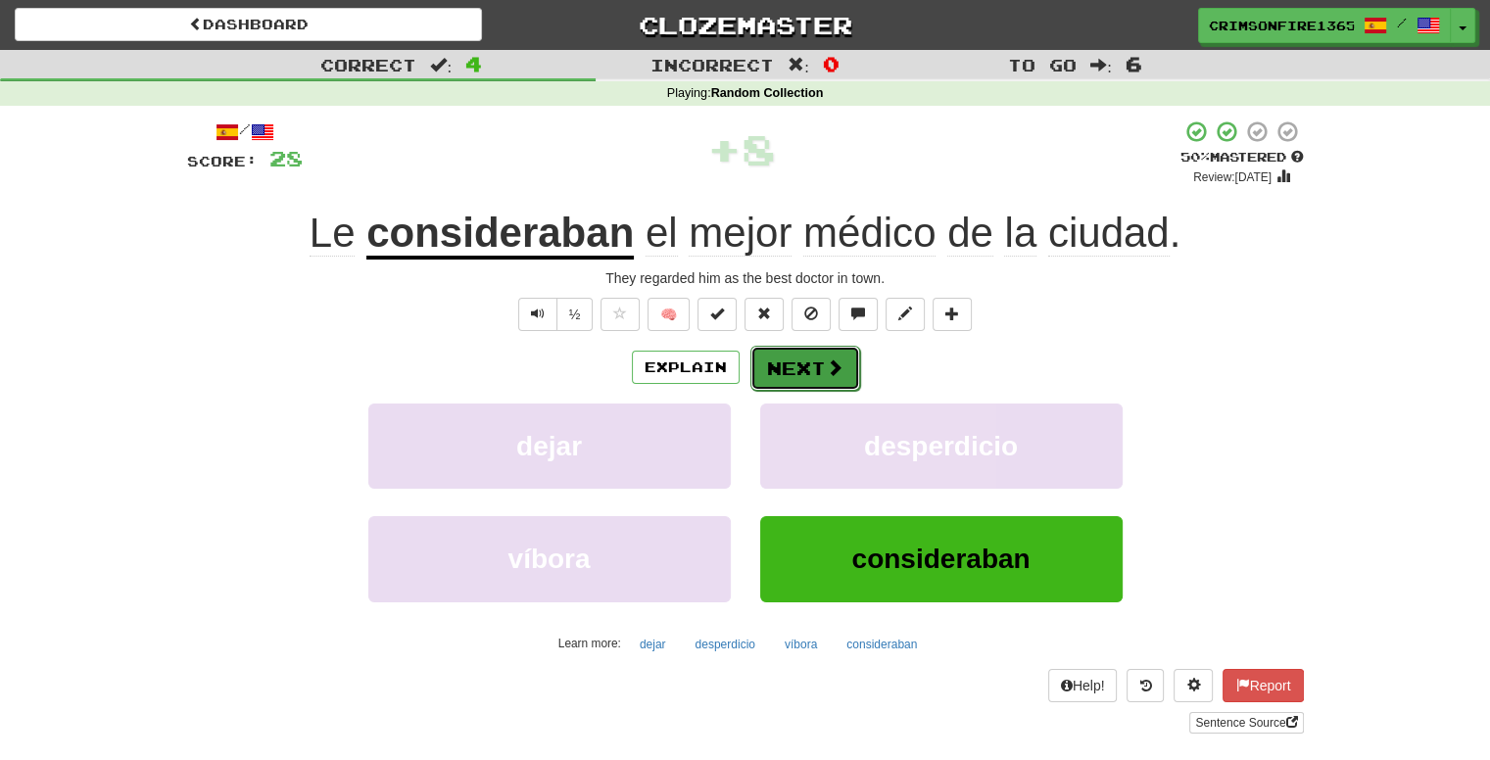
click at [776, 365] on button "Next" at bounding box center [806, 368] width 110 height 45
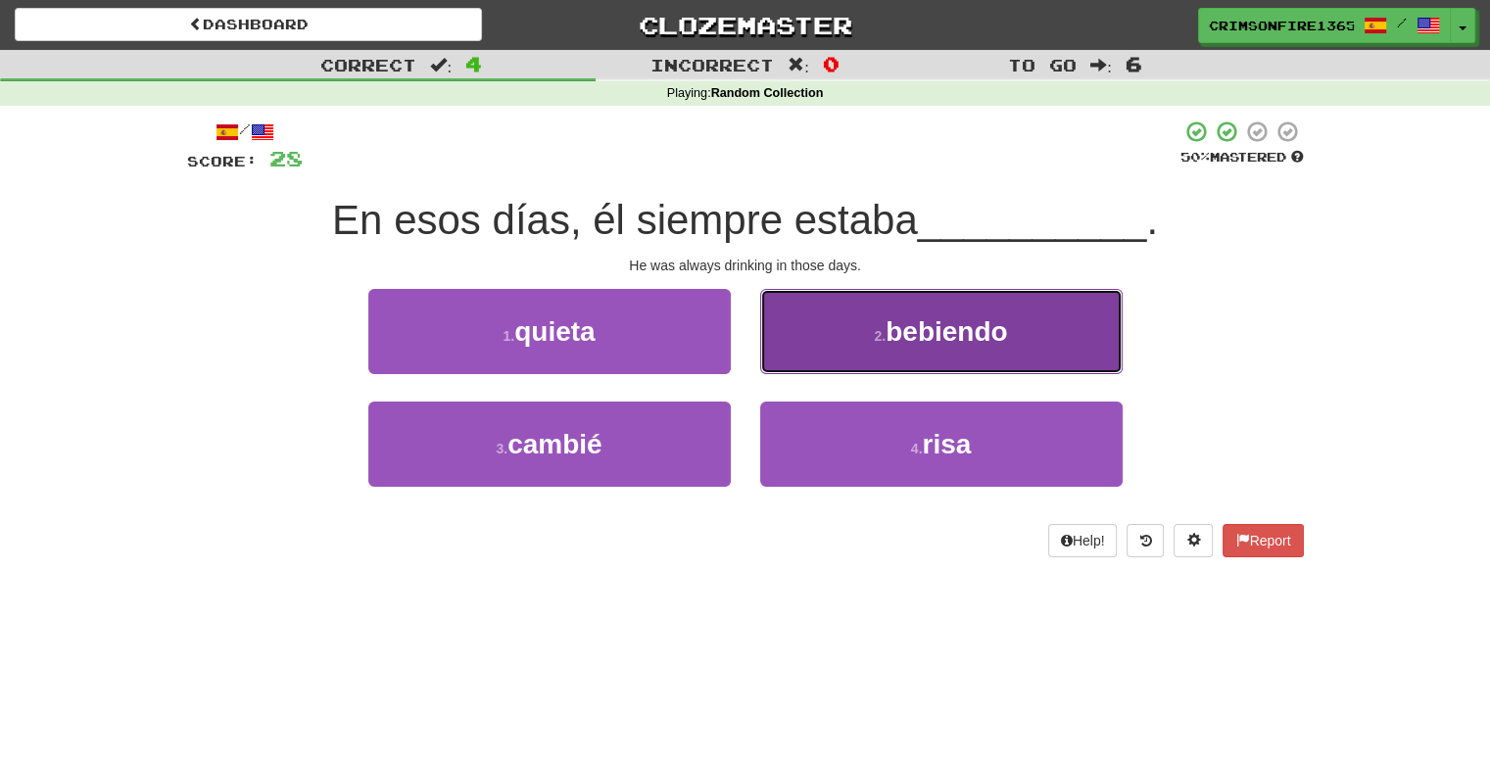
click at [901, 347] on button "2 . bebiendo" at bounding box center [941, 331] width 363 height 85
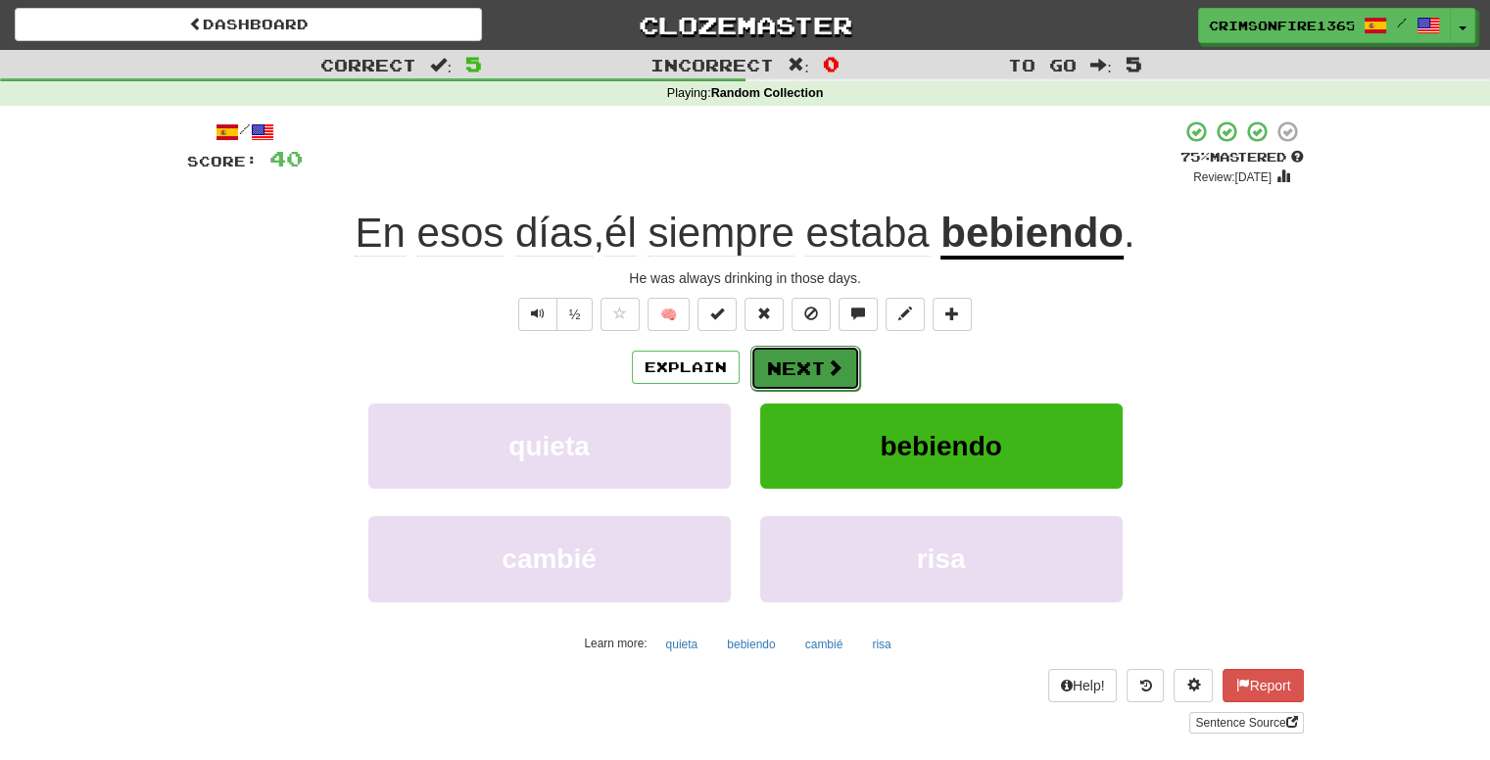
click at [831, 361] on span at bounding box center [835, 368] width 18 height 18
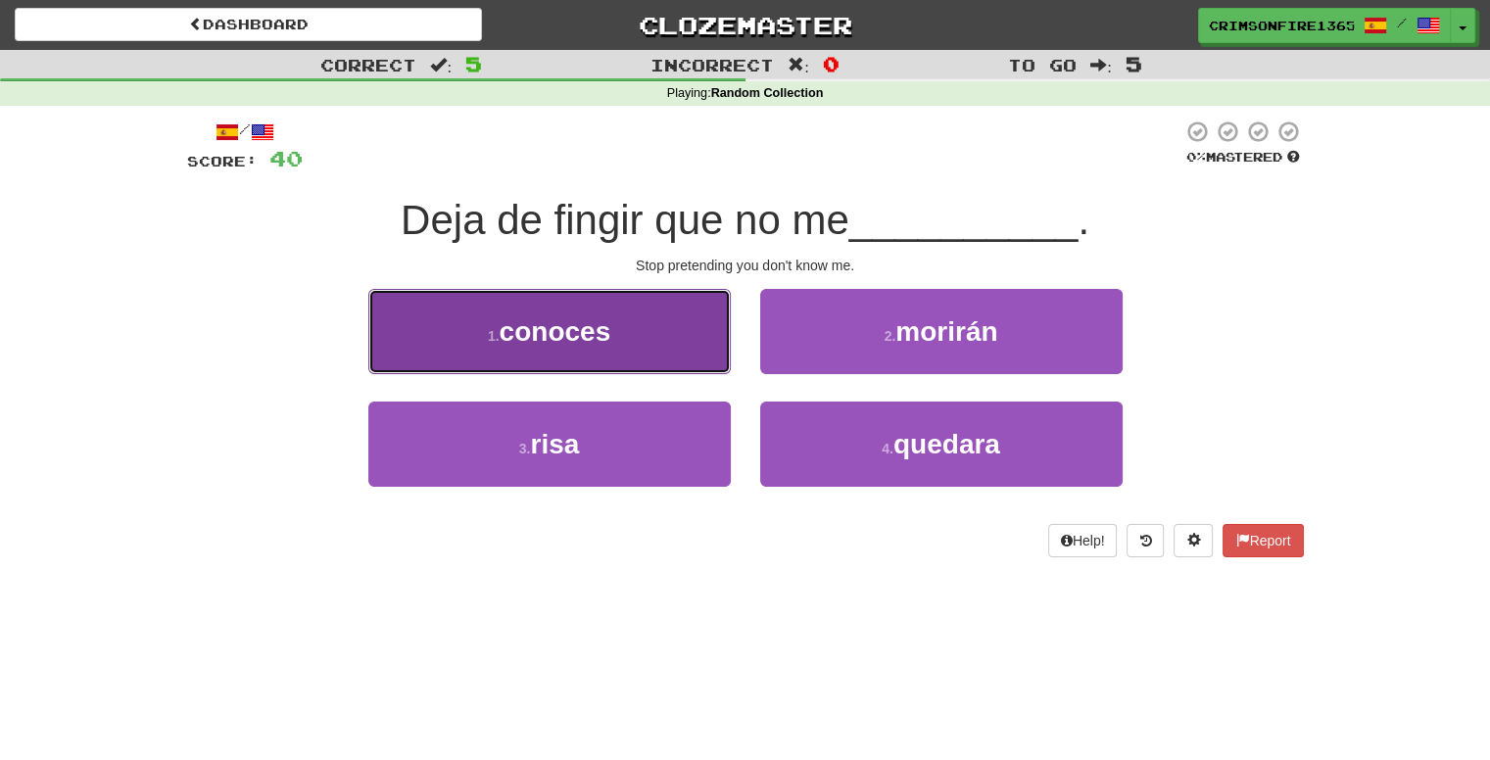
click at [611, 341] on span "conoces" at bounding box center [556, 332] width 112 height 30
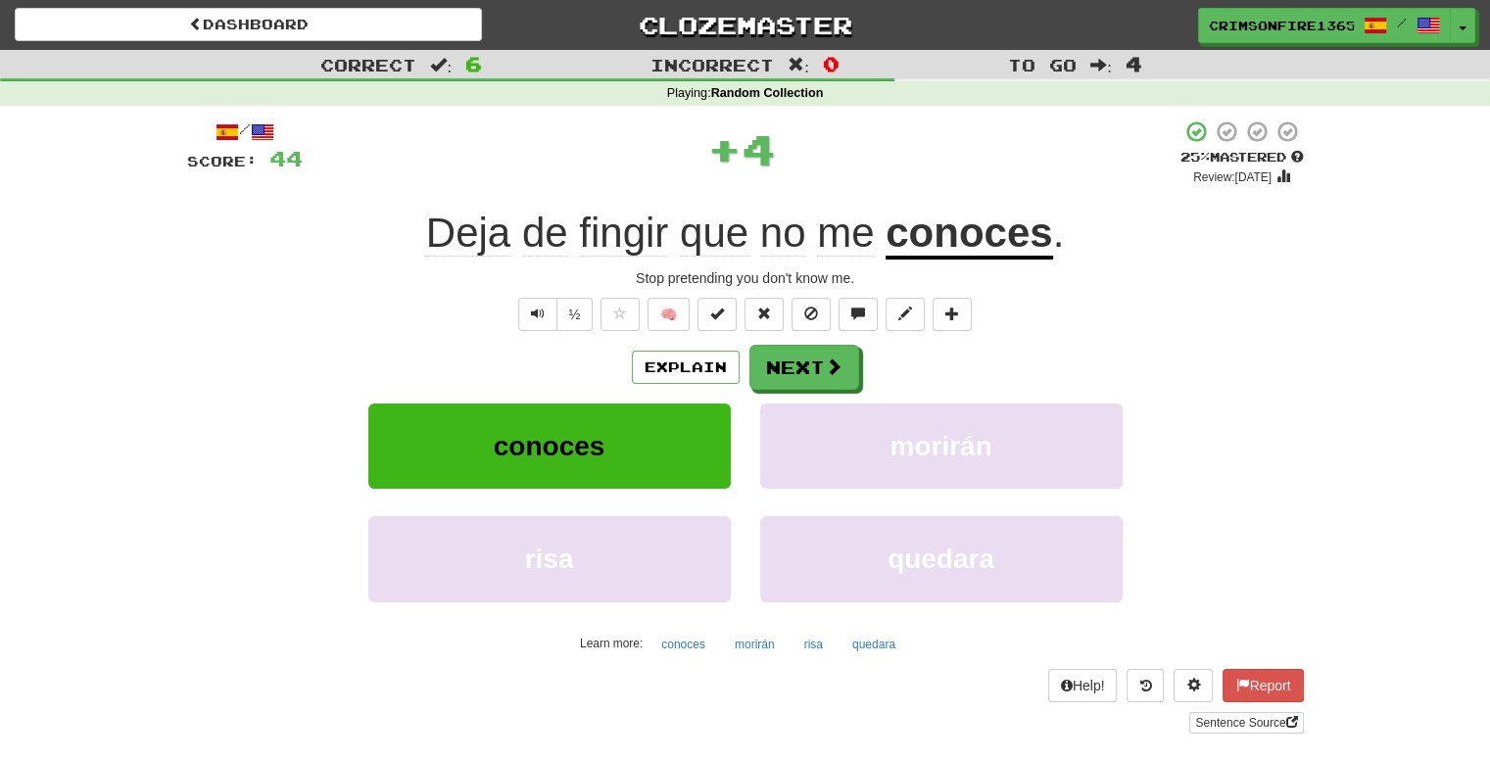
click at [933, 237] on u "conoces" at bounding box center [969, 235] width 167 height 50
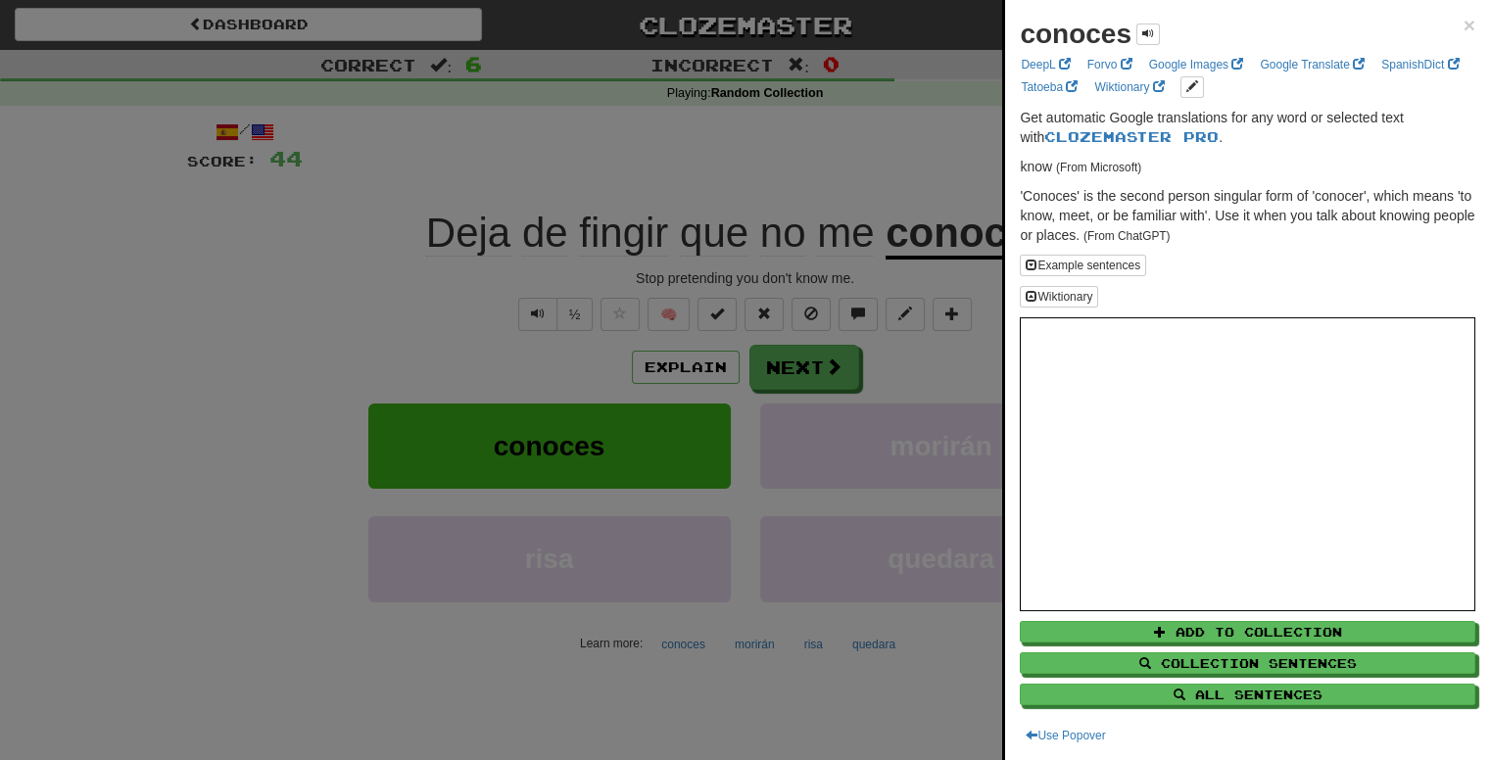
click at [885, 214] on div at bounding box center [745, 380] width 1490 height 760
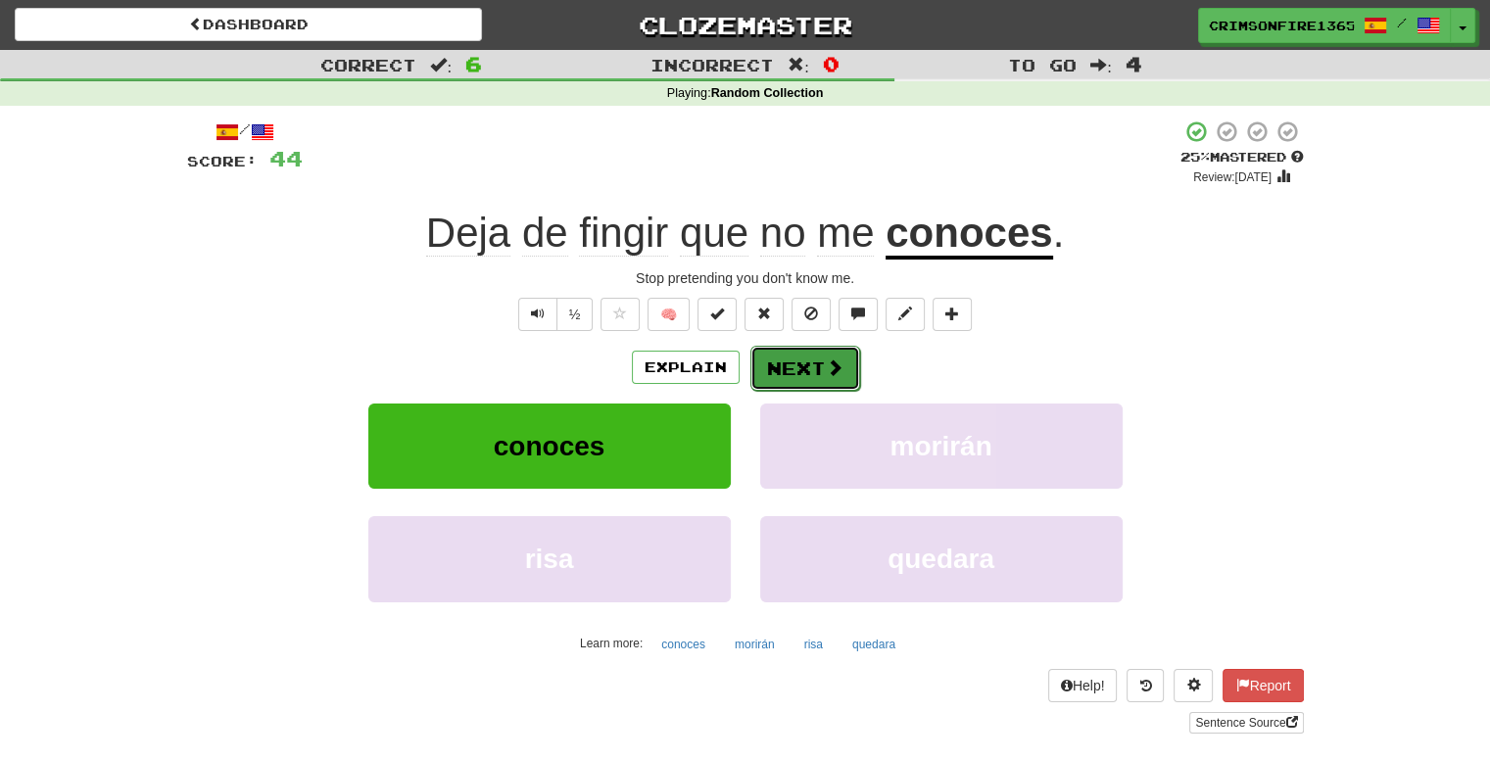
click at [844, 356] on button "Next" at bounding box center [806, 368] width 110 height 45
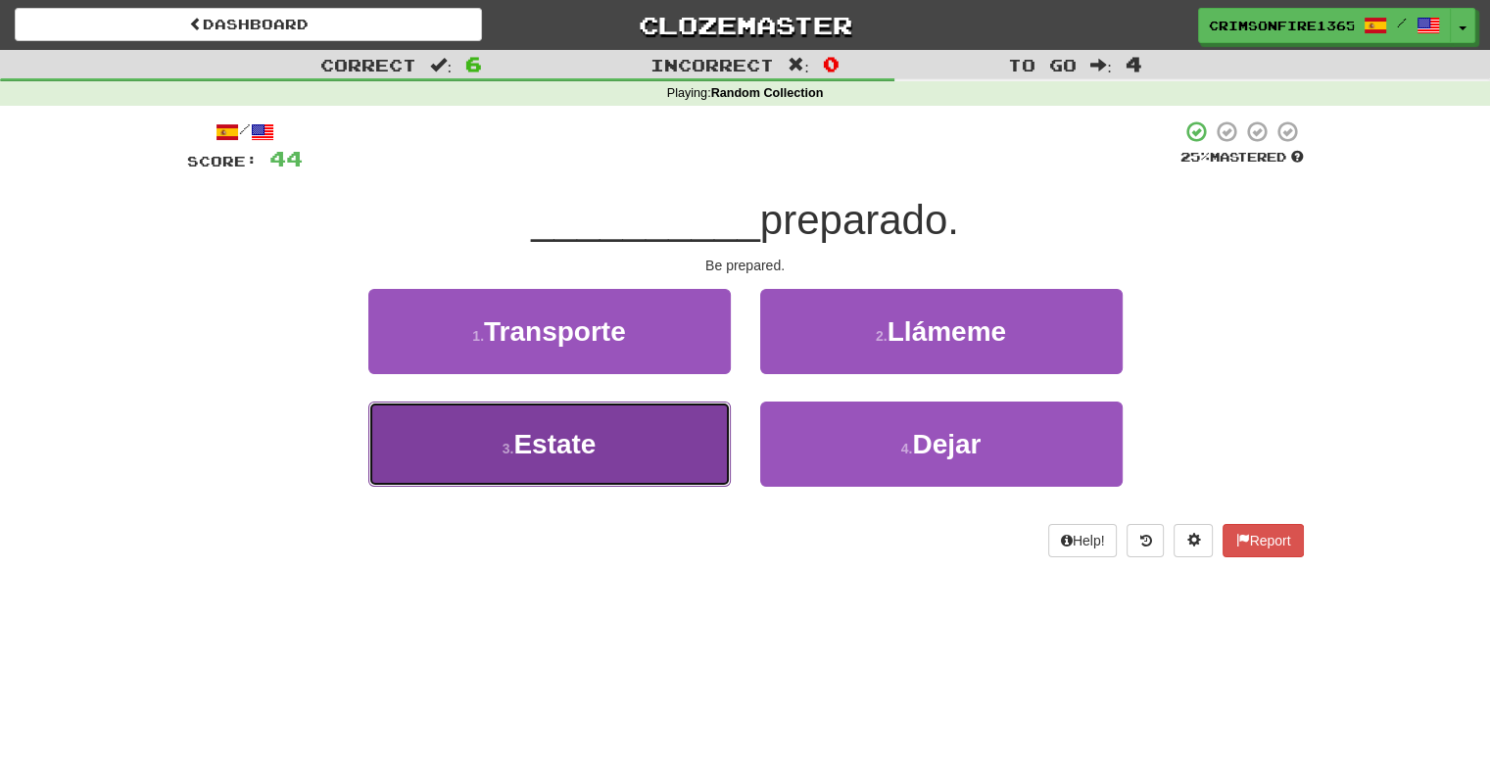
click at [664, 444] on button "3 . Estate" at bounding box center [549, 444] width 363 height 85
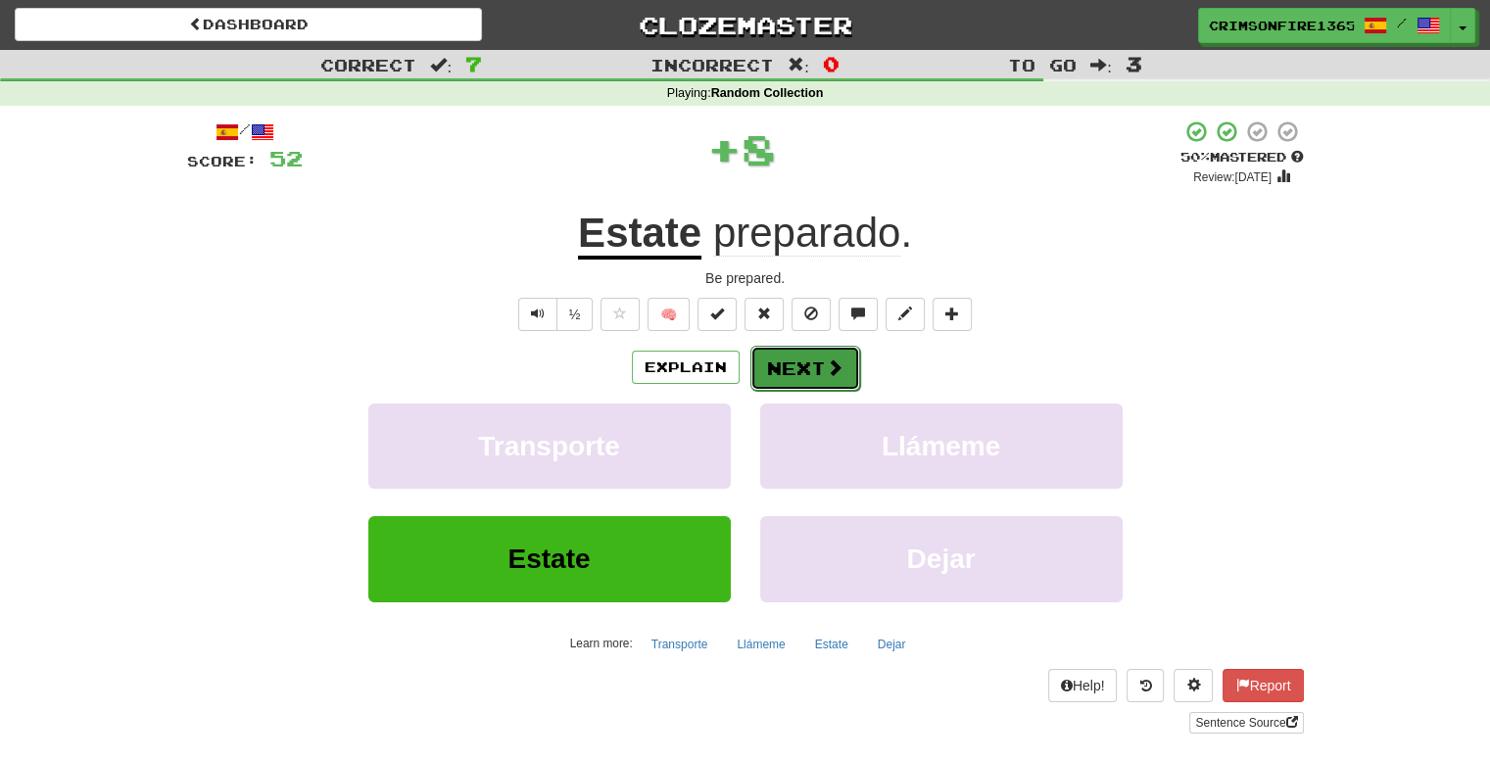
click at [790, 377] on button "Next" at bounding box center [806, 368] width 110 height 45
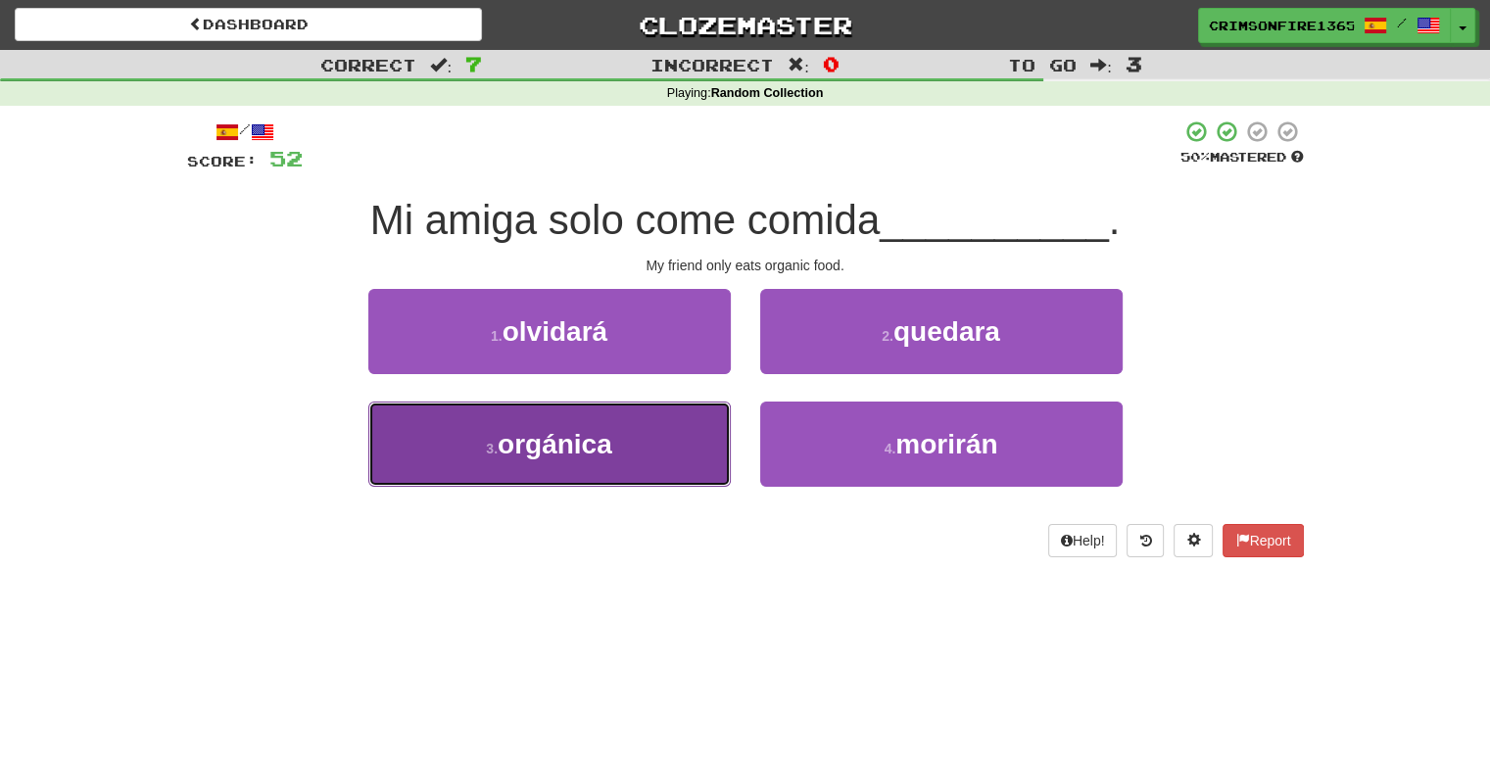
click at [656, 436] on button "3 . orgánica" at bounding box center [549, 444] width 363 height 85
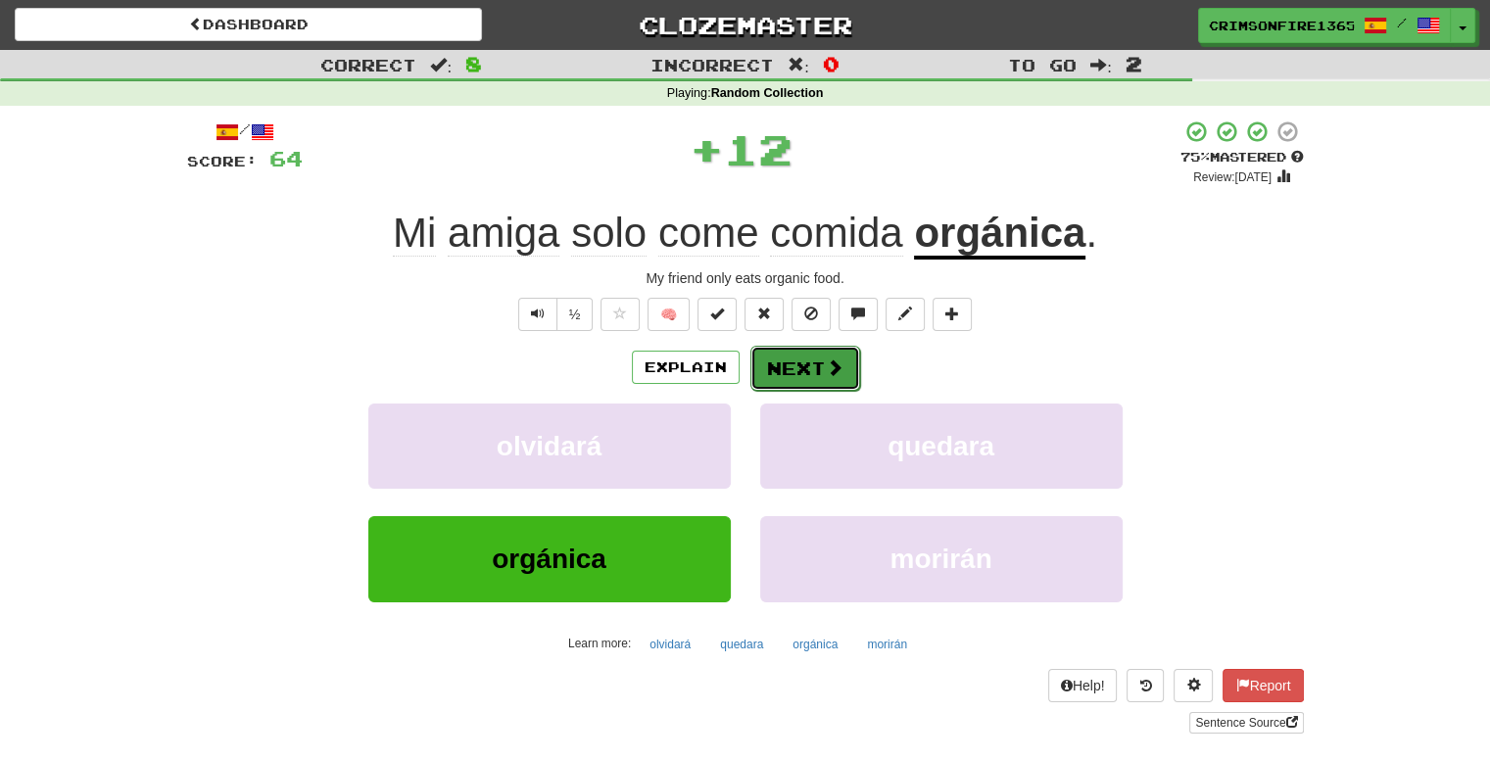
click at [774, 358] on button "Next" at bounding box center [806, 368] width 110 height 45
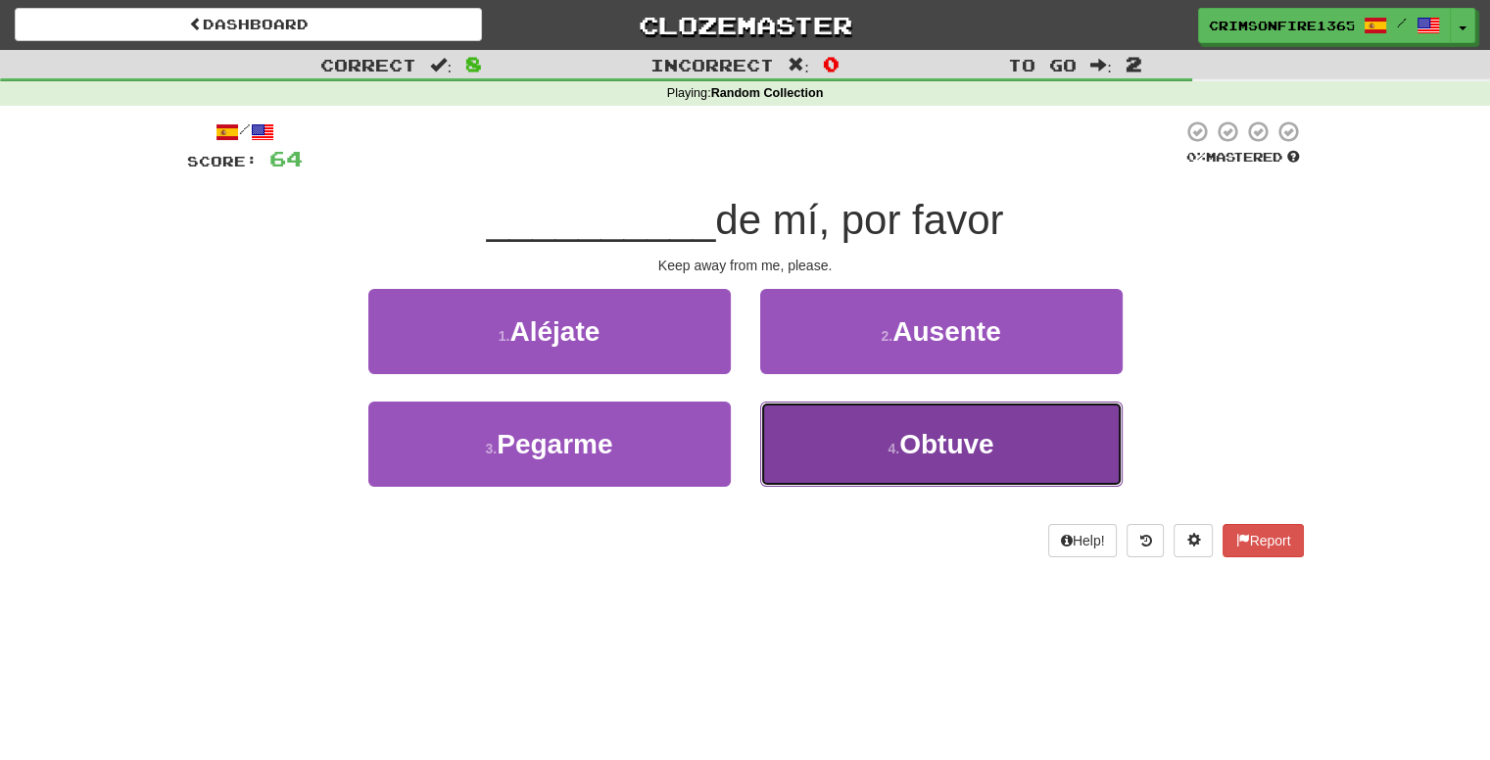
click at [841, 457] on button "4 . Obtuve" at bounding box center [941, 444] width 363 height 85
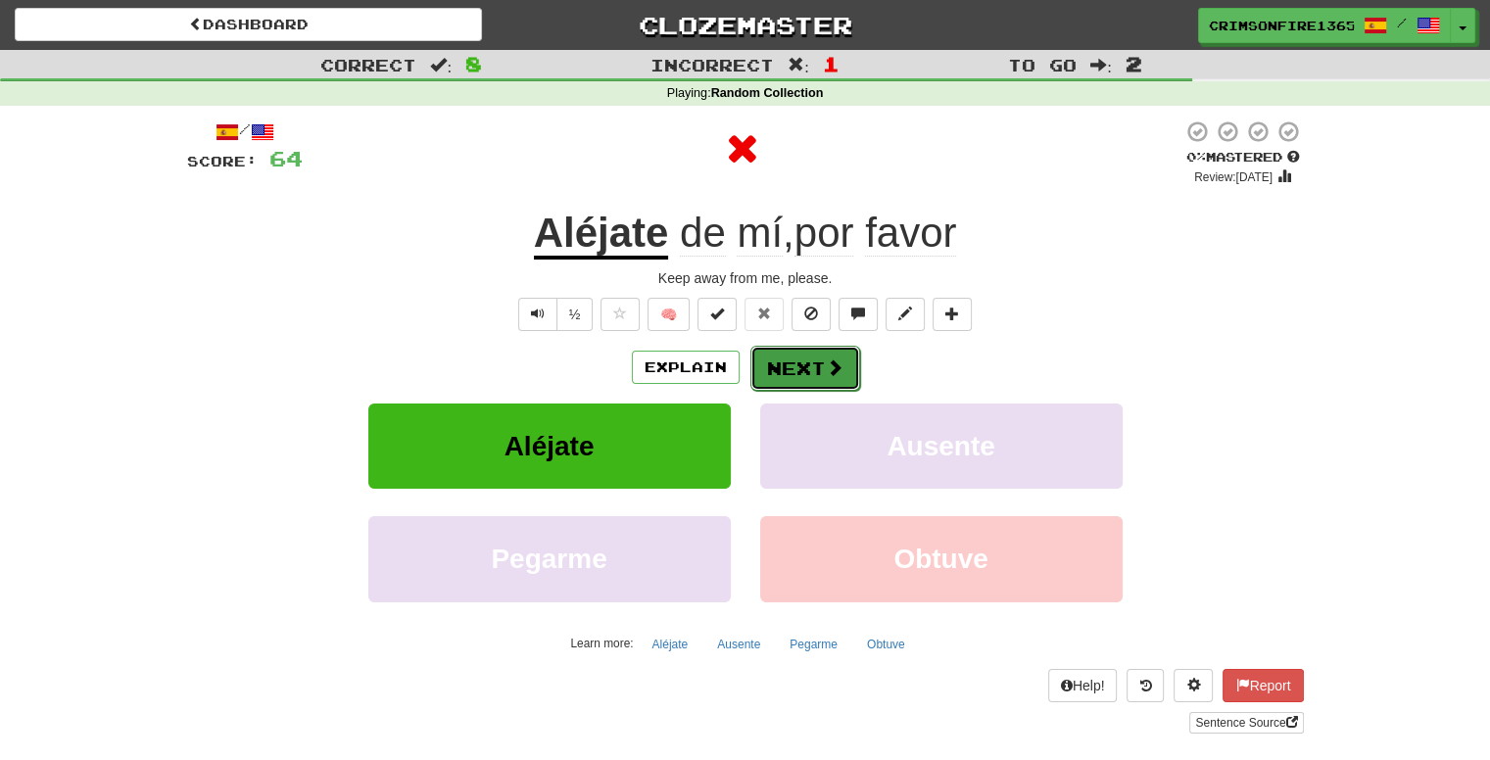
click at [798, 373] on button "Next" at bounding box center [806, 368] width 110 height 45
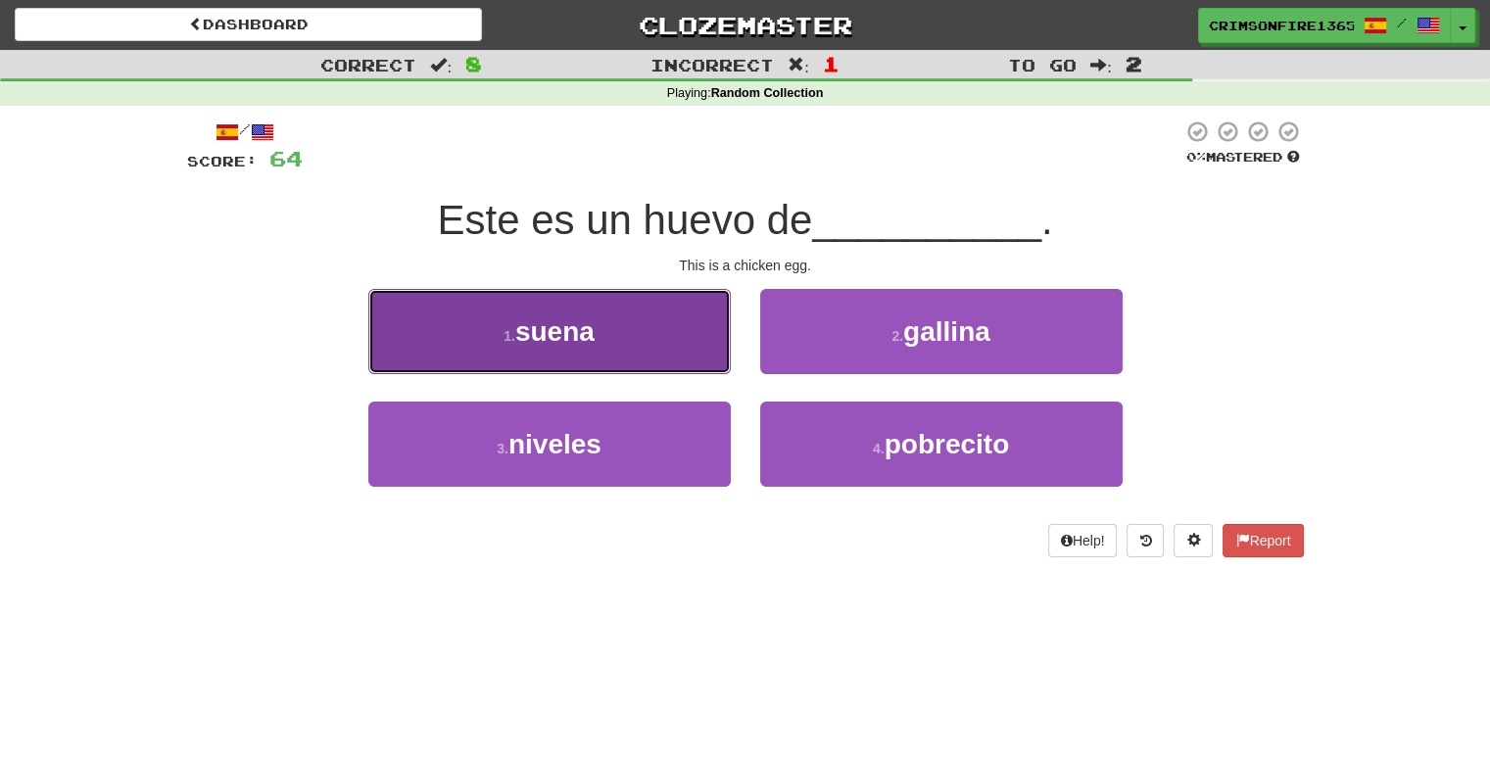
click at [687, 354] on button "1 . suena" at bounding box center [549, 331] width 363 height 85
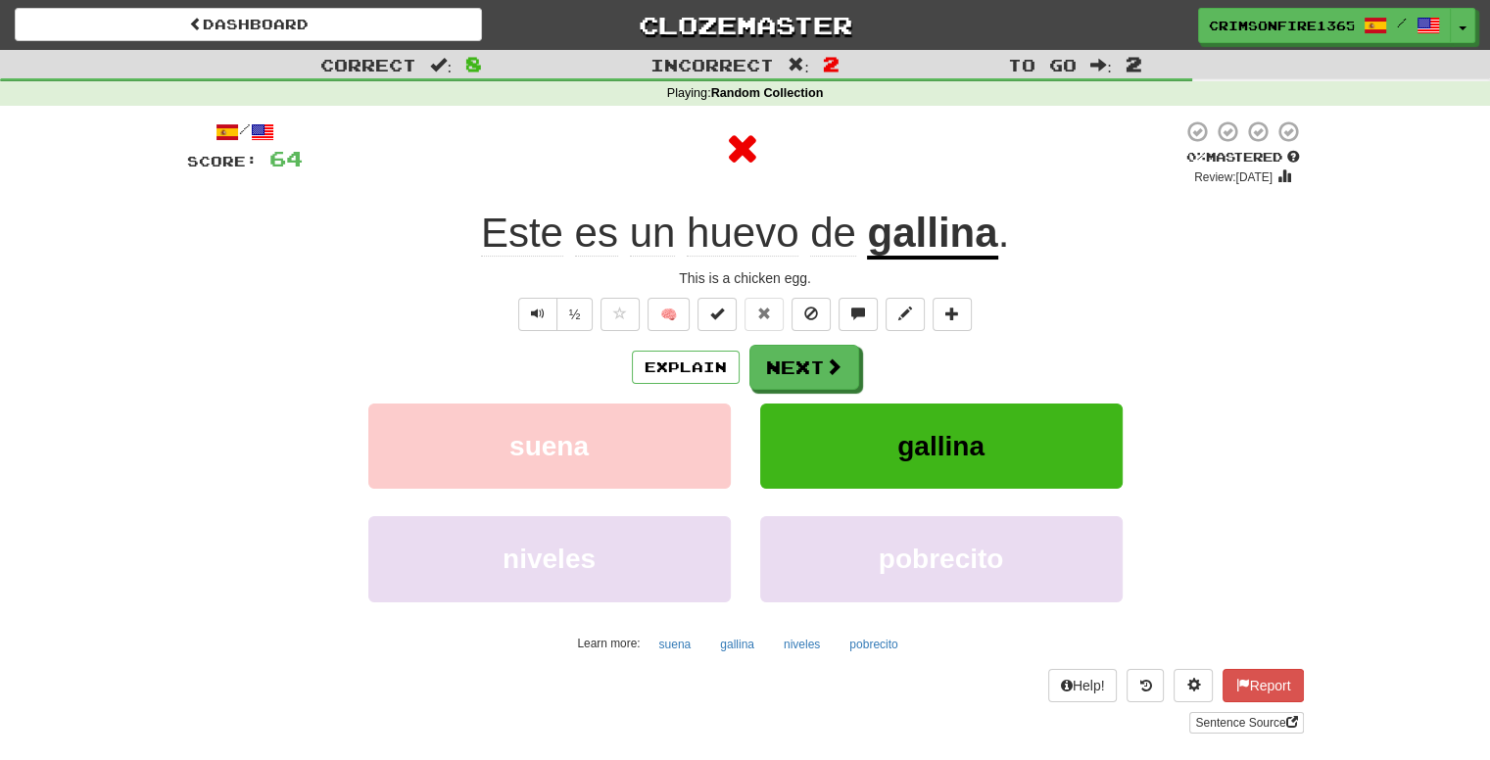
click at [923, 241] on u "gallina" at bounding box center [932, 235] width 130 height 50
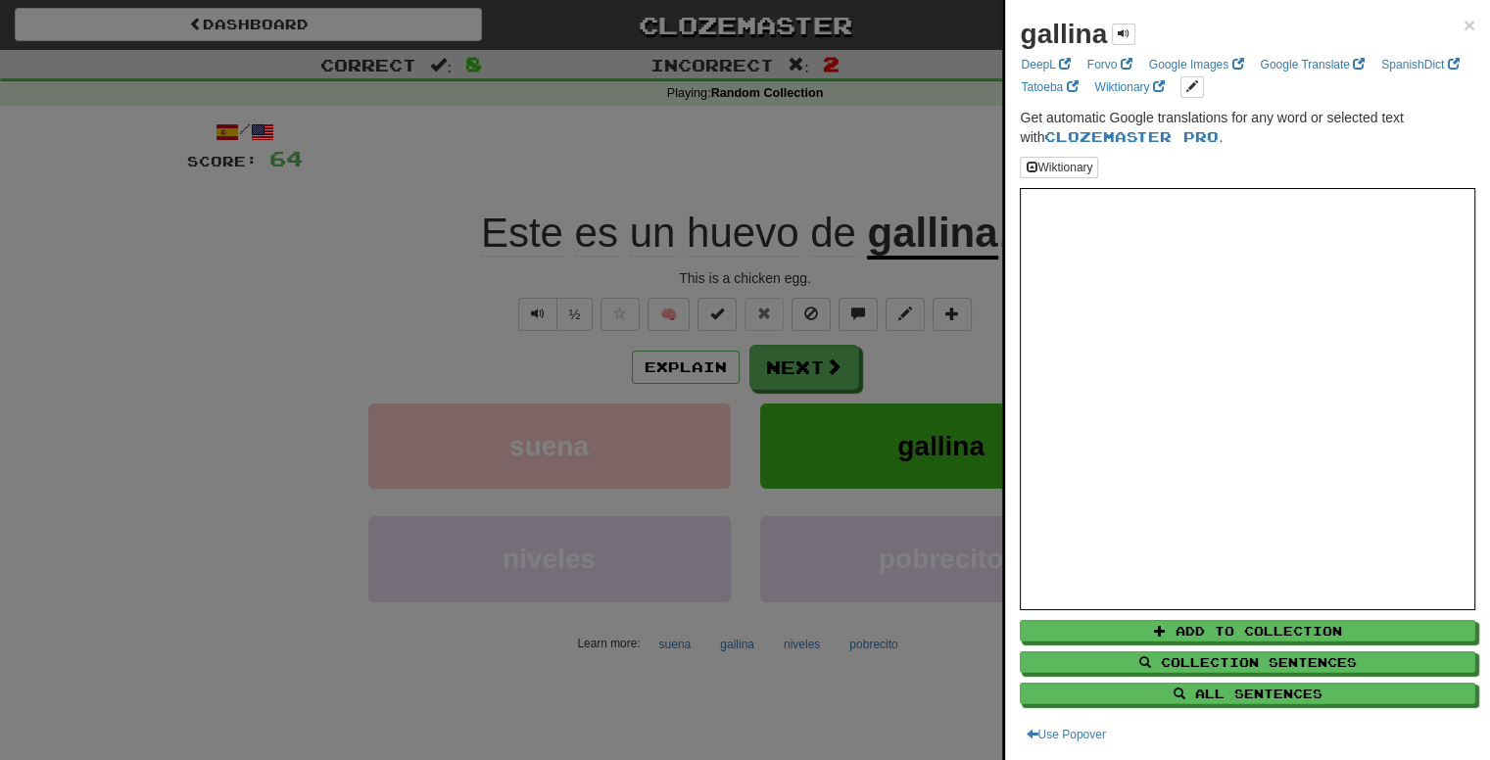
click at [975, 318] on div at bounding box center [745, 380] width 1490 height 760
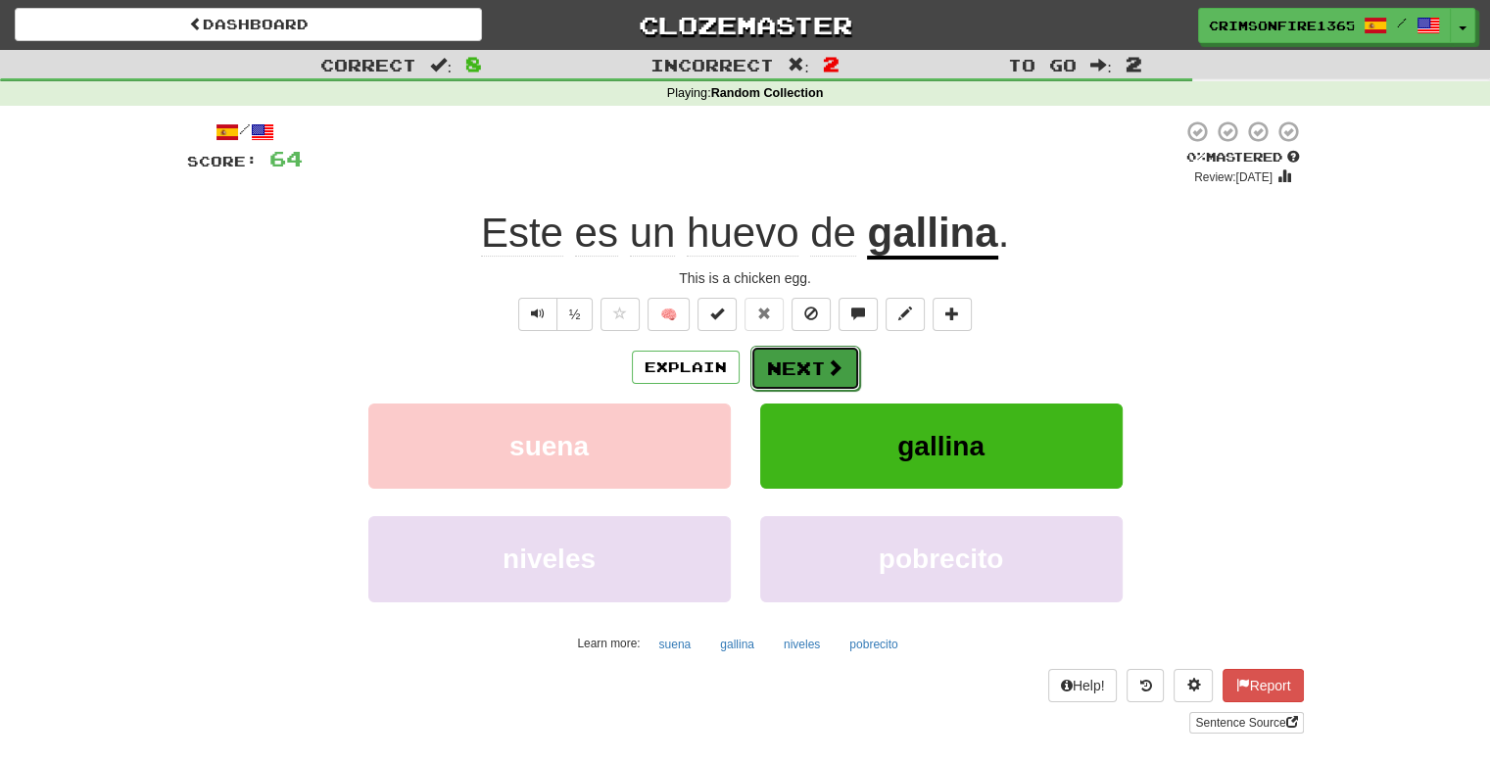
click at [797, 377] on button "Next" at bounding box center [806, 368] width 110 height 45
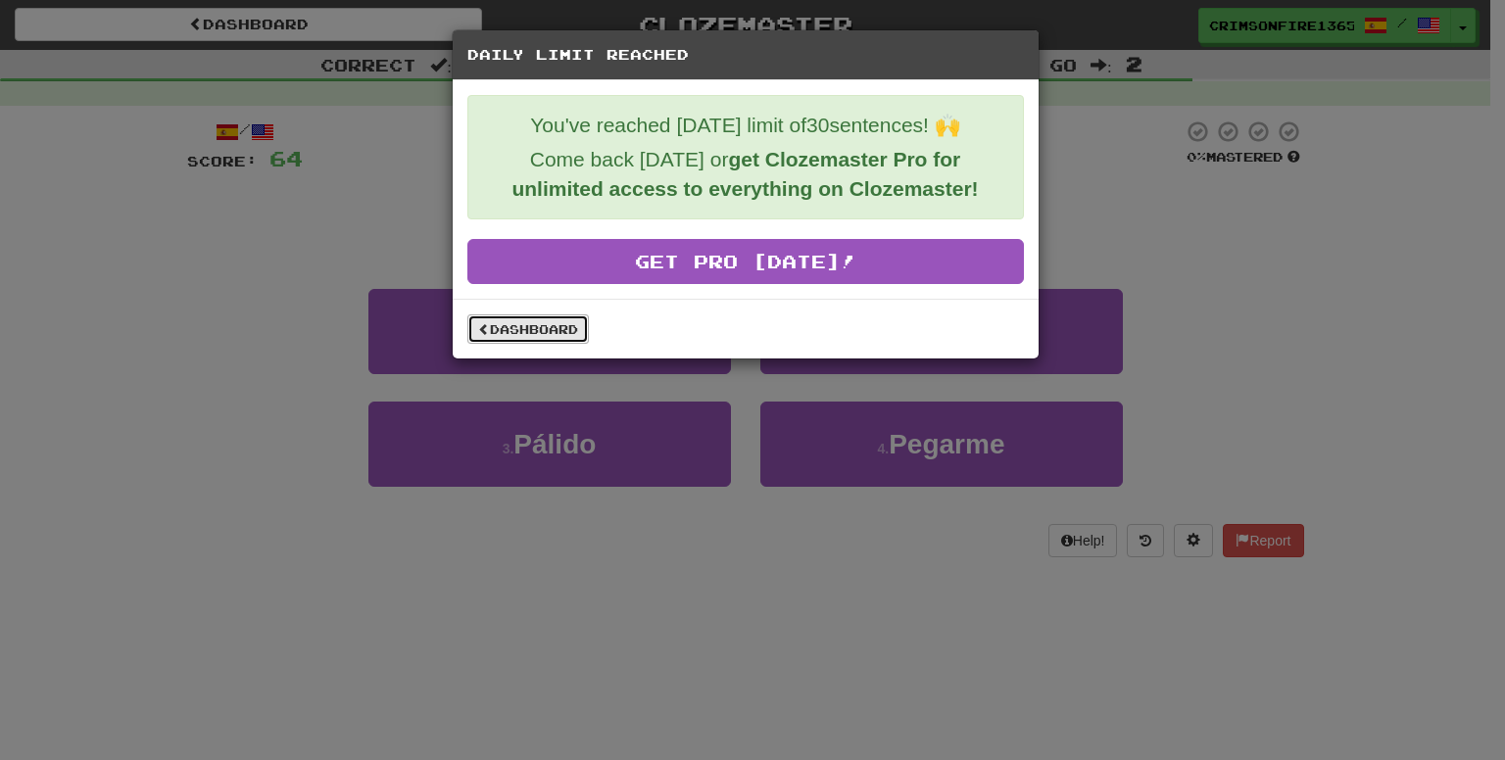
click at [502, 330] on link "Dashboard" at bounding box center [528, 329] width 122 height 29
